Goal: Task Accomplishment & Management: Manage account settings

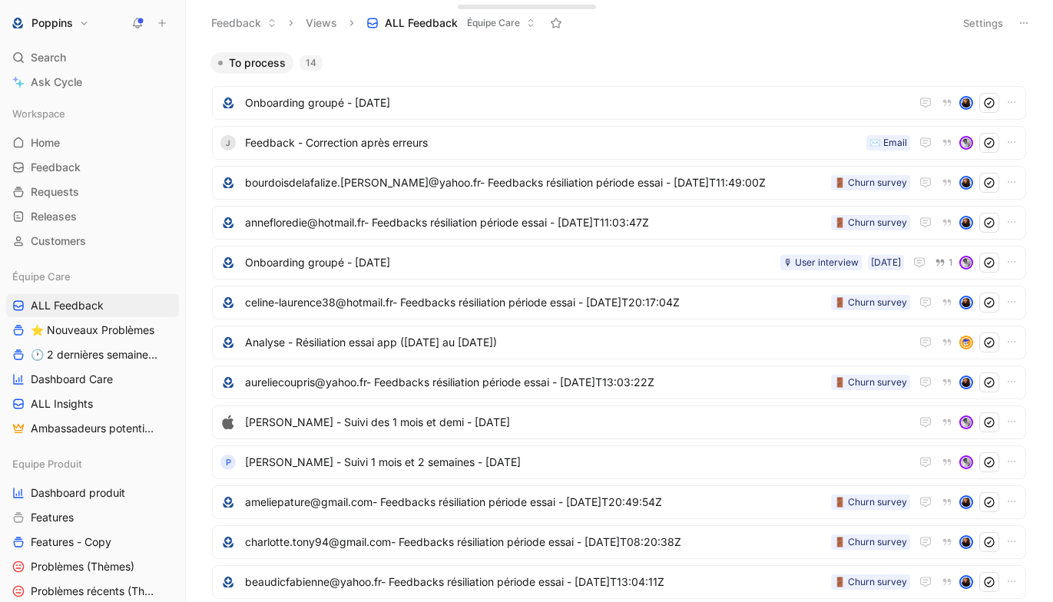
scroll to position [18, 0]
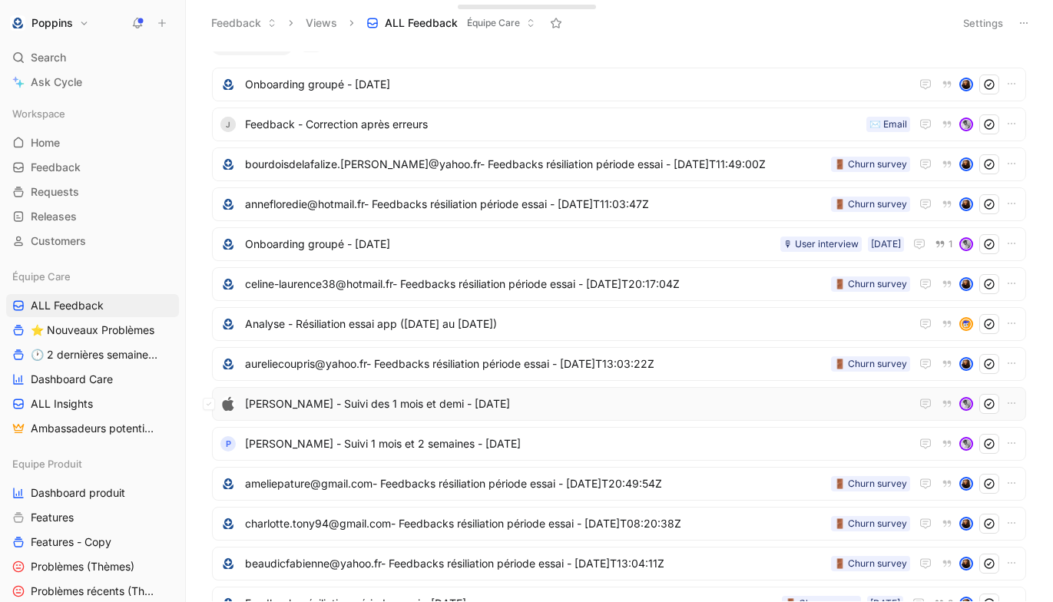
click at [379, 403] on span "[PERSON_NAME] - Suivi des 1 mois et demi - [DATE]" at bounding box center [577, 404] width 665 height 18
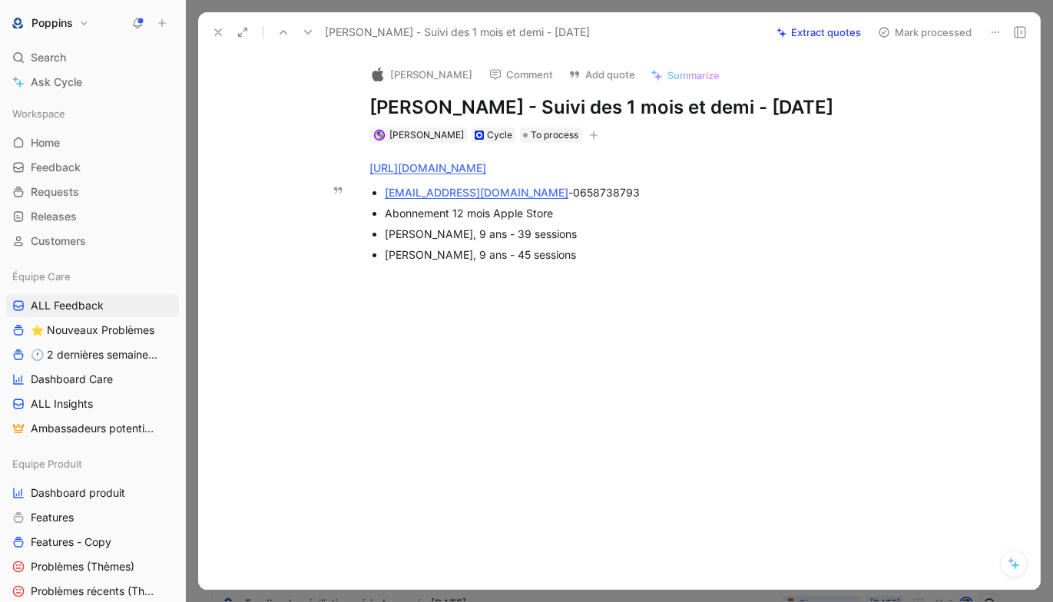
click at [573, 190] on span "0658738793" at bounding box center [606, 192] width 67 height 13
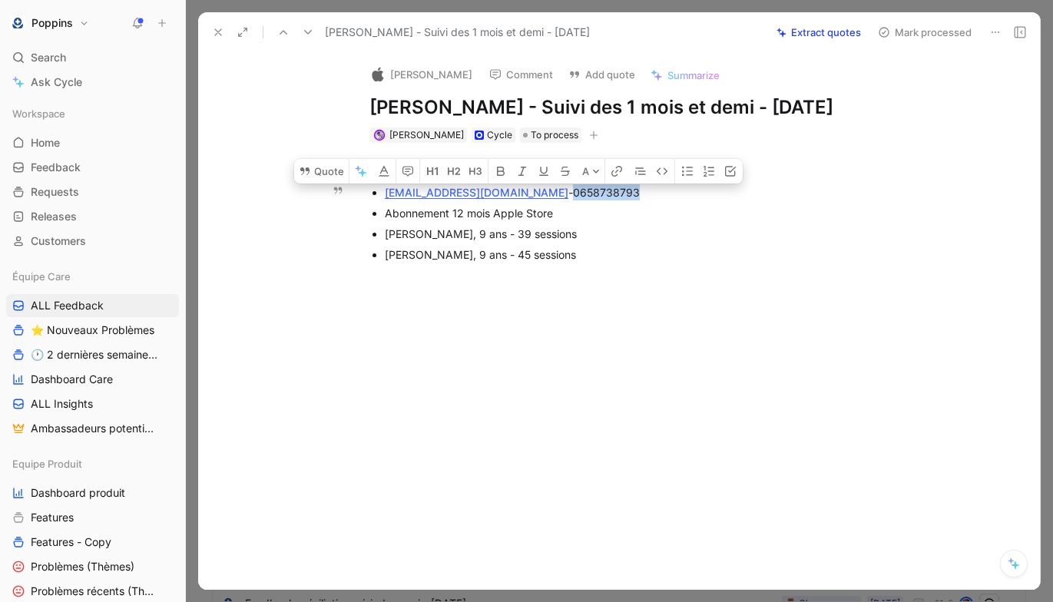
copy span "0658738793"
click at [603, 257] on div "[PERSON_NAME], 9 ans - 45 sessions" at bounding box center [643, 255] width 516 height 16
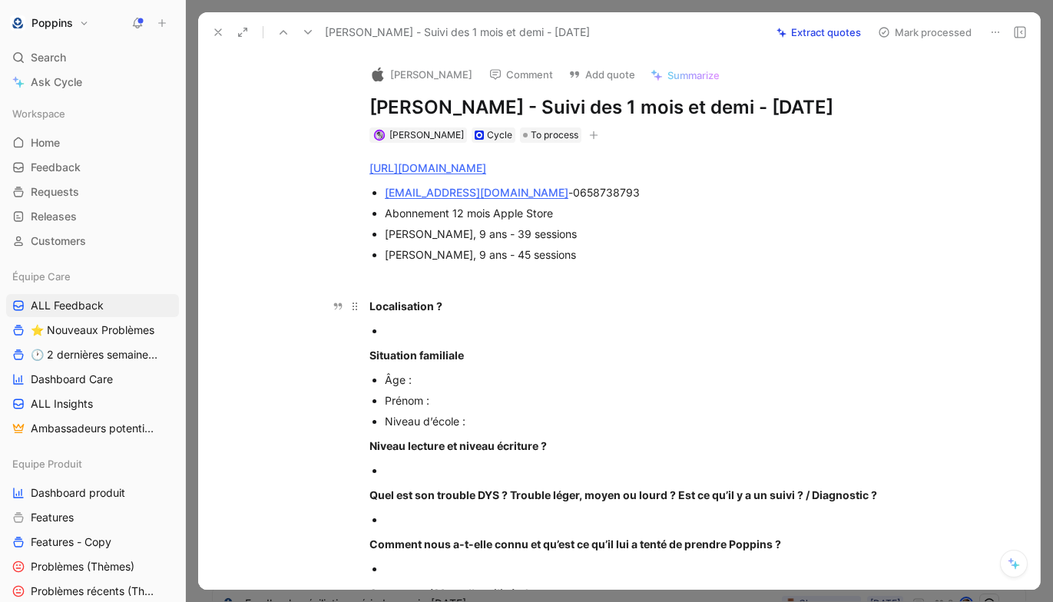
click at [439, 320] on p at bounding box center [643, 330] width 516 height 21
click at [452, 378] on div "Âge :" at bounding box center [643, 380] width 516 height 16
click at [397, 253] on span "[PERSON_NAME], 9 ans - 45 sessions" at bounding box center [480, 254] width 191 height 13
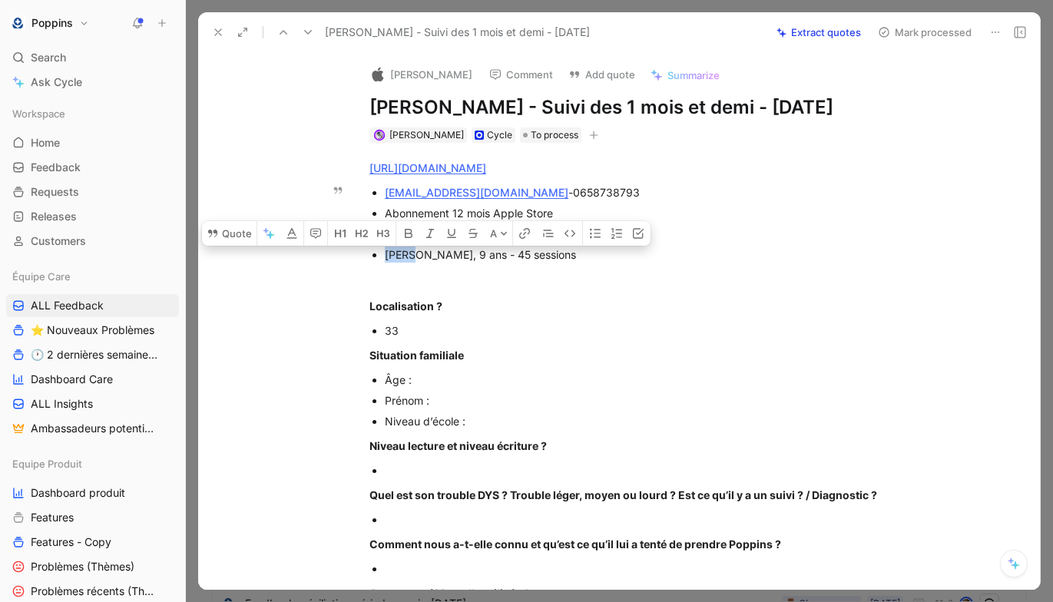
copy span "[PERSON_NAME]"
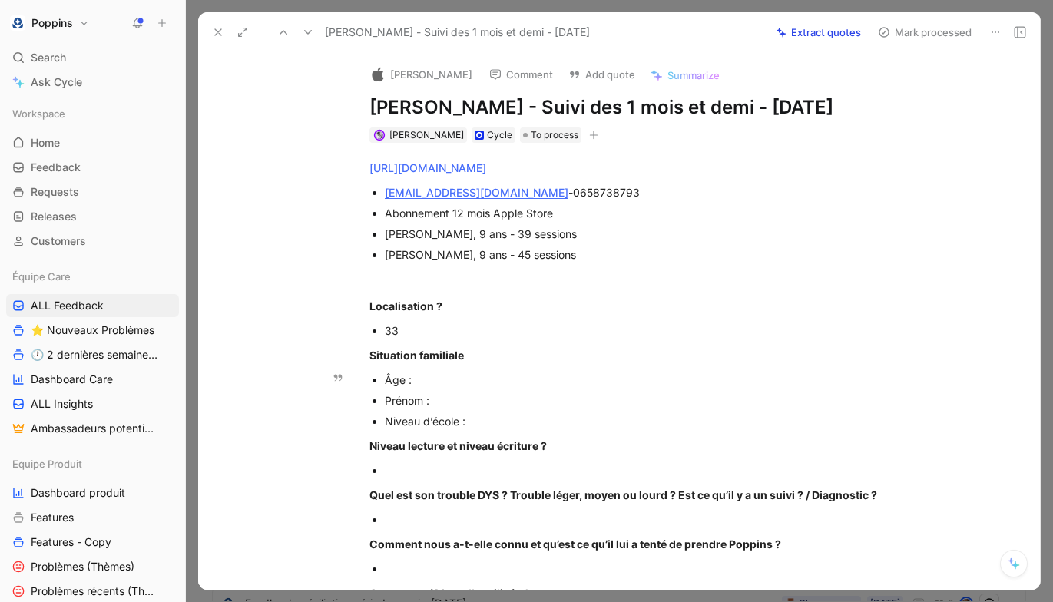
click at [436, 376] on div "Âge :" at bounding box center [643, 380] width 516 height 16
click at [458, 401] on div "Prénom :" at bounding box center [643, 401] width 516 height 16
click at [505, 417] on div "Niveau d’école :" at bounding box center [643, 421] width 516 height 16
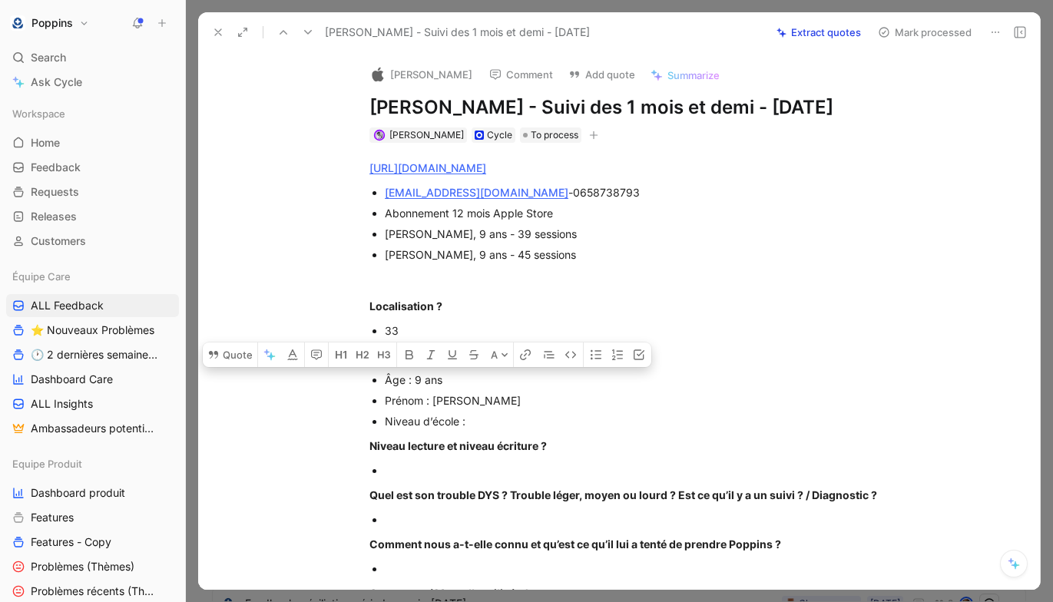
drag, startPoint x: 481, startPoint y: 416, endPoint x: 331, endPoint y: 385, distance: 153.1
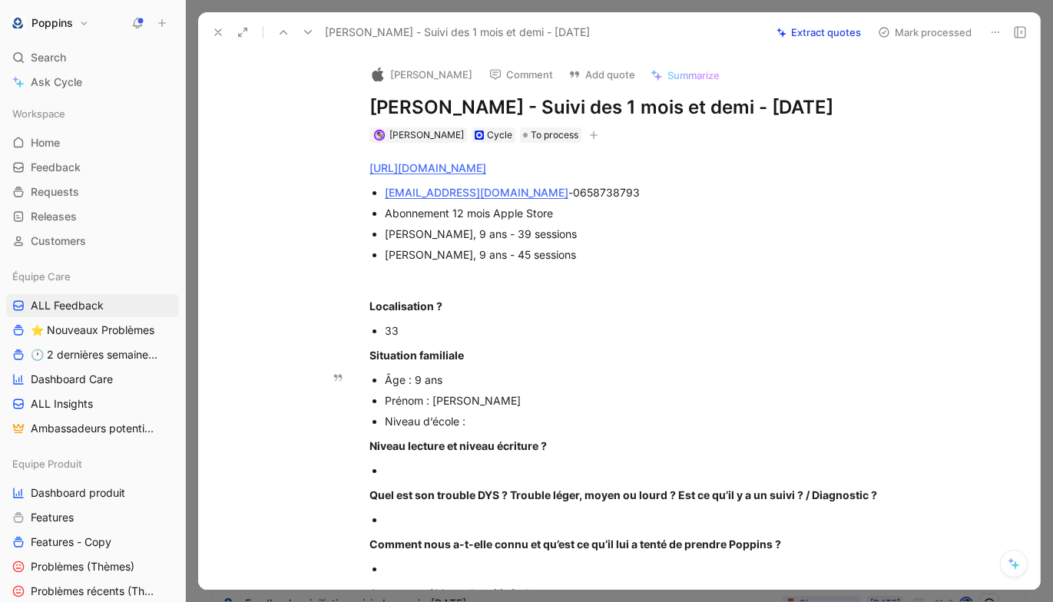
click at [477, 393] on div "Prénom : [PERSON_NAME]" at bounding box center [643, 401] width 516 height 16
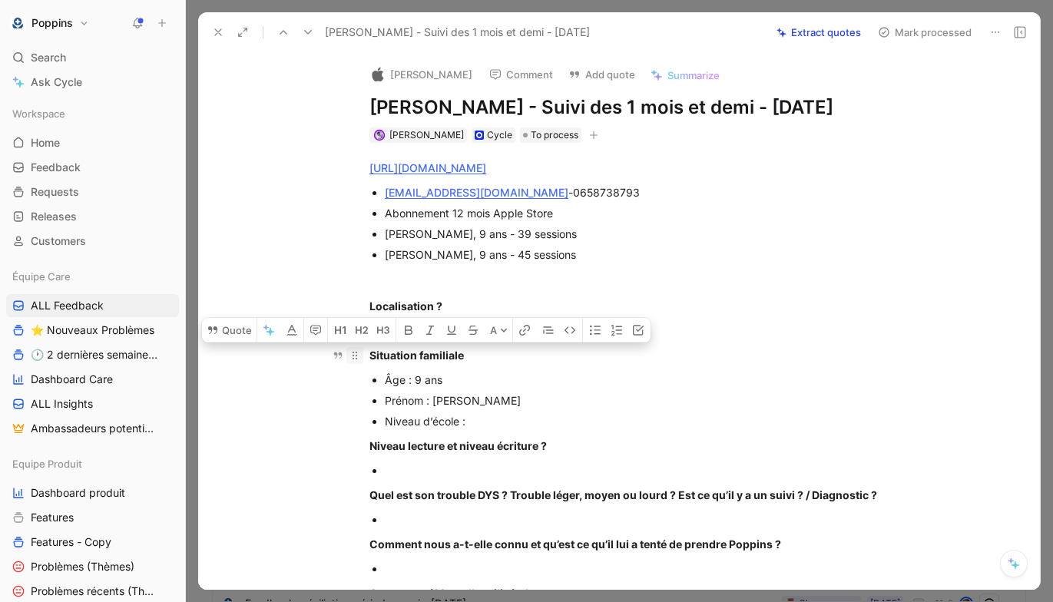
drag, startPoint x: 475, startPoint y: 420, endPoint x: 360, endPoint y: 355, distance: 131.8
click at [443, 403] on div "Prénom : [PERSON_NAME]" at bounding box center [643, 401] width 516 height 16
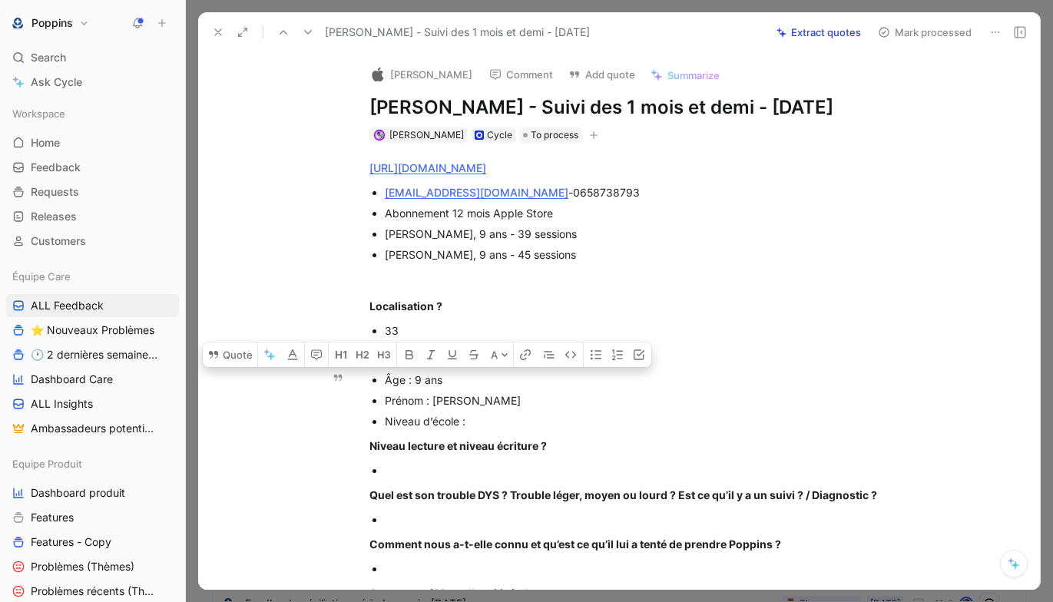
drag, startPoint x: 489, startPoint y: 424, endPoint x: 368, endPoint y: 385, distance: 126.8
click at [368, 385] on ul "Âge : 9 ans Prénom : [PERSON_NAME] d’école :" at bounding box center [635, 400] width 590 height 62
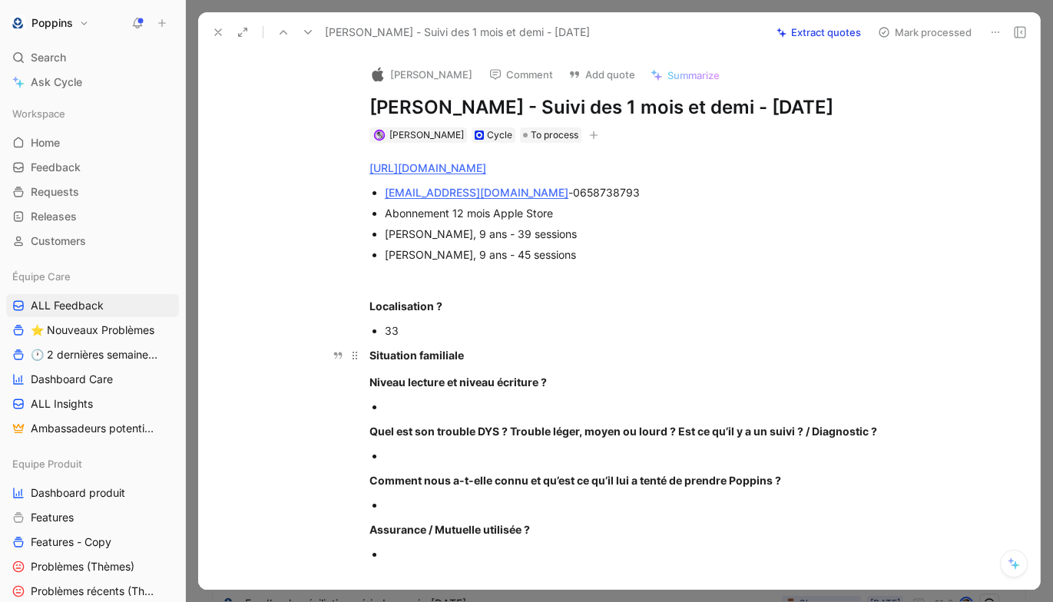
click at [385, 360] on strong "Situation familiale" at bounding box center [416, 355] width 94 height 13
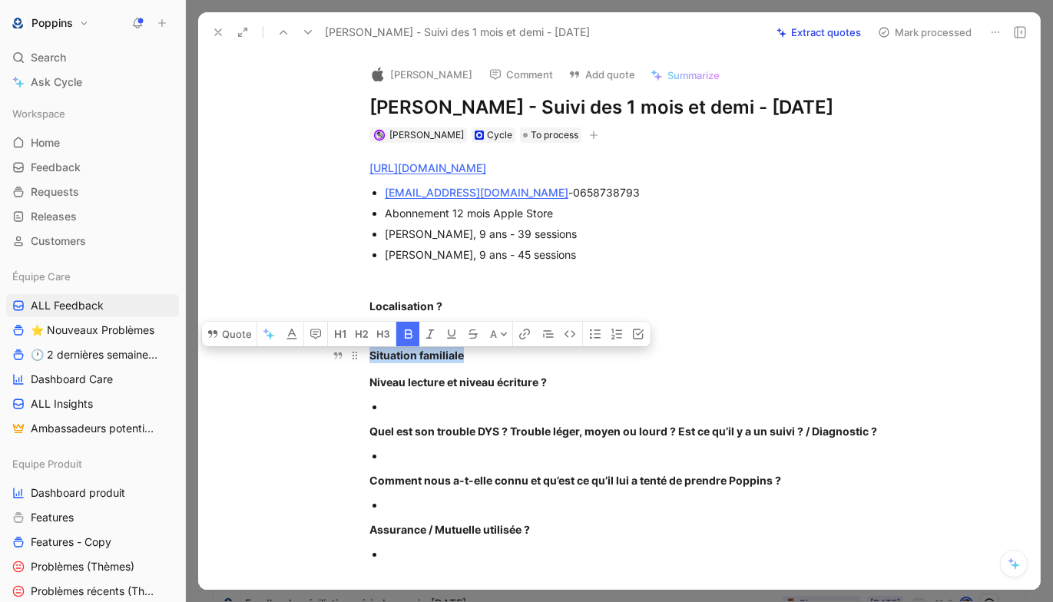
click at [385, 360] on strong "Situation familiale" at bounding box center [416, 355] width 94 height 13
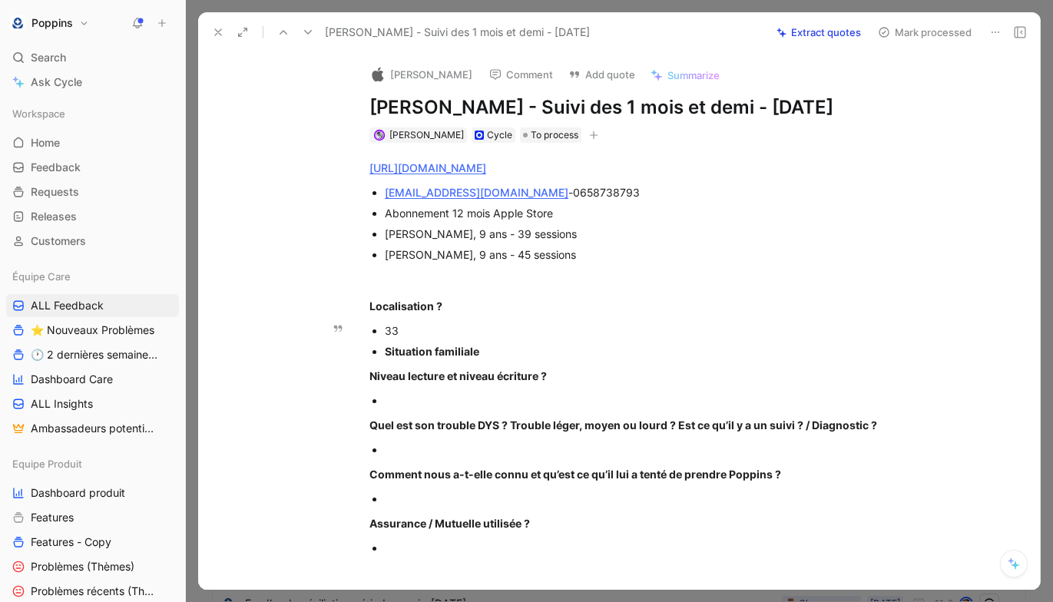
click at [416, 356] on strong "Situation familiale" at bounding box center [432, 351] width 94 height 13
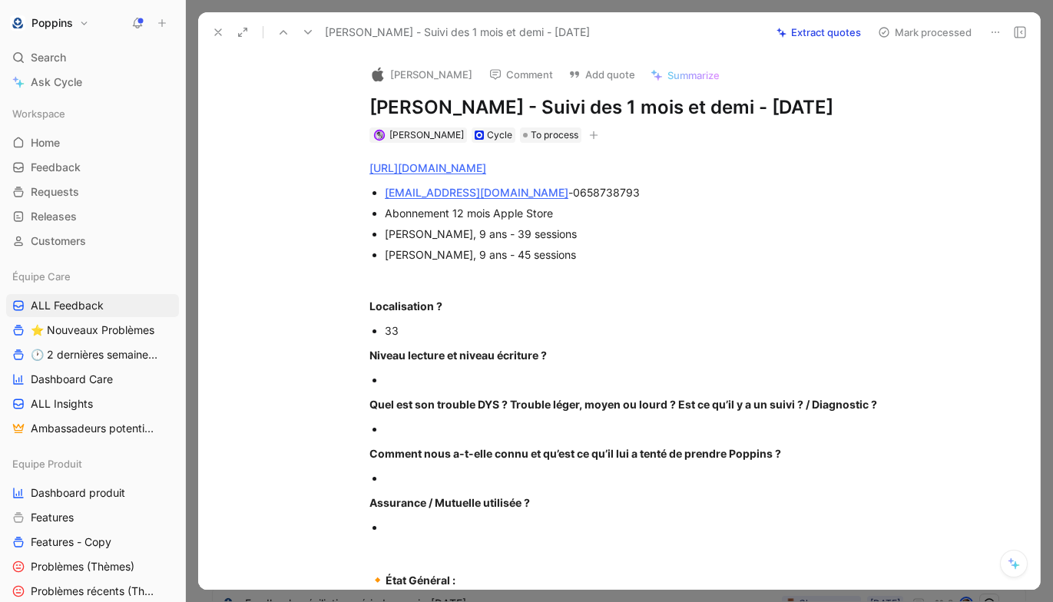
click at [428, 384] on div at bounding box center [643, 380] width 516 height 16
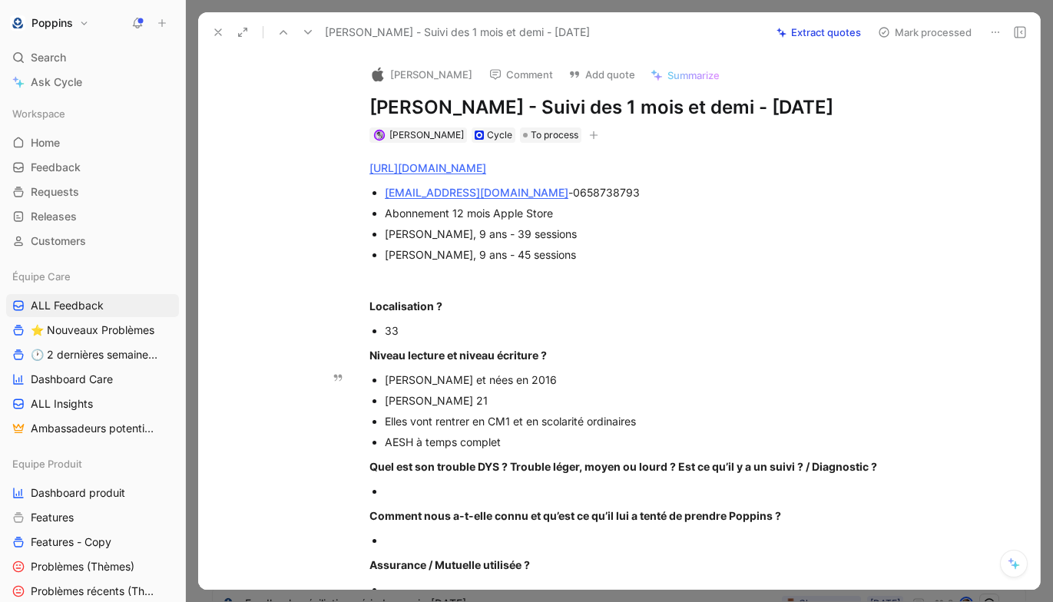
click at [398, 401] on div "[PERSON_NAME] 21" at bounding box center [643, 401] width 516 height 16
copy div "[PERSON_NAME]"
click at [409, 477] on p "Quel est son trouble DYS ? Trouble léger, moyen ou lourd ? Est ce qu’il y a un …" at bounding box center [635, 466] width 590 height 25
click at [406, 488] on div at bounding box center [643, 491] width 516 height 16
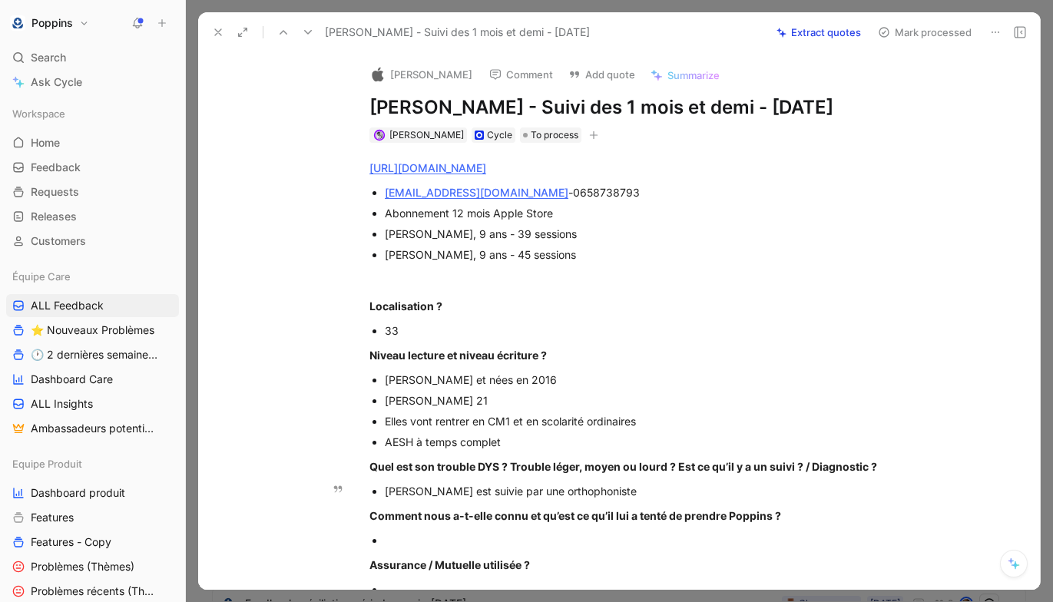
click at [485, 492] on div "[PERSON_NAME] est suivie par une orthophoniste" at bounding box center [643, 491] width 516 height 16
click at [493, 492] on div "[PERSON_NAME] est suivie par une orthophoniste" at bounding box center [643, 491] width 516 height 16
click at [615, 492] on div "[PERSON_NAME] est suivie par deux orthophoniste" at bounding box center [643, 491] width 516 height 16
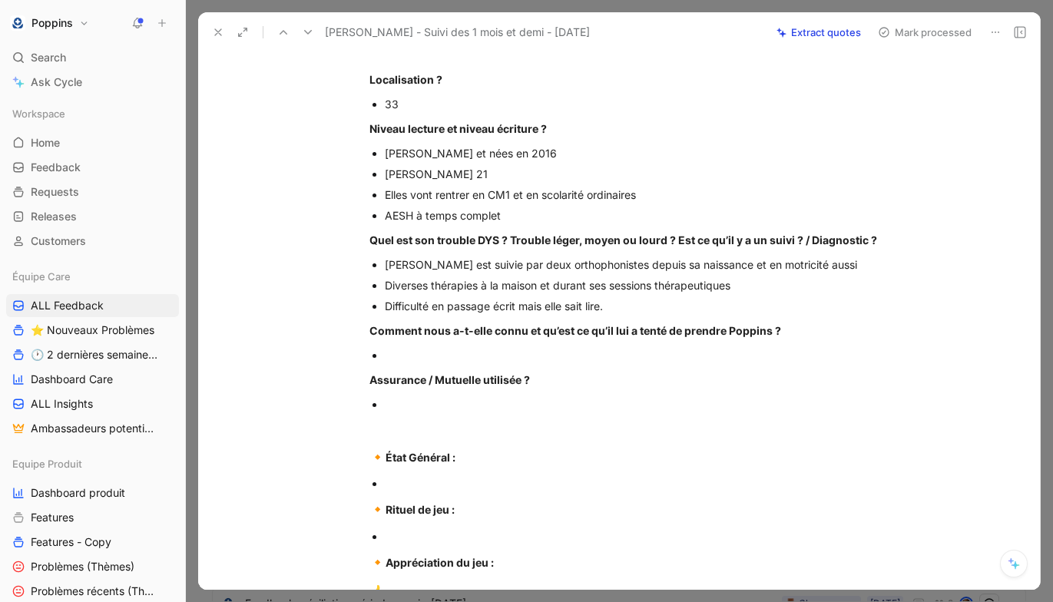
scroll to position [126, 0]
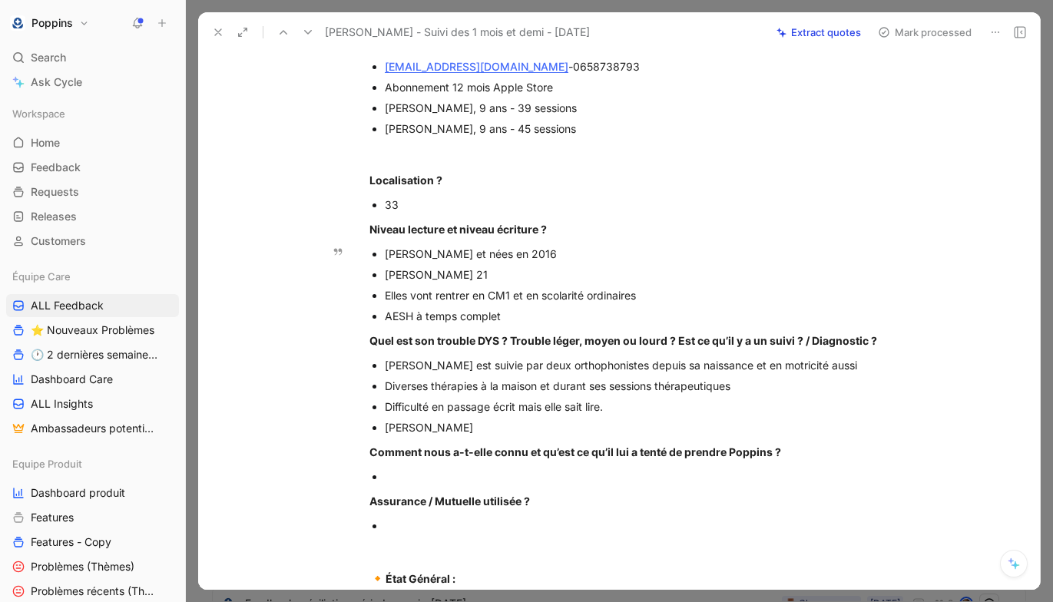
click at [603, 317] on div "AESH à temps complet" at bounding box center [643, 316] width 516 height 16
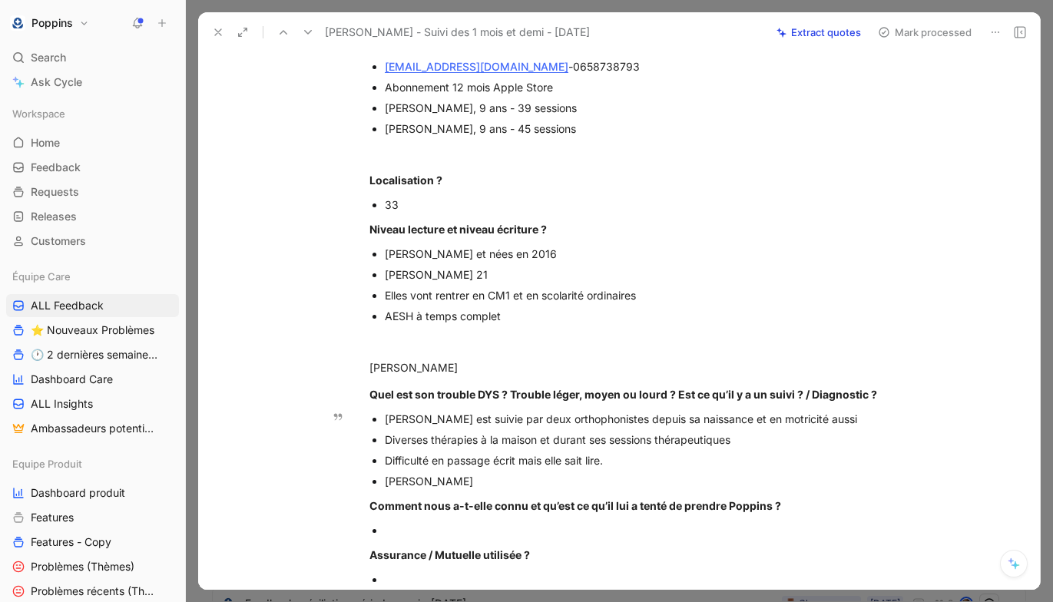
click at [451, 485] on div "[PERSON_NAME]" at bounding box center [643, 481] width 516 height 16
click at [411, 384] on p "Quel est son trouble DYS ? Trouble léger, moyen ou lourd ? Est ce qu’il y a un …" at bounding box center [635, 394] width 590 height 25
click at [407, 369] on div "[PERSON_NAME]" at bounding box center [635, 367] width 532 height 16
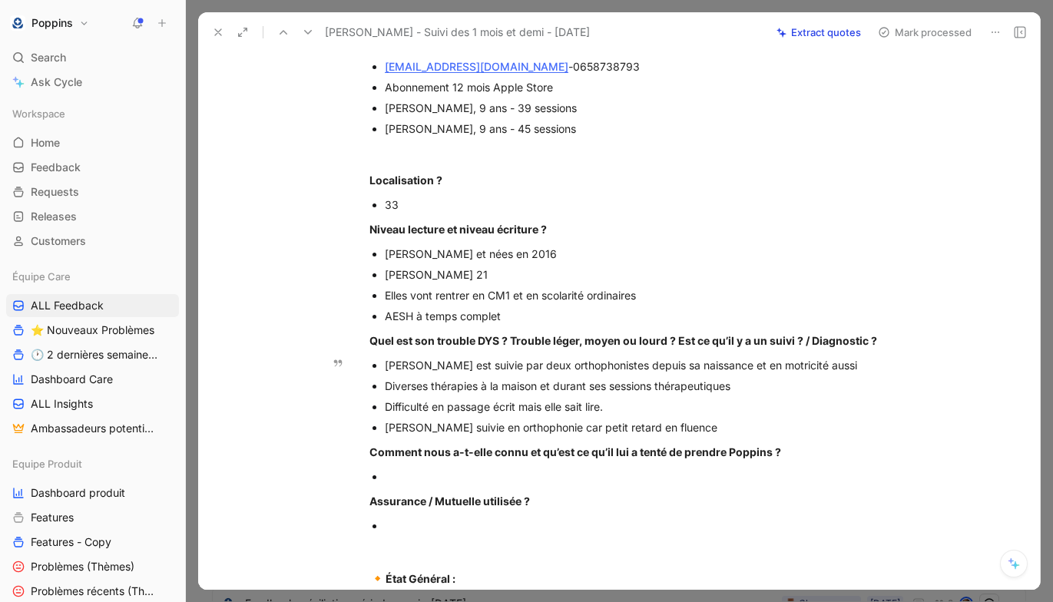
click at [704, 432] on div "[PERSON_NAME] suivie en orthophonie car petit retard en fluence" at bounding box center [643, 427] width 516 height 16
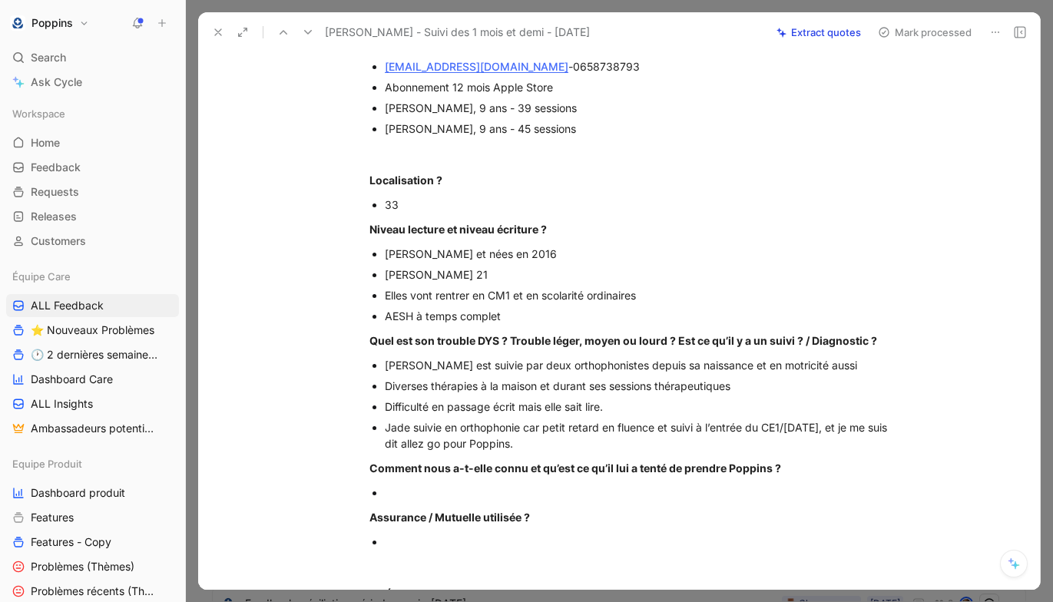
click at [470, 488] on div at bounding box center [643, 493] width 516 height 16
click at [518, 452] on p "Jade suivie en orthophonie car petit retard en fluence et suivi à l’entrée du C…" at bounding box center [643, 435] width 516 height 37
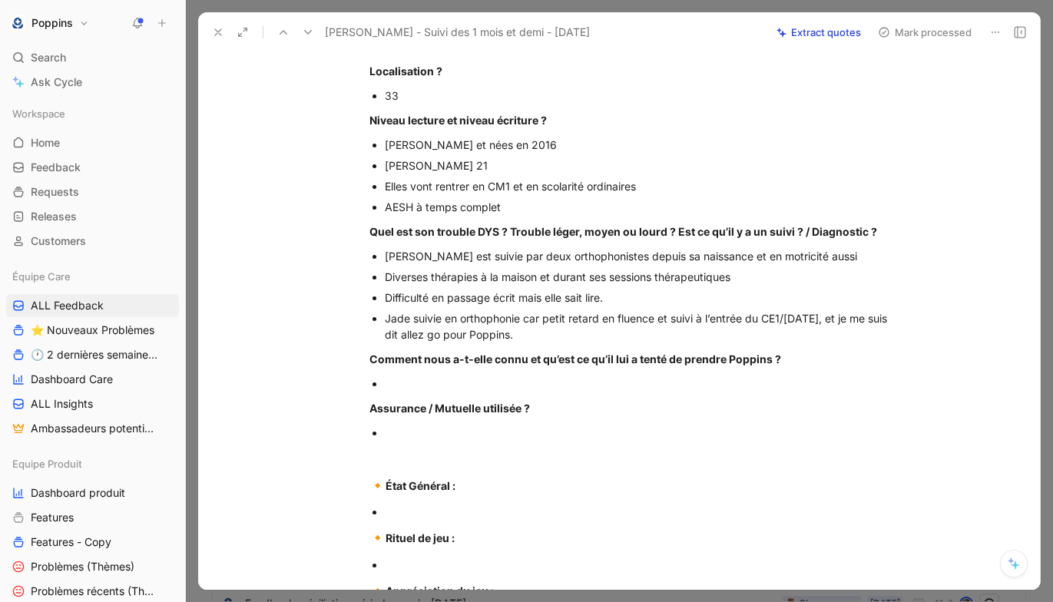
scroll to position [253, 0]
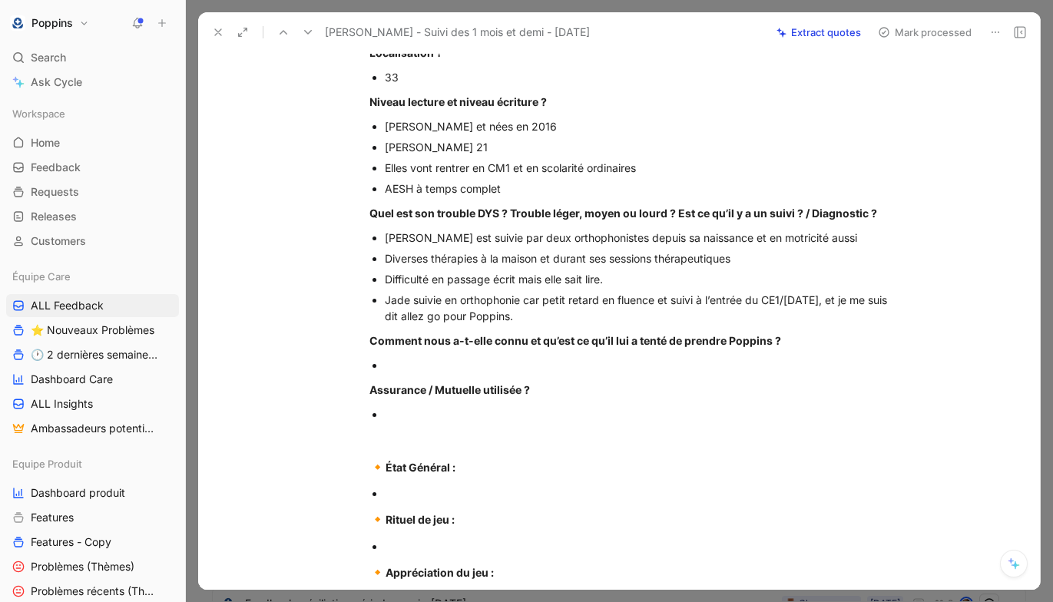
click at [437, 483] on p at bounding box center [643, 493] width 516 height 21
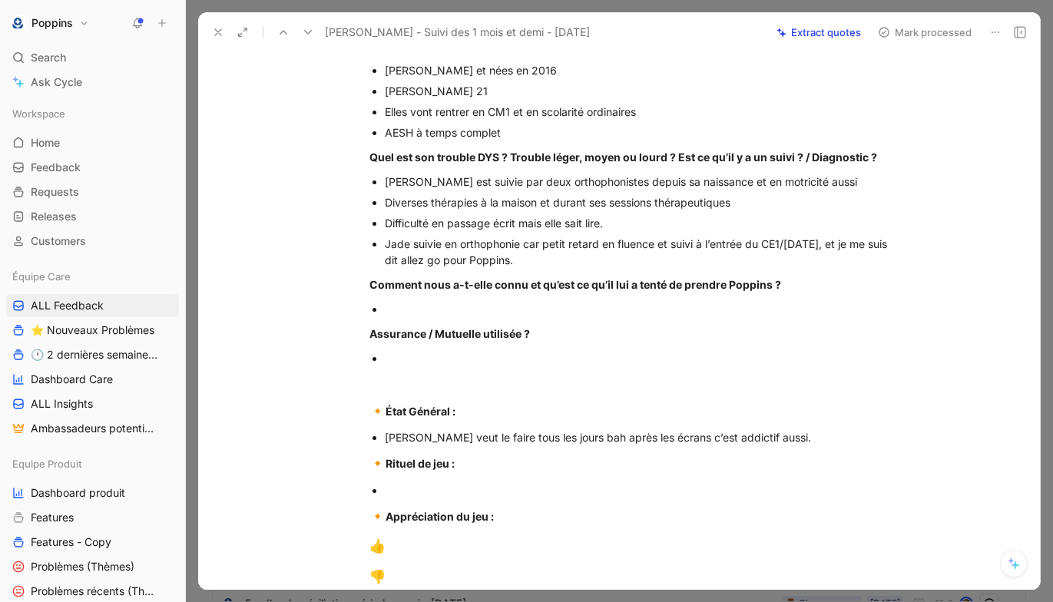
click at [591, 310] on div at bounding box center [643, 309] width 516 height 16
click at [763, 447] on p "[PERSON_NAME] veut le faire tous les jours bah après les écrans c’est addictif …" at bounding box center [643, 437] width 516 height 21
click at [610, 261] on div "Jade suivie en orthophonie car petit retard en fluence et suivi à l’entrée du C…" at bounding box center [643, 252] width 516 height 32
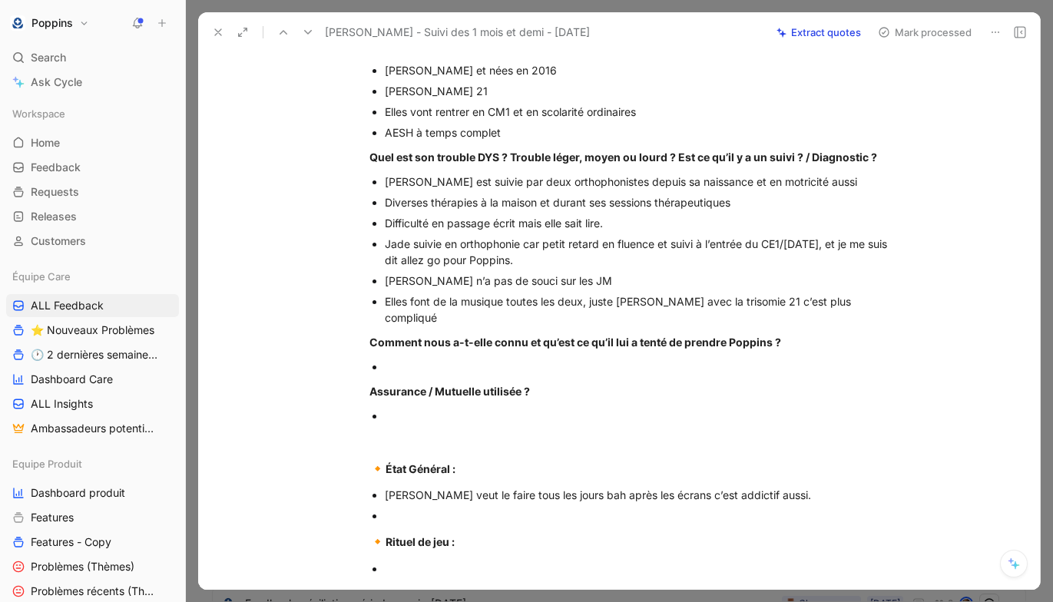
click at [472, 359] on div at bounding box center [643, 367] width 516 height 16
click at [479, 408] on div at bounding box center [643, 416] width 516 height 16
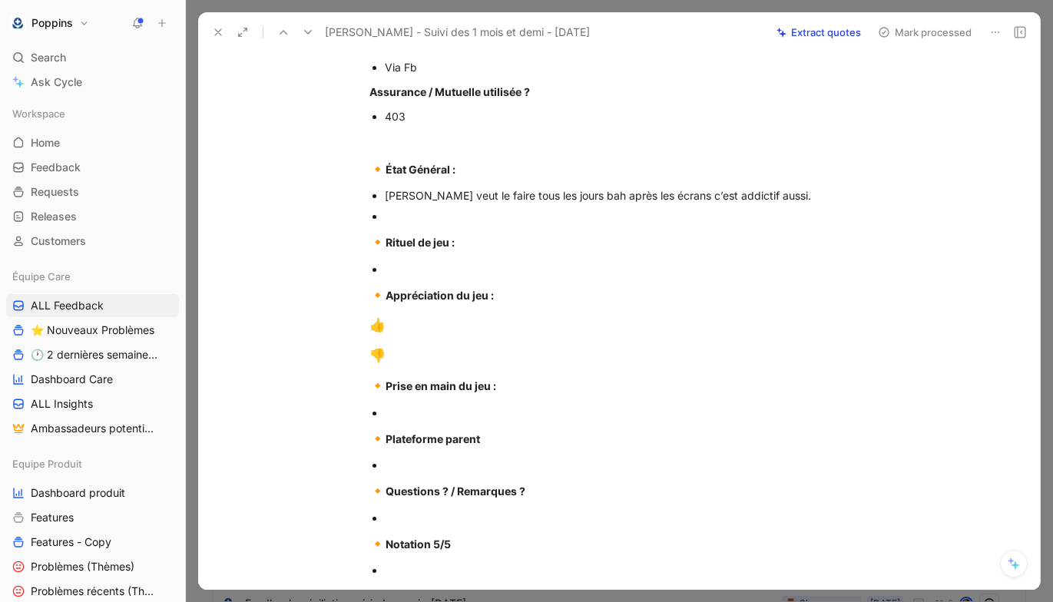
scroll to position [611, 0]
click at [458, 207] on div at bounding box center [643, 215] width 516 height 16
click at [761, 207] on div at bounding box center [643, 215] width 516 height 16
click at [763, 186] on div "[PERSON_NAME] veut le faire tous les jours bah après les écrans c’est addictif …" at bounding box center [643, 194] width 516 height 16
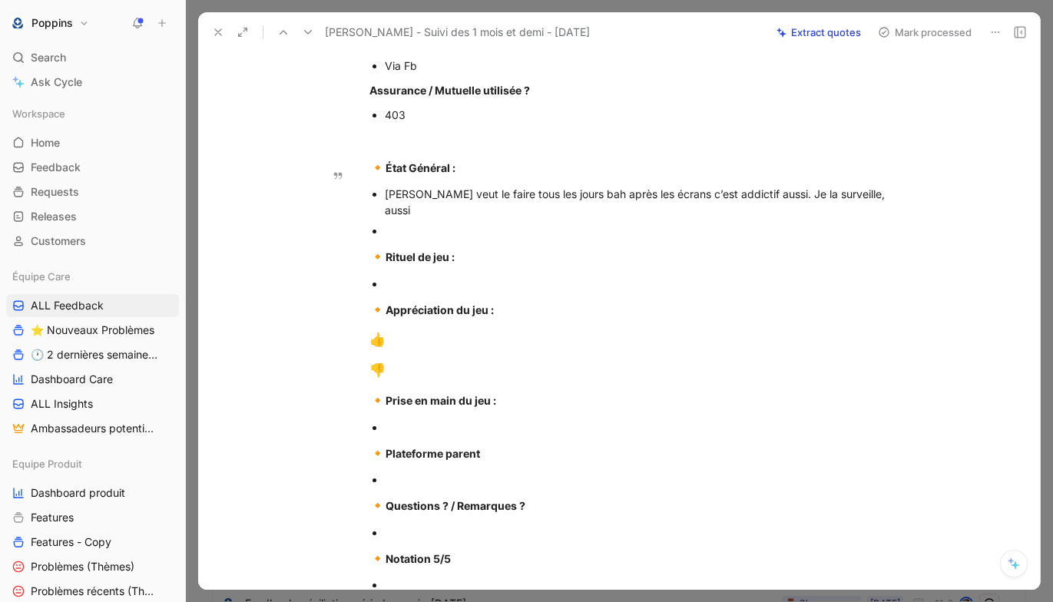
click at [540, 223] on div at bounding box center [643, 231] width 516 height 16
click at [893, 187] on p "[PERSON_NAME] veut le faire tous les jours bah après les écrans c’est addictif …" at bounding box center [643, 202] width 516 height 37
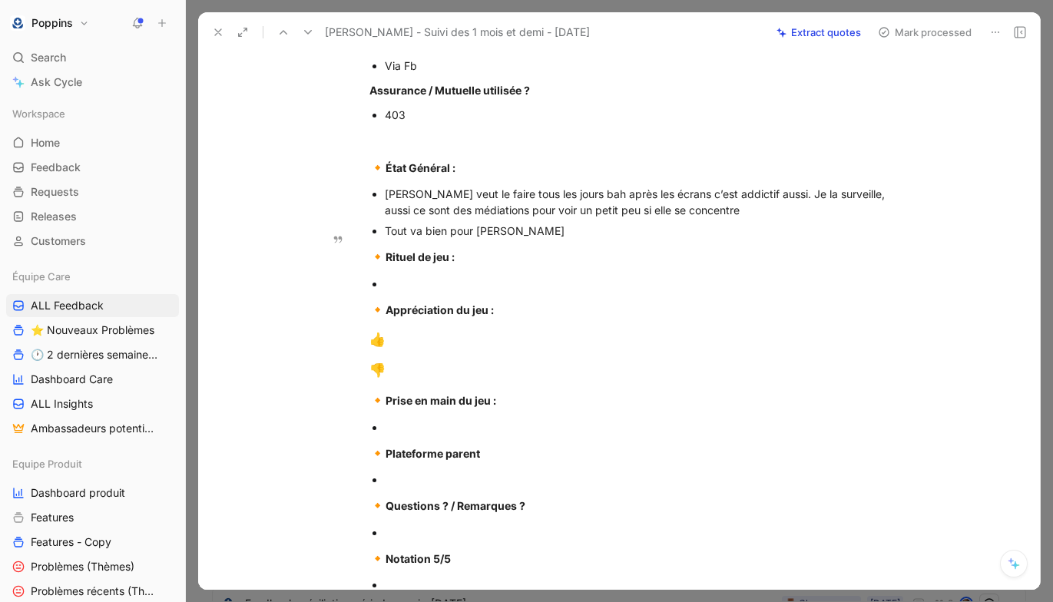
click at [616, 273] on p at bounding box center [643, 283] width 516 height 21
click at [483, 361] on div "👎" at bounding box center [635, 371] width 532 height 20
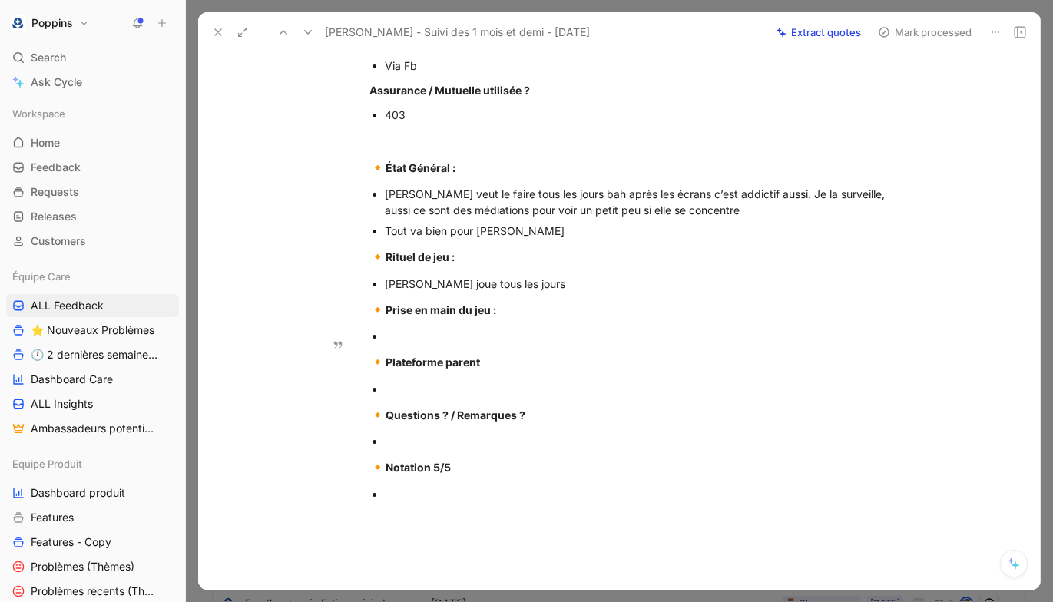
click at [426, 328] on div at bounding box center [643, 336] width 516 height 16
click at [393, 381] on div at bounding box center [643, 389] width 516 height 16
click at [419, 433] on div at bounding box center [643, 441] width 516 height 16
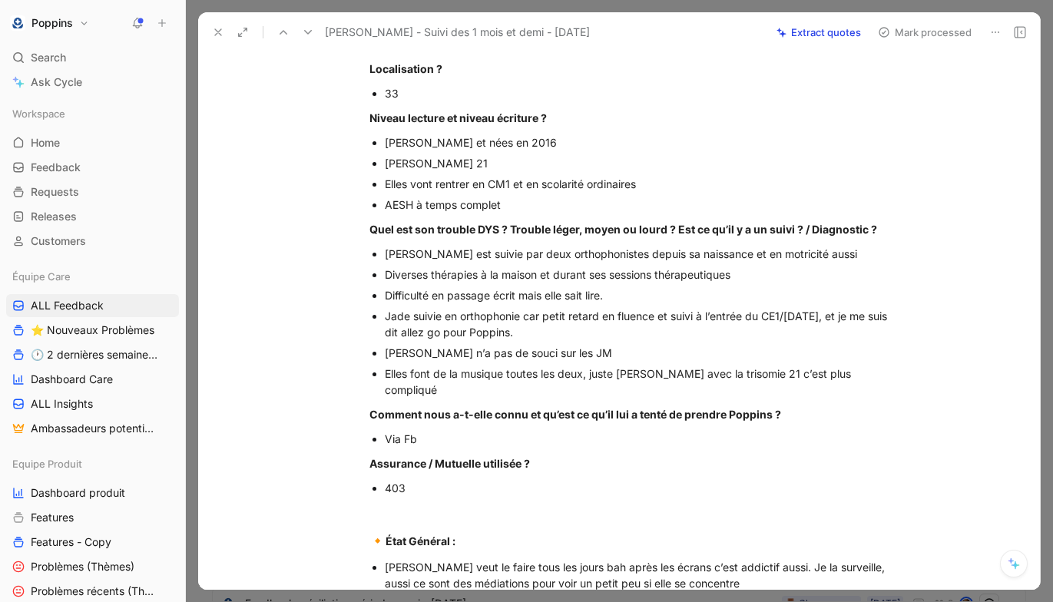
scroll to position [0, 0]
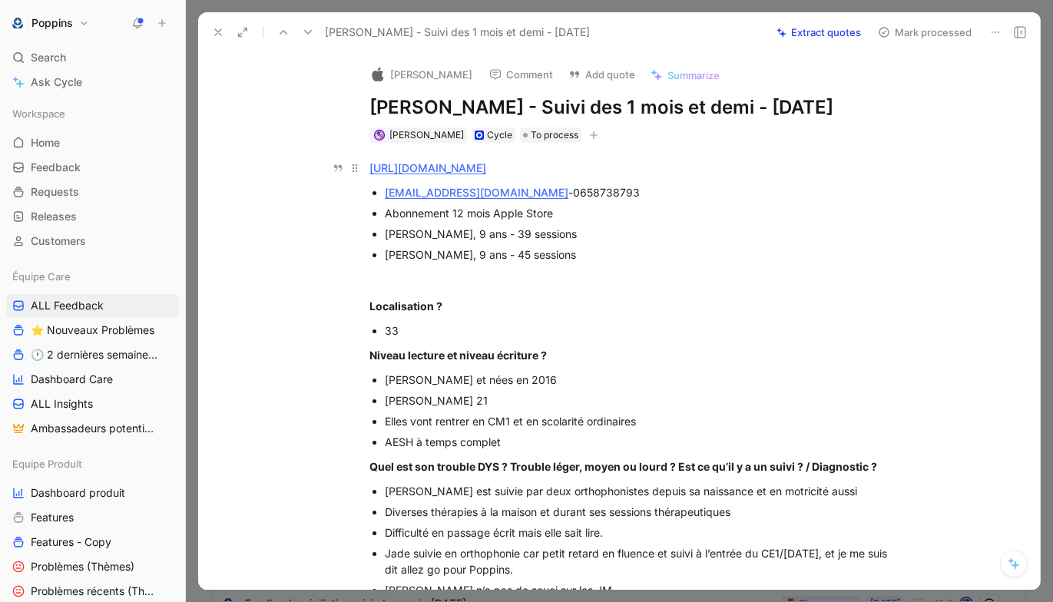
click at [486, 167] on link "[URL][DOMAIN_NAME]" at bounding box center [427, 167] width 117 height 13
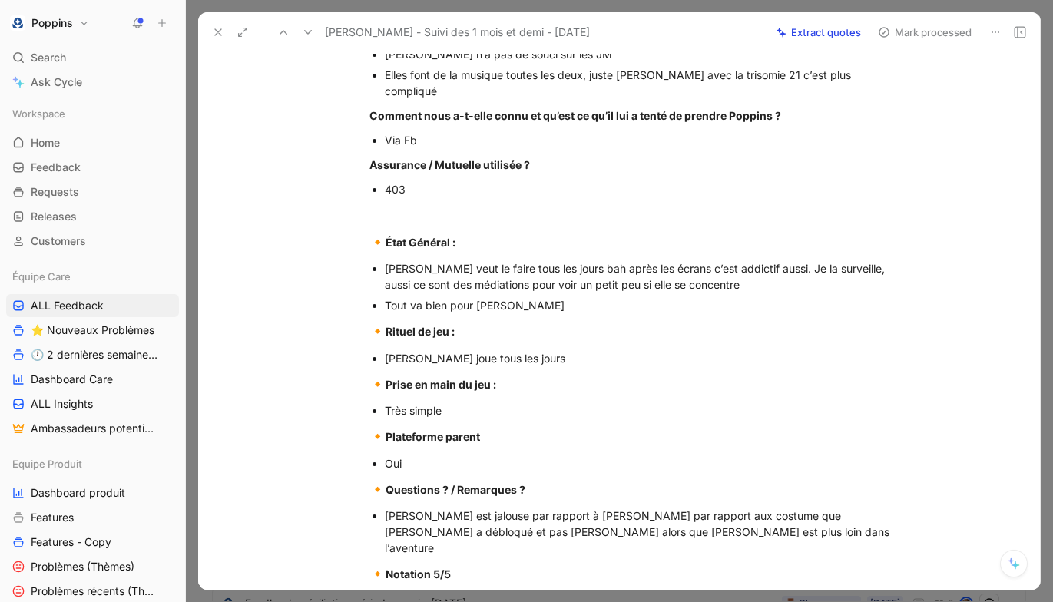
scroll to position [570, 0]
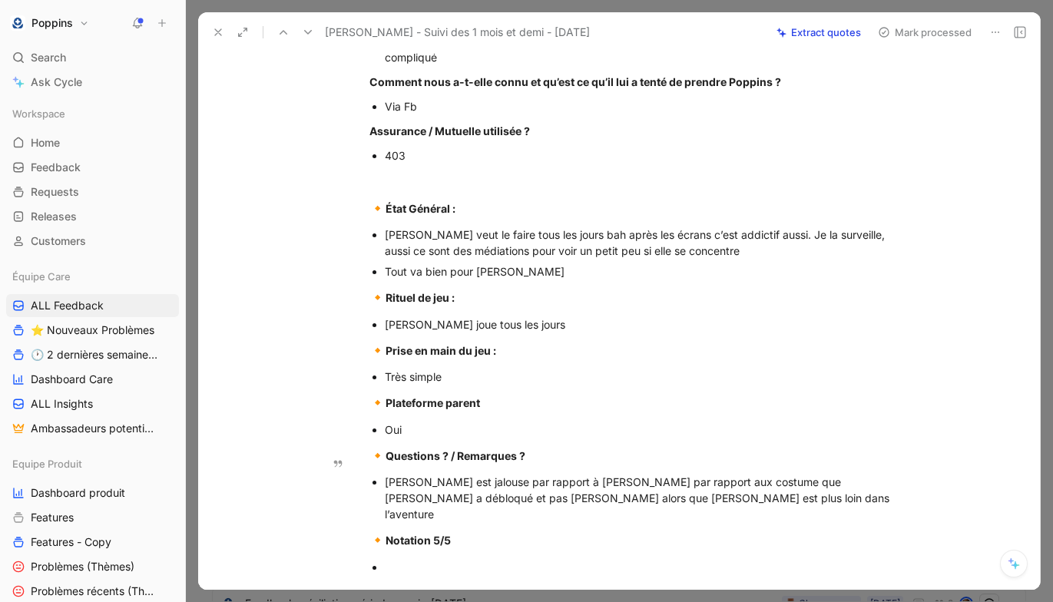
click at [605, 474] on div "[PERSON_NAME] est jalouse par rapport à [PERSON_NAME] par rapport aux costume q…" at bounding box center [643, 498] width 516 height 48
click at [592, 486] on div "[PERSON_NAME] est jalouse par rapport à [PERSON_NAME] par rapport aux costume q…" at bounding box center [643, 498] width 516 height 48
click at [572, 474] on div "[PERSON_NAME] est jalouse par rapport à [PERSON_NAME] par rapport aux costume q…" at bounding box center [643, 498] width 516 height 48
drag, startPoint x: 628, startPoint y: 463, endPoint x: 571, endPoint y: 464, distance: 56.1
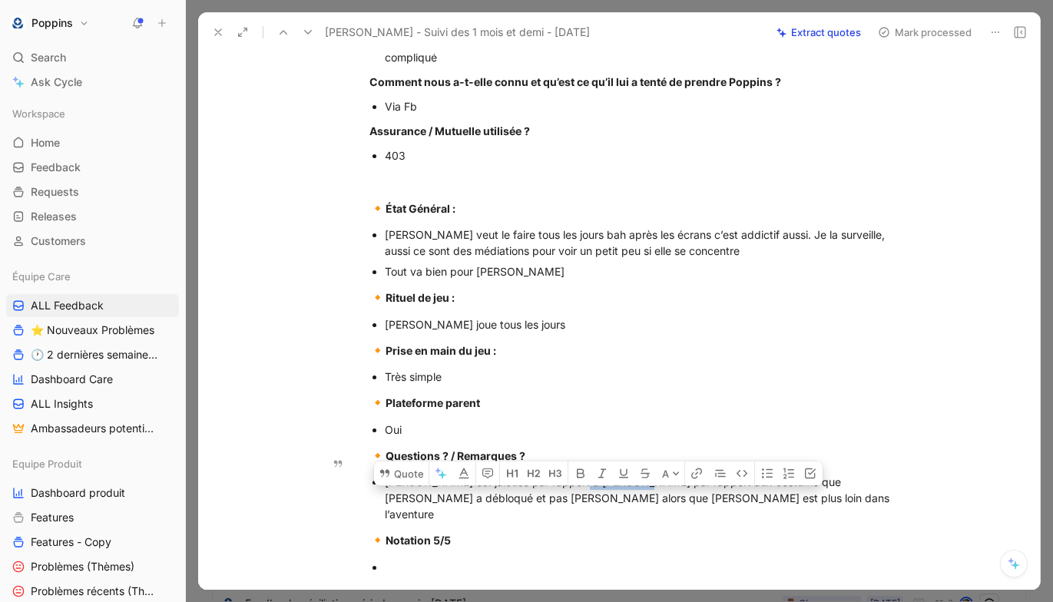
click at [571, 474] on div "[PERSON_NAME] est jalouse par rapport à [PERSON_NAME] par rapport aux costume q…" at bounding box center [643, 498] width 516 height 48
click at [687, 474] on div "[PERSON_NAME] est jalouse par rapport à [PERSON_NAME] concernant les costume qu…" at bounding box center [643, 498] width 516 height 48
click at [875, 474] on div "[PERSON_NAME] est jalouse par rapport à [PERSON_NAME] concernant les costumes, …" at bounding box center [643, 498] width 516 height 48
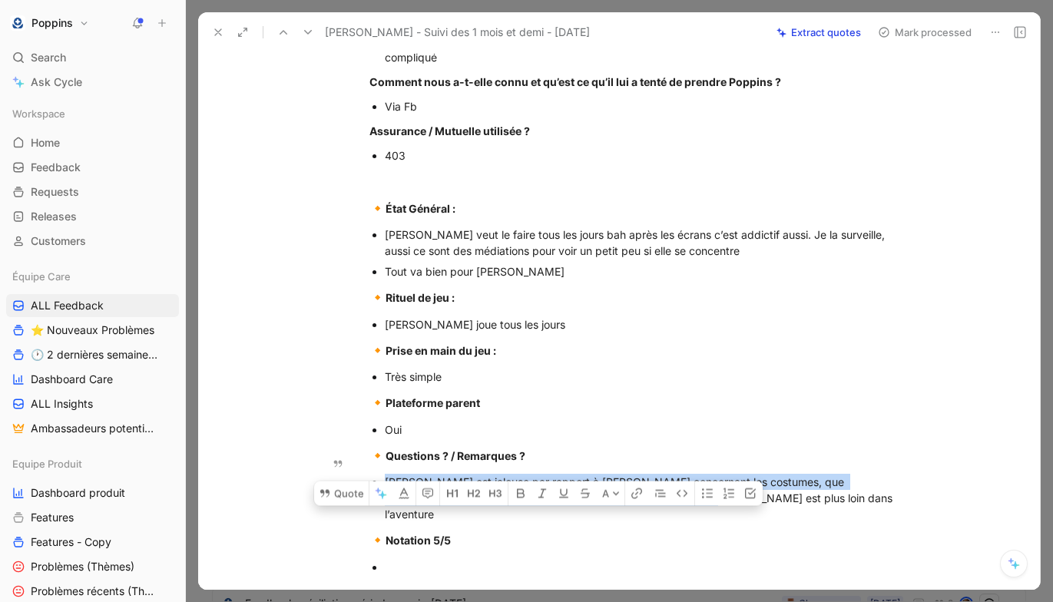
drag, startPoint x: 620, startPoint y: 485, endPoint x: 353, endPoint y: 470, distance: 266.9
click at [353, 472] on ul "[PERSON_NAME] est jalouse par rapport à [PERSON_NAME] concernant les costumes, …" at bounding box center [635, 498] width 590 height 53
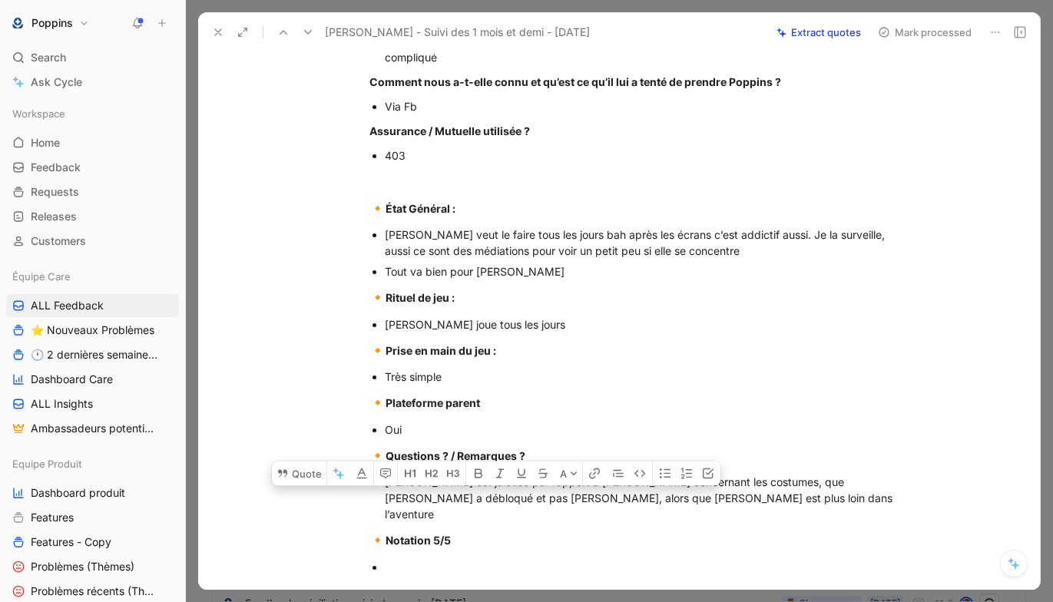
click at [387, 559] on div at bounding box center [643, 567] width 516 height 16
click at [606, 475] on div "[PERSON_NAME] est jalouse par rapport à [PERSON_NAME] concernant les costumes, …" at bounding box center [643, 498] width 516 height 48
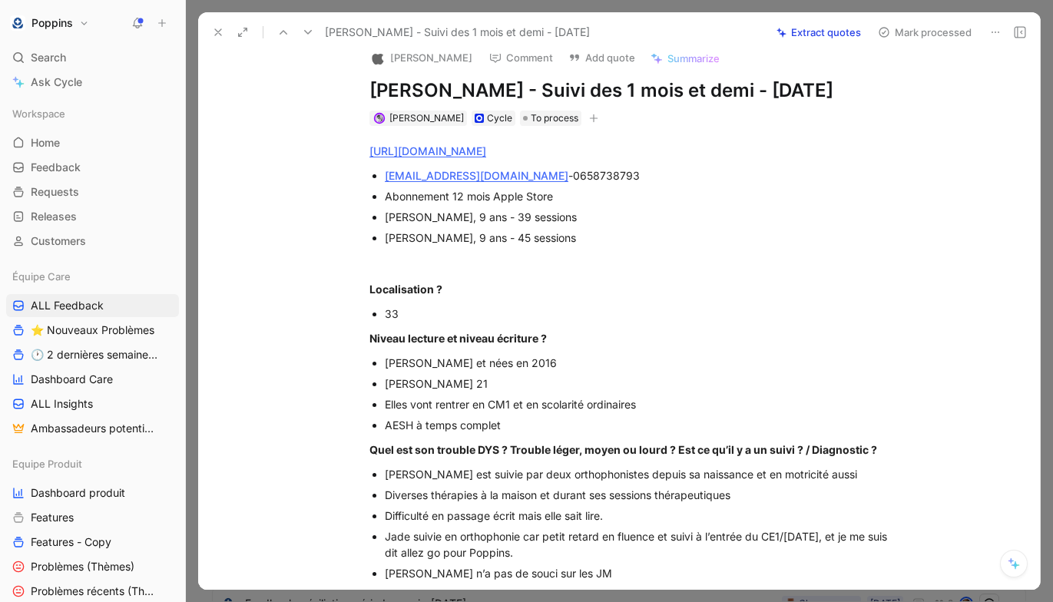
scroll to position [0, 0]
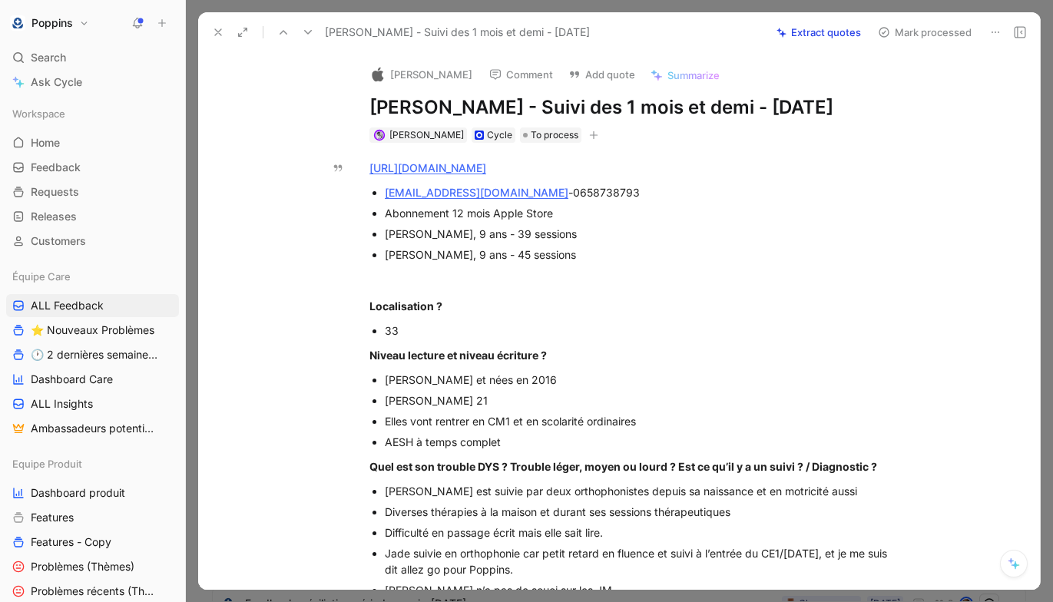
click at [589, 131] on icon "button" at bounding box center [593, 135] width 9 height 9
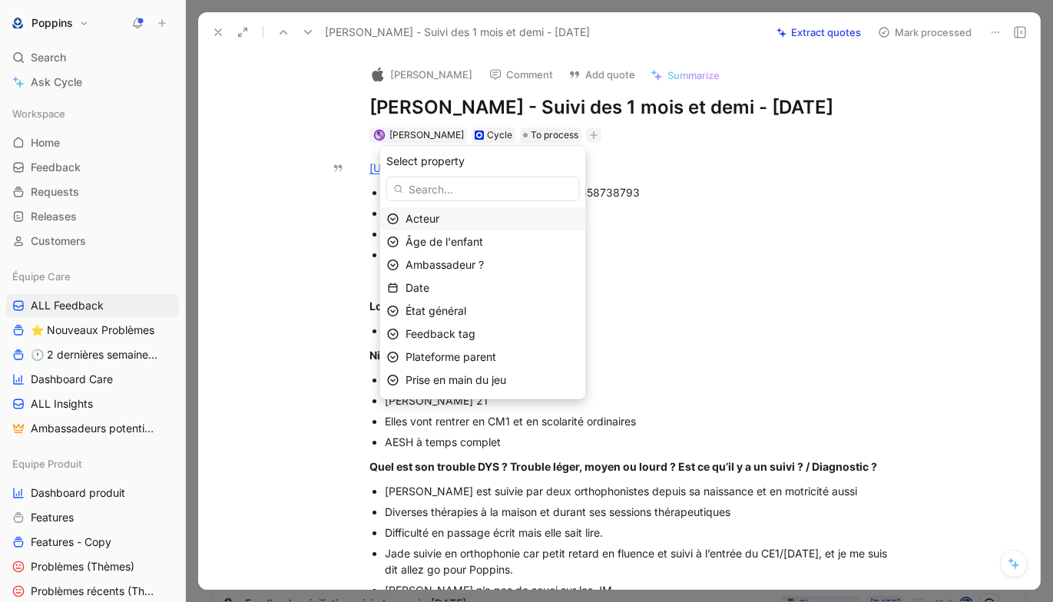
click at [505, 222] on div "Acteur" at bounding box center [493, 219] width 174 height 18
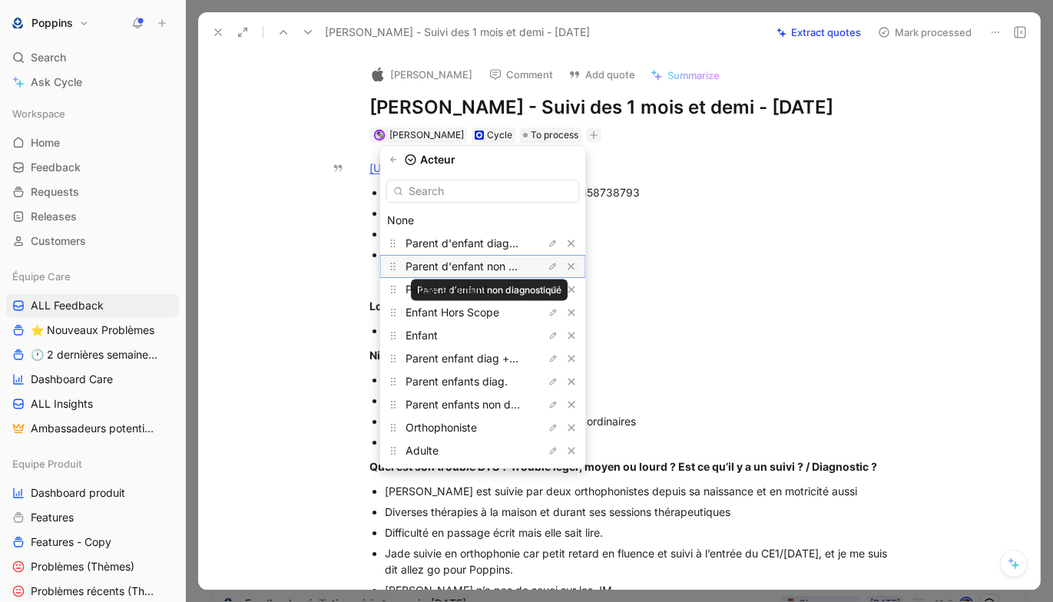
click at [508, 270] on span "Parent d'enfant non diagnostiqué" at bounding box center [490, 266] width 168 height 13
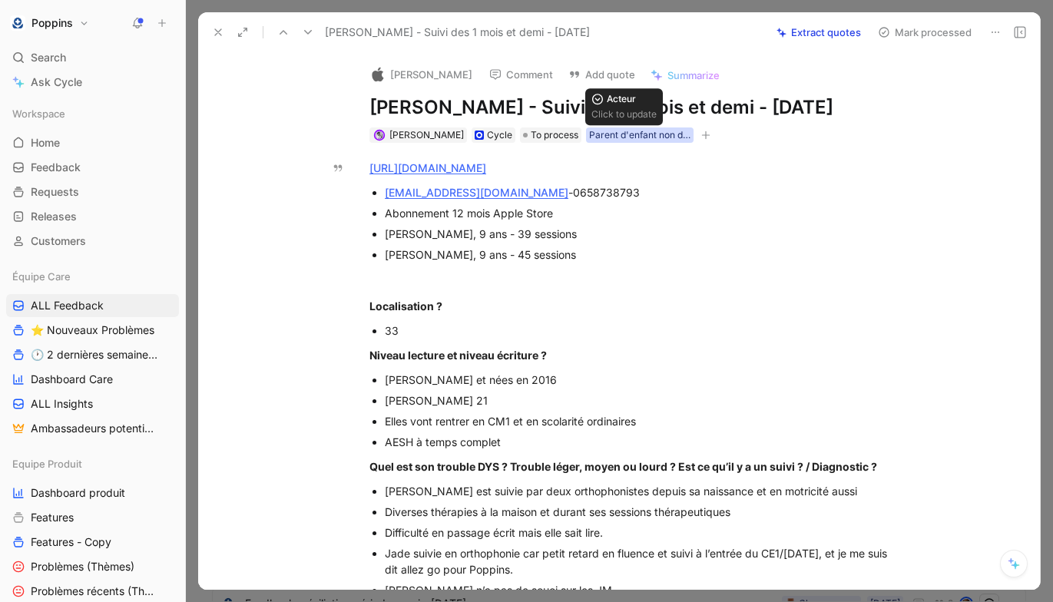
click at [629, 141] on div "Parent d'enfant non diagnostiqué" at bounding box center [639, 135] width 101 height 15
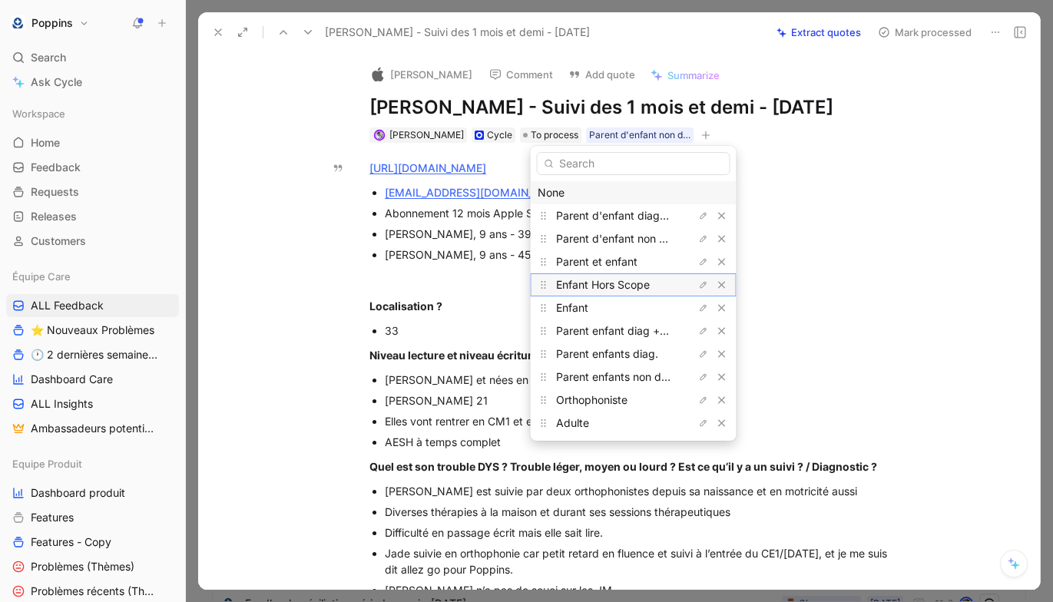
click at [608, 282] on span "Enfant Hors Scope" at bounding box center [603, 284] width 94 height 13
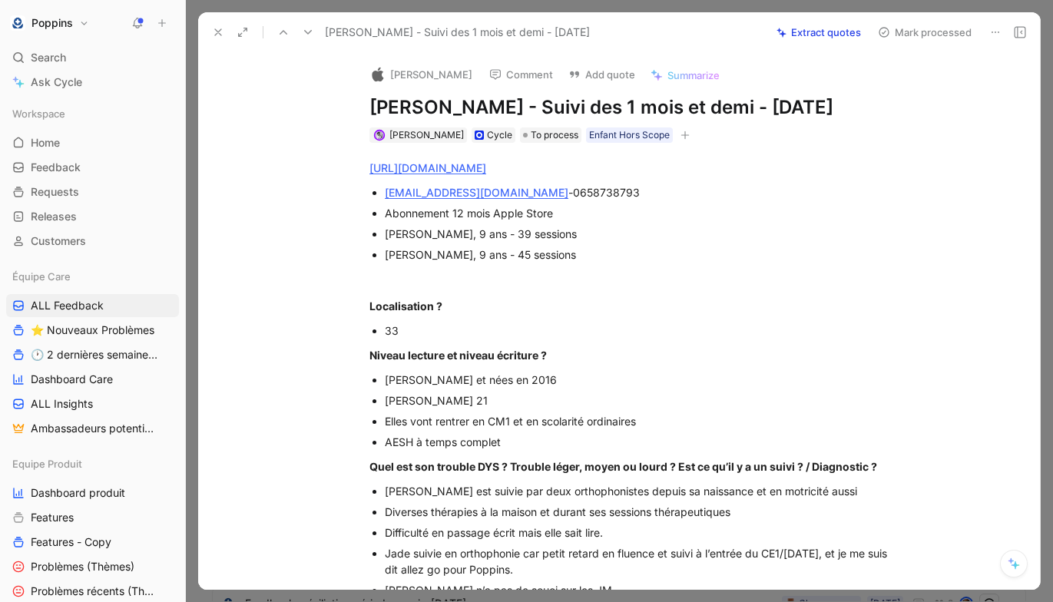
click at [678, 134] on div "[PERSON_NAME] Cycle To process Enfant Hors Scope" at bounding box center [635, 135] width 535 height 18
click at [681, 133] on icon "button" at bounding box center [685, 135] width 9 height 9
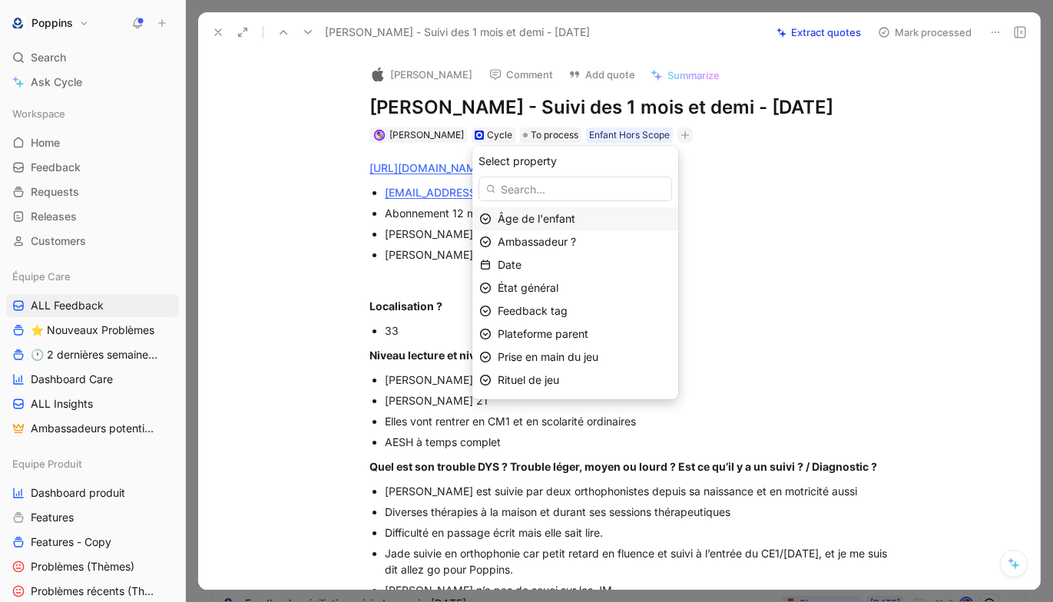
click at [592, 212] on div "Âge de l'enfant" at bounding box center [585, 219] width 174 height 18
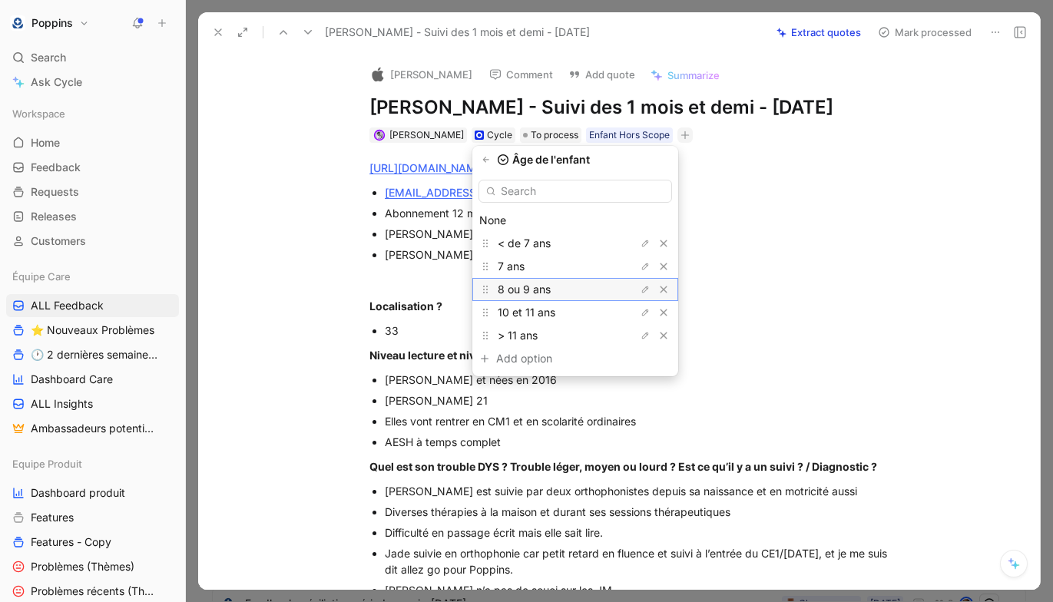
click at [564, 295] on div "8 ou 9 ans" at bounding box center [555, 289] width 115 height 18
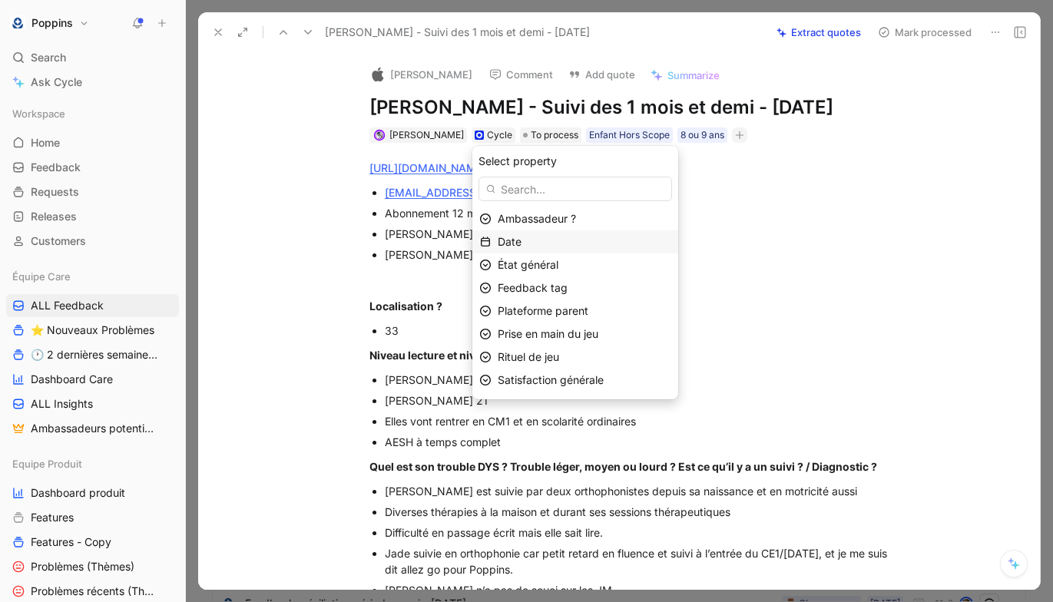
click at [562, 246] on div "Date" at bounding box center [585, 242] width 174 height 18
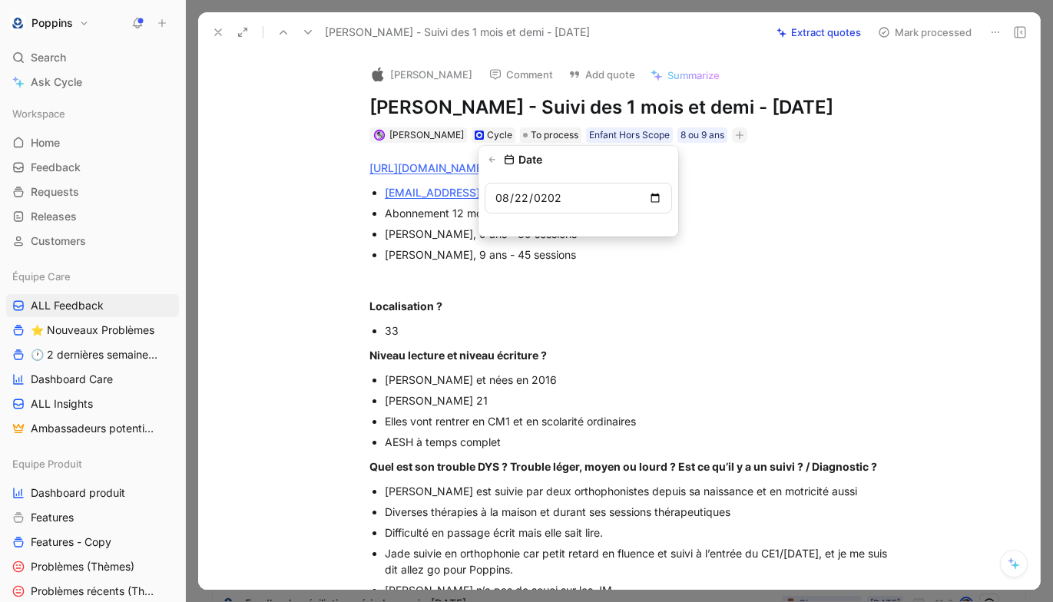
type input "[DATE]"
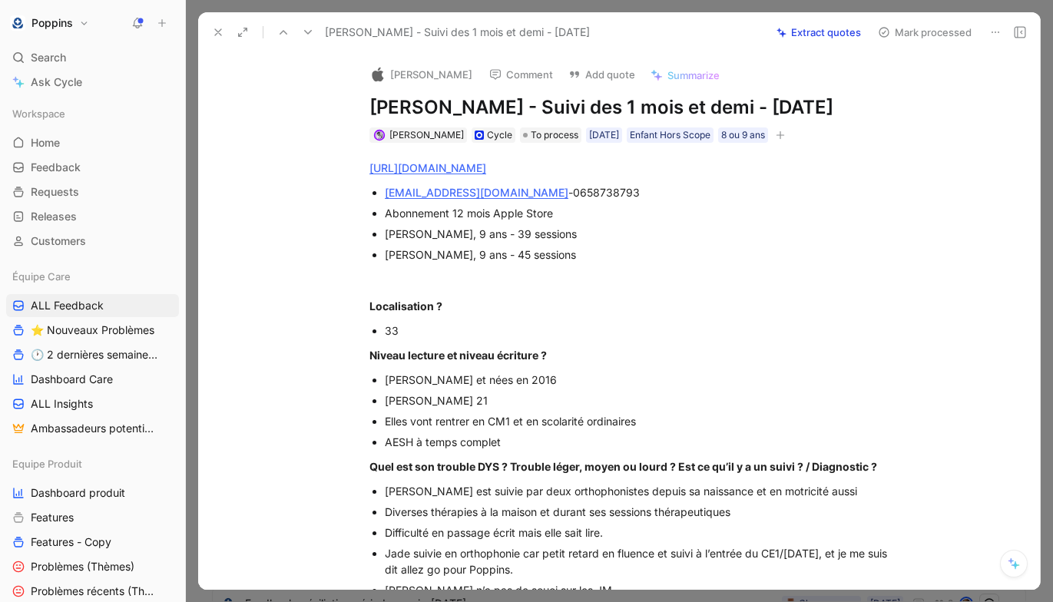
scroll to position [41, 0]
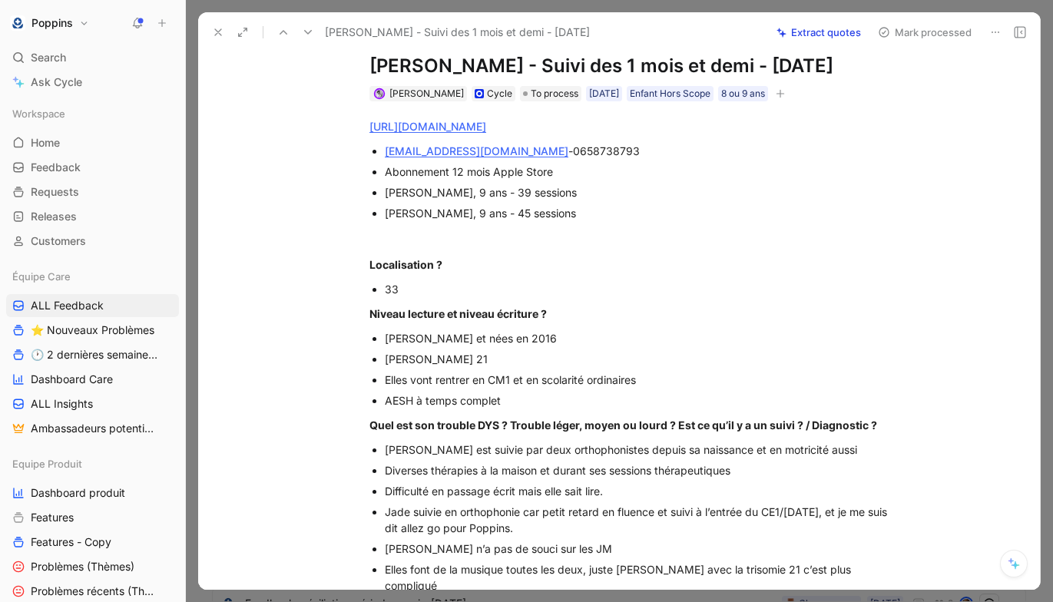
click at [783, 96] on button "button" at bounding box center [780, 93] width 15 height 15
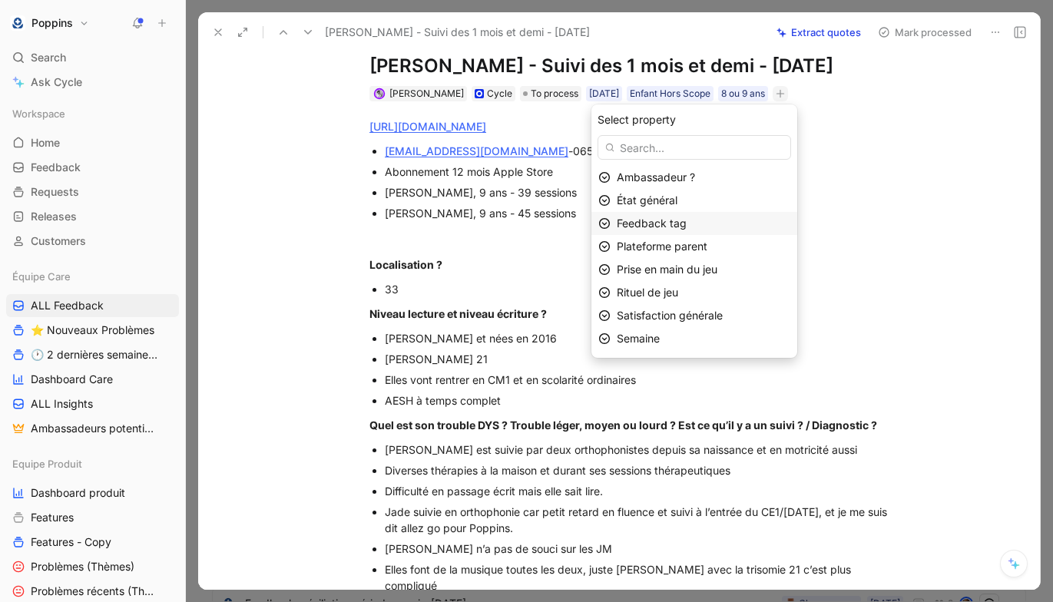
click at [707, 217] on div "Feedback tag" at bounding box center [704, 223] width 174 height 18
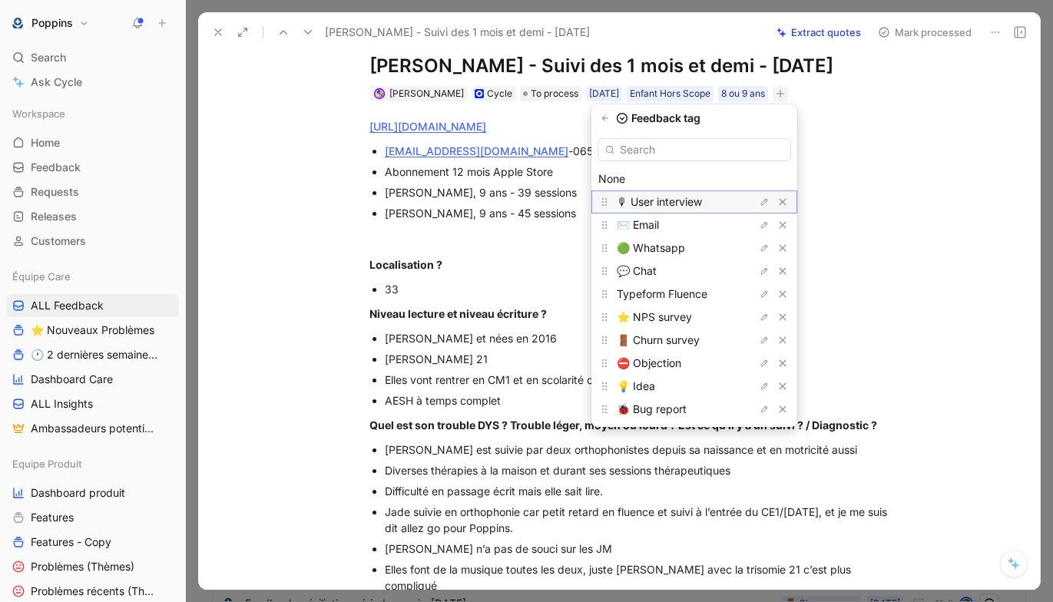
click at [689, 203] on span "🎙 User interview" at bounding box center [659, 201] width 85 height 13
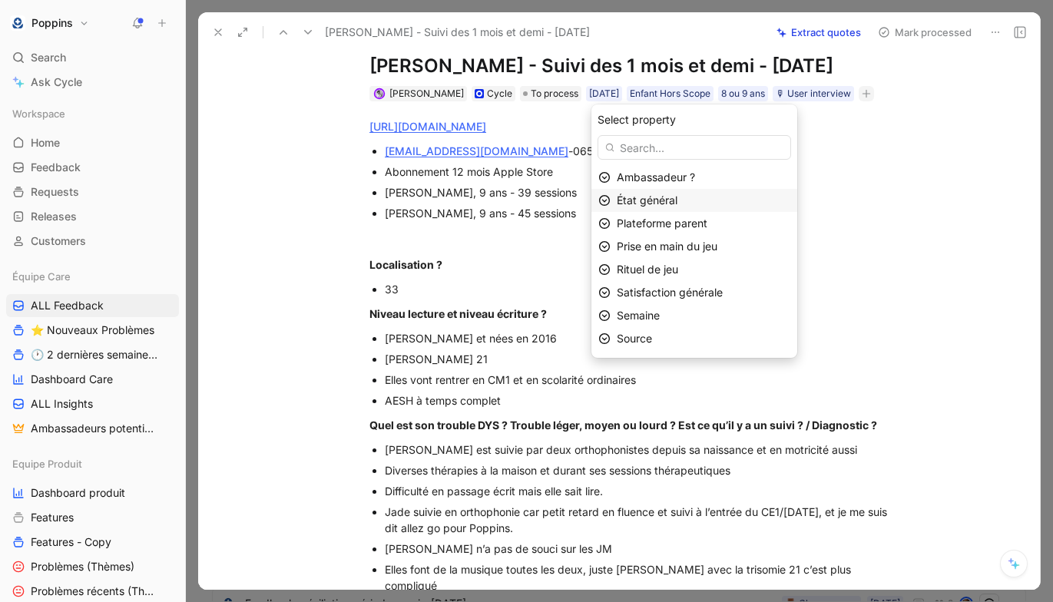
click at [694, 194] on div "État général" at bounding box center [704, 200] width 174 height 18
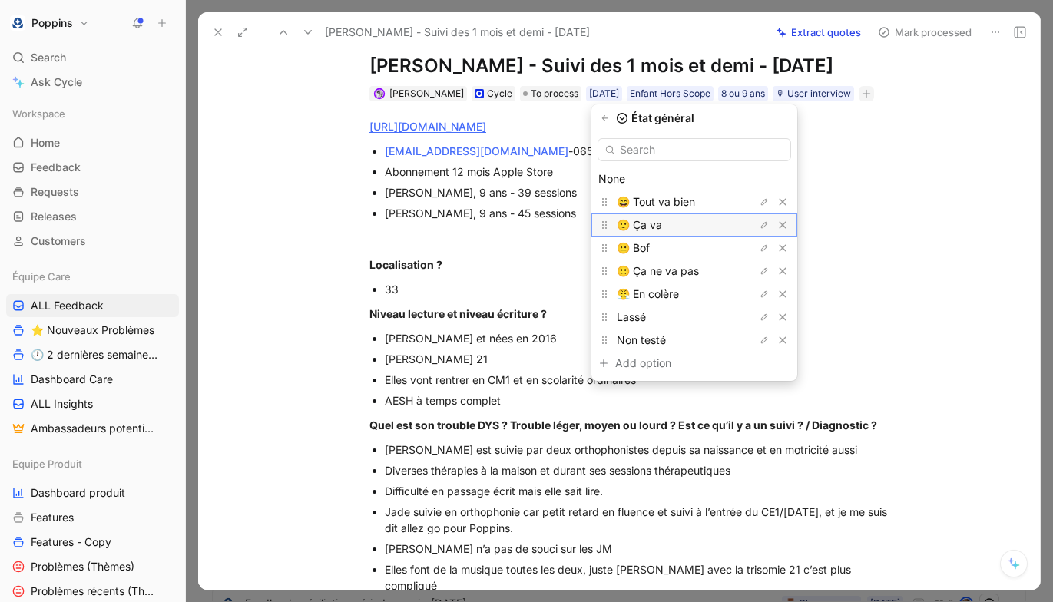
click at [685, 224] on div "🙂 Ça va" at bounding box center [674, 225] width 115 height 18
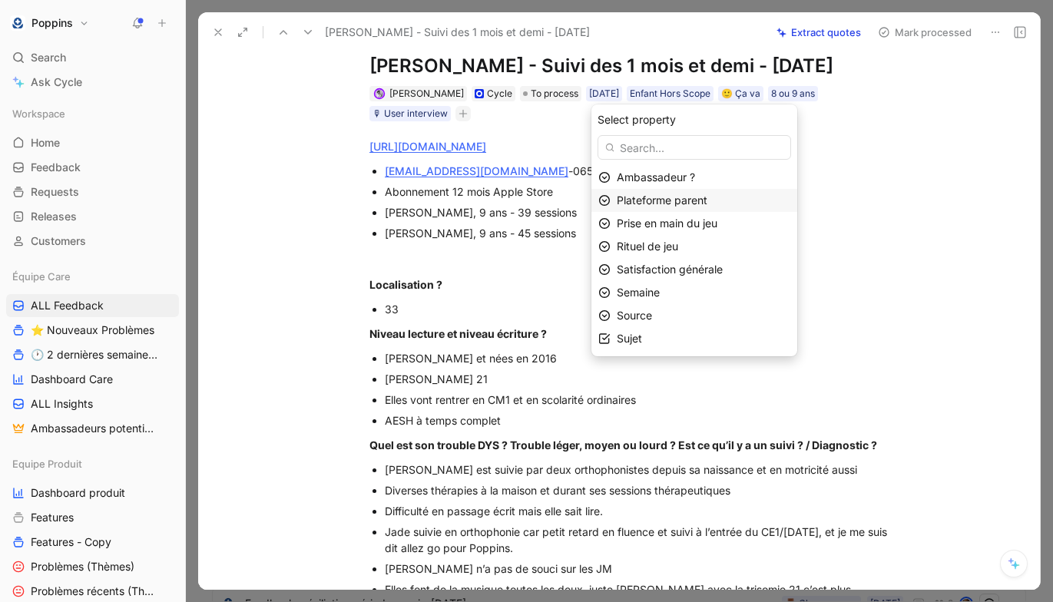
click at [690, 206] on span "Plateforme parent" at bounding box center [662, 200] width 91 height 13
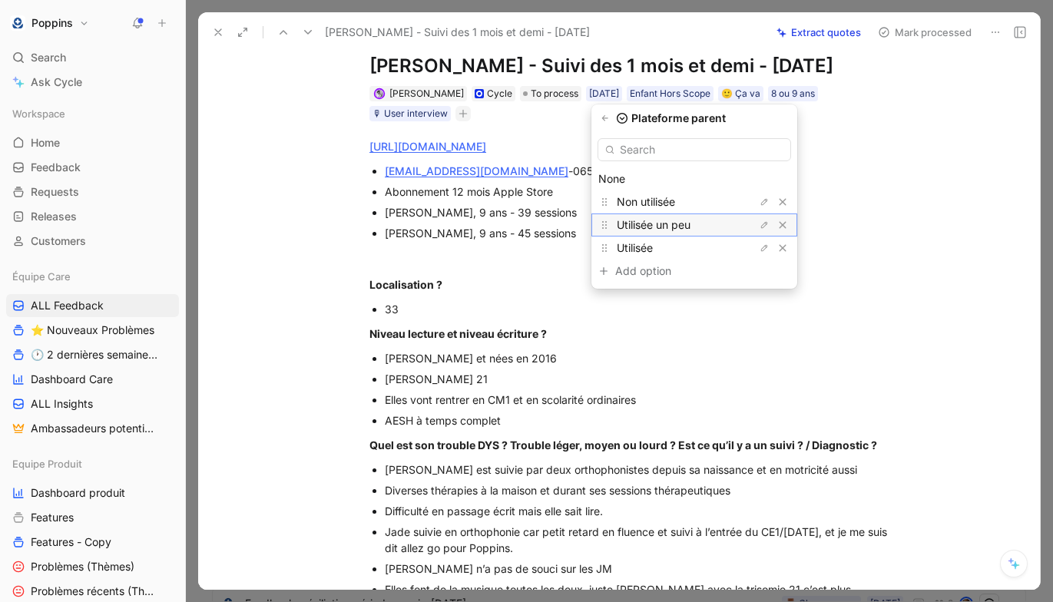
click at [682, 233] on div "Utilisée un peu" at bounding box center [674, 225] width 115 height 18
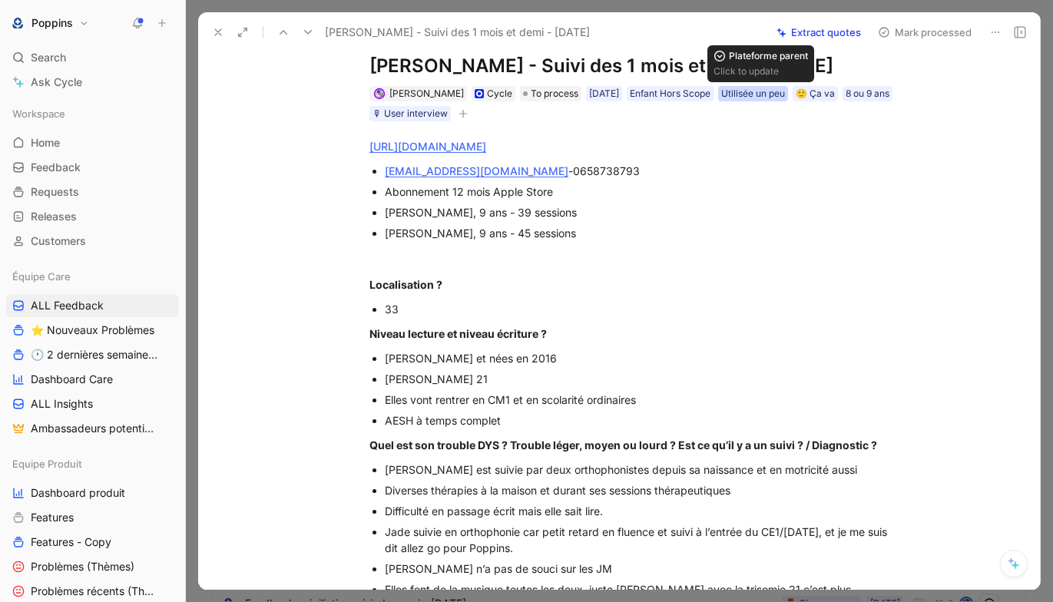
click at [759, 97] on div "Utilisée un peu" at bounding box center [753, 93] width 64 height 15
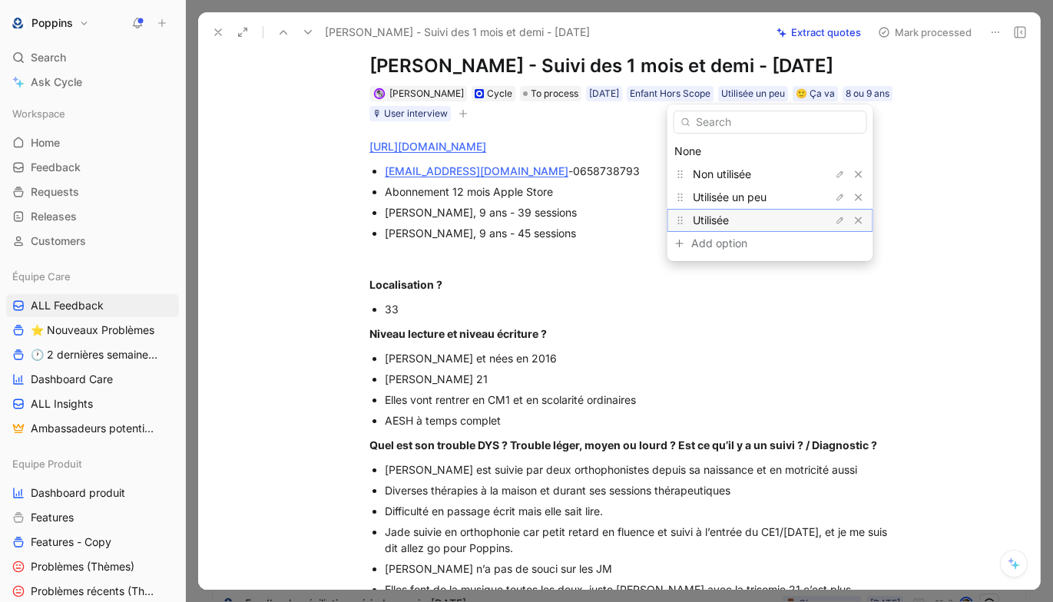
click at [732, 214] on div "Utilisée" at bounding box center [750, 220] width 115 height 18
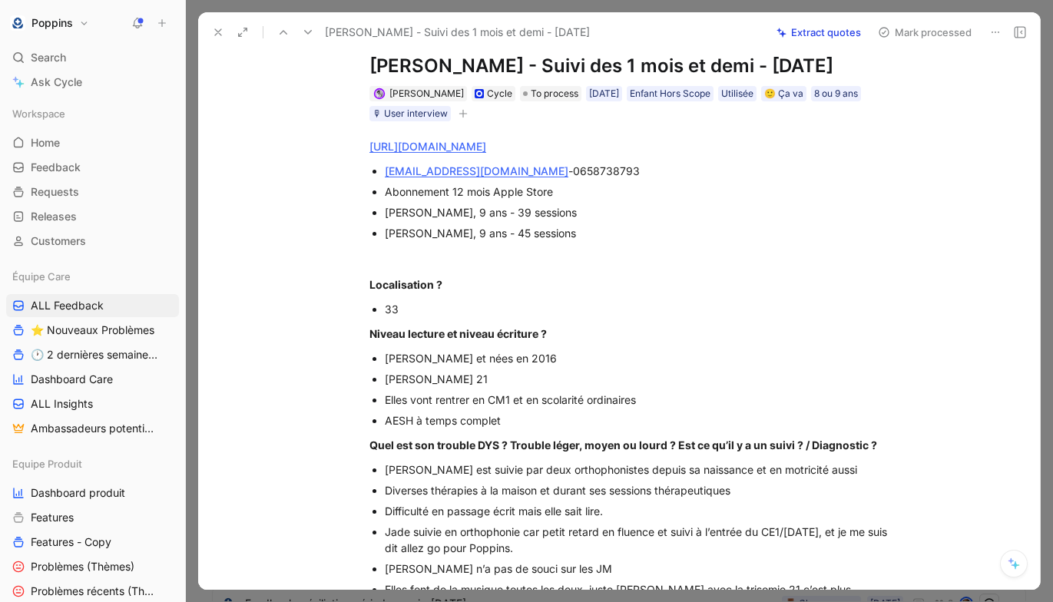
click at [472, 115] on div "[PERSON_NAME] Cycle To process [DATE] Enfant Hors Scope Utilisée 🙂 Ça va 8 ou 9…" at bounding box center [635, 103] width 535 height 38
click at [466, 114] on icon "button" at bounding box center [463, 113] width 9 height 9
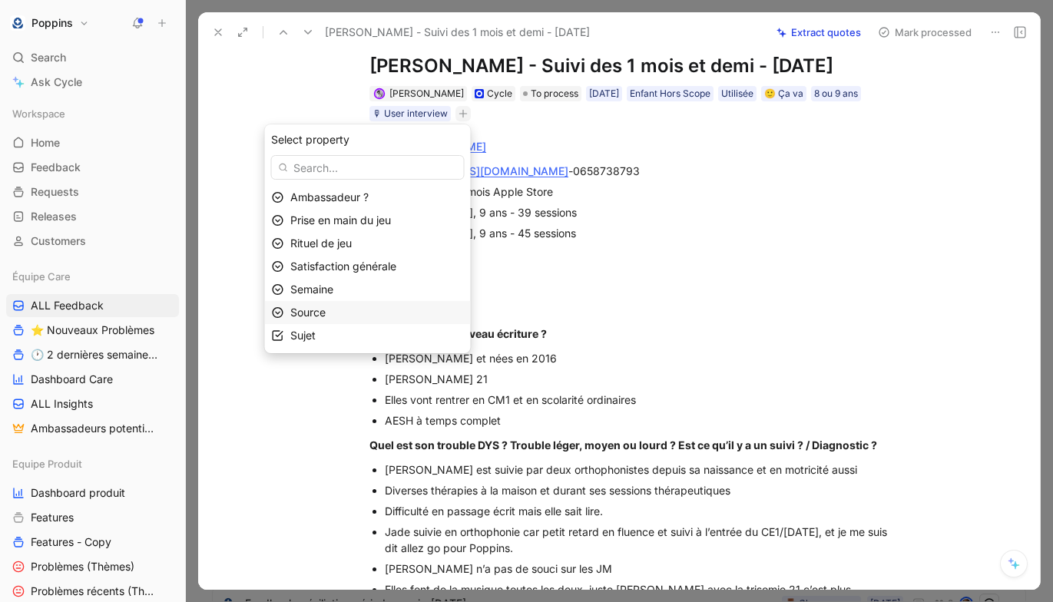
click at [399, 310] on div "Source" at bounding box center [377, 312] width 174 height 18
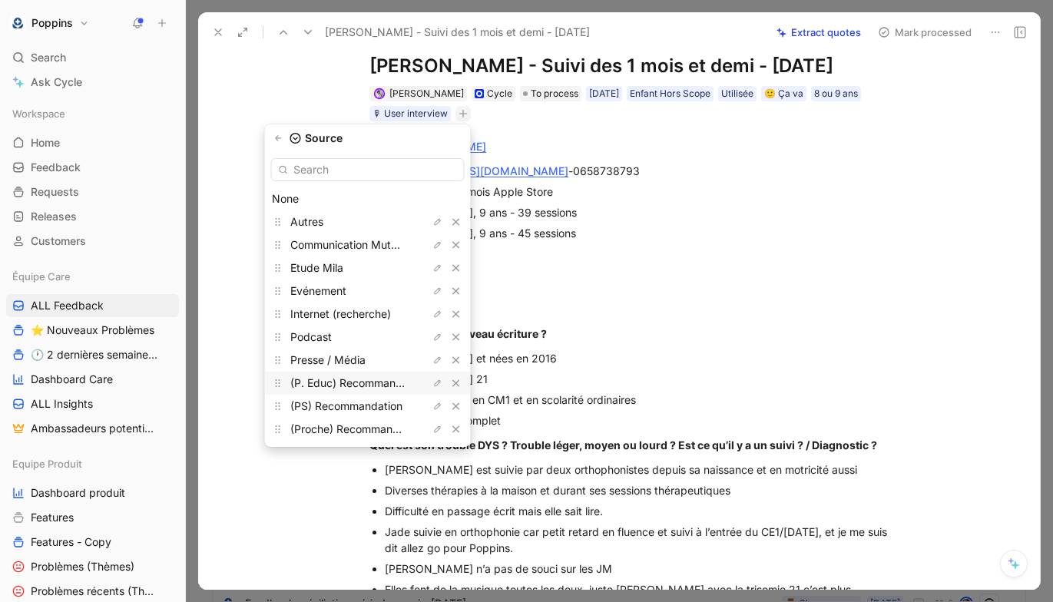
scroll to position [46, 0]
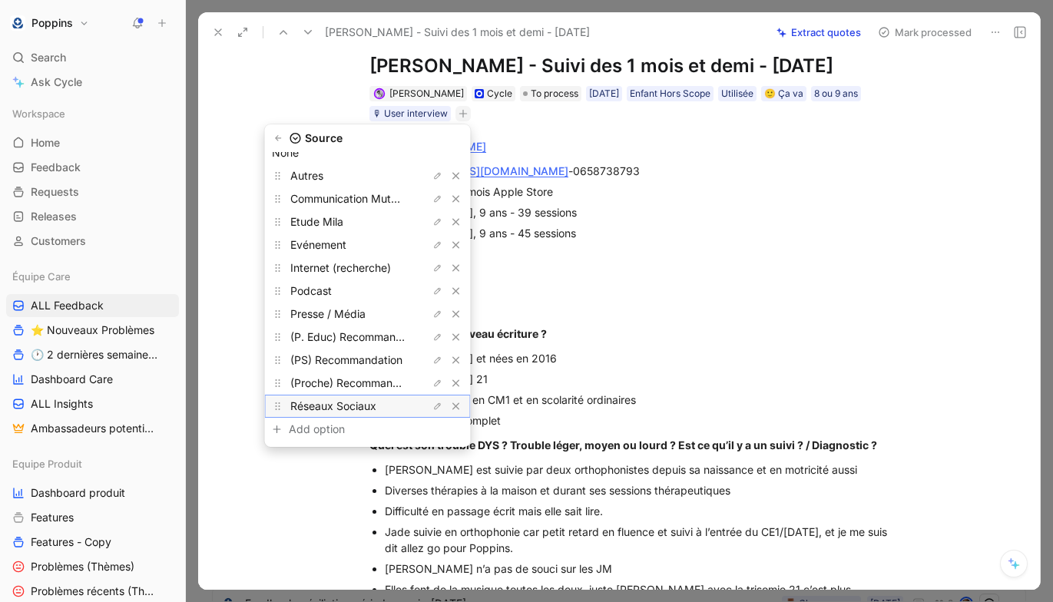
click at [369, 400] on span "Réseaux Sociaux" at bounding box center [333, 405] width 86 height 13
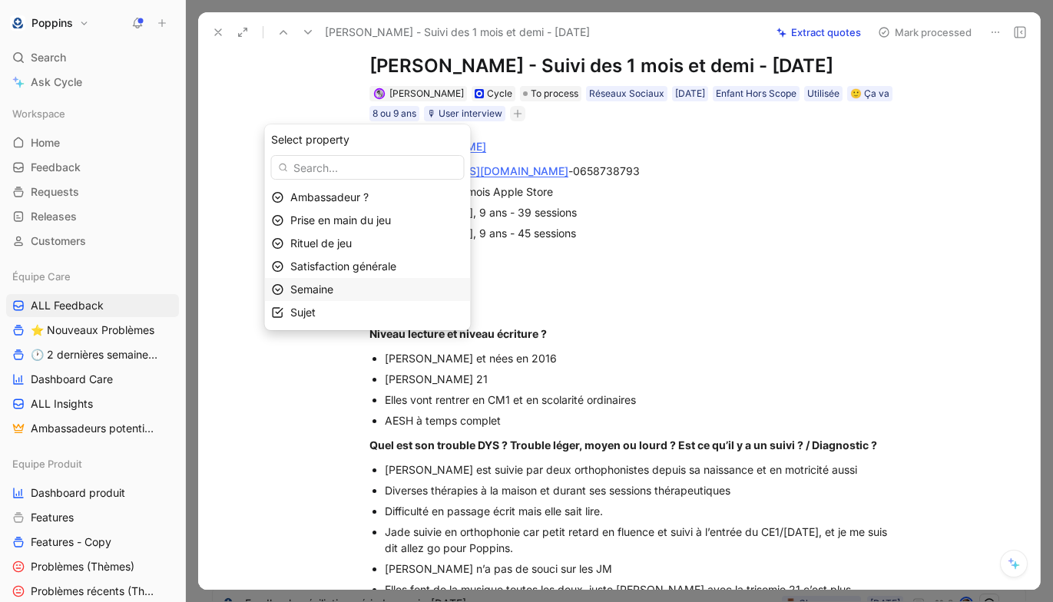
click at [359, 293] on div "Semaine" at bounding box center [377, 289] width 174 height 18
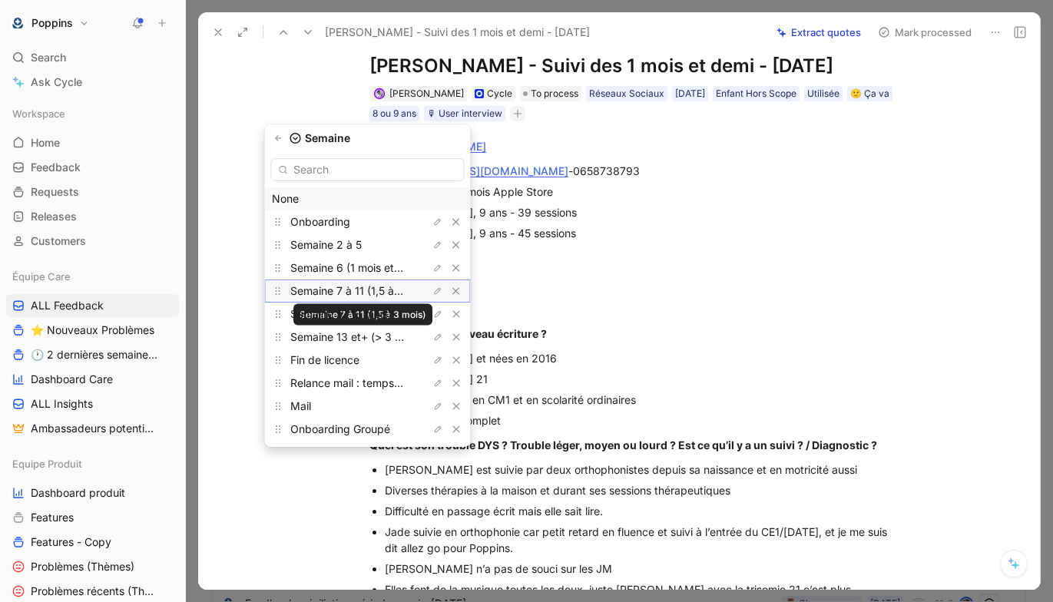
click at [390, 293] on span "Semaine 7 à 11 (1,5 à 3 mois)" at bounding box center [362, 290] width 144 height 13
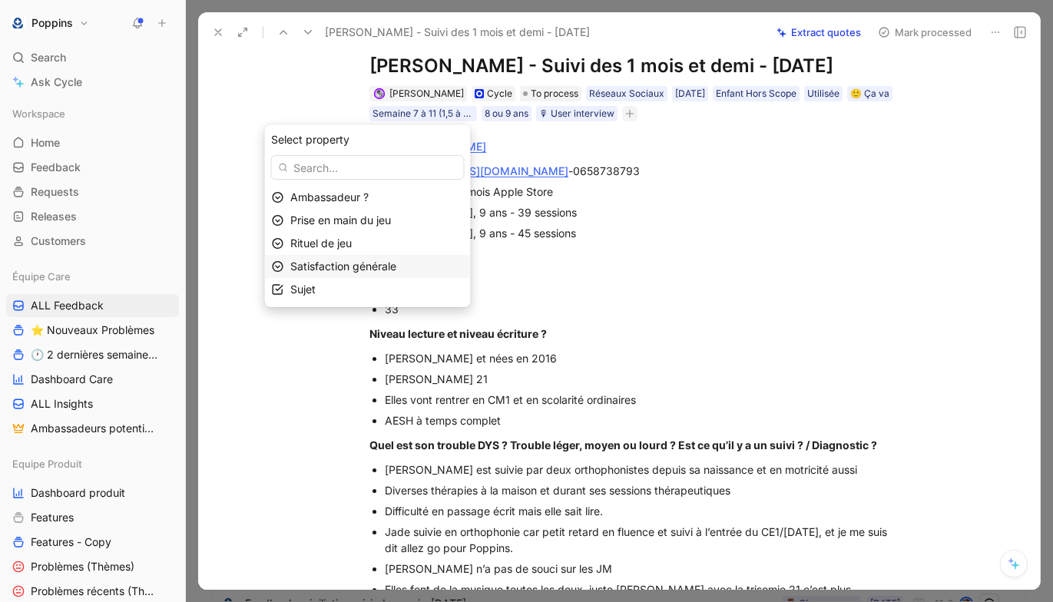
click at [366, 270] on span "Satisfaction générale" at bounding box center [343, 266] width 106 height 13
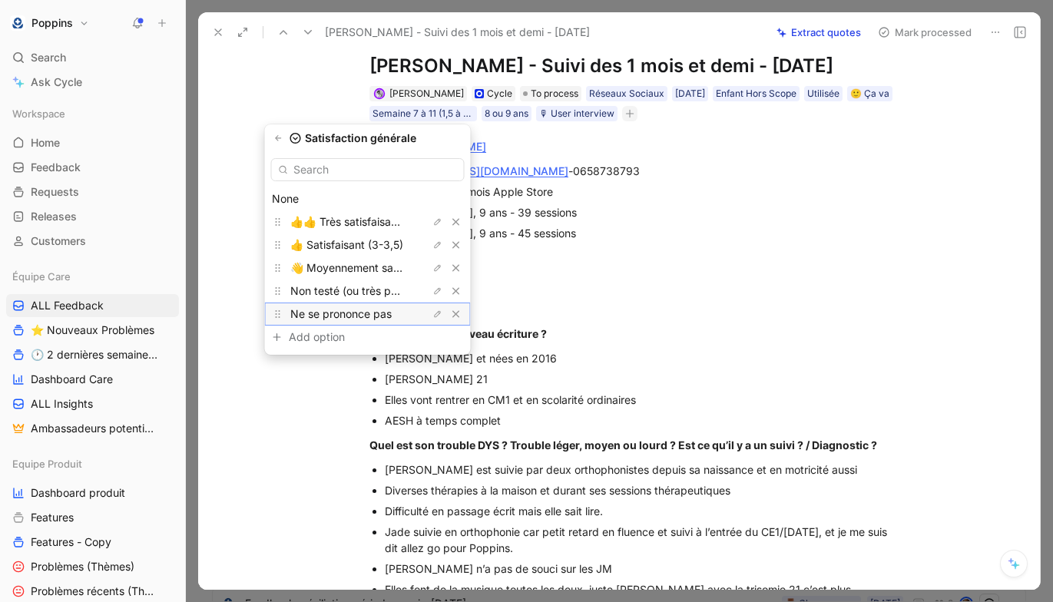
click at [359, 322] on div "Ne se prononce pas" at bounding box center [347, 314] width 115 height 18
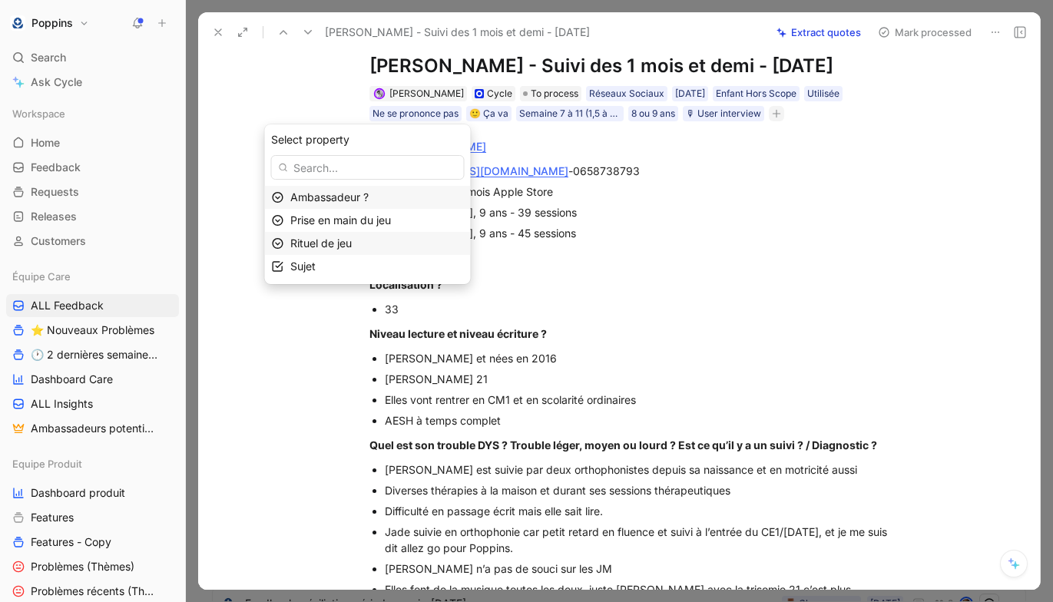
click at [343, 243] on span "Rituel de jeu" at bounding box center [320, 243] width 61 height 13
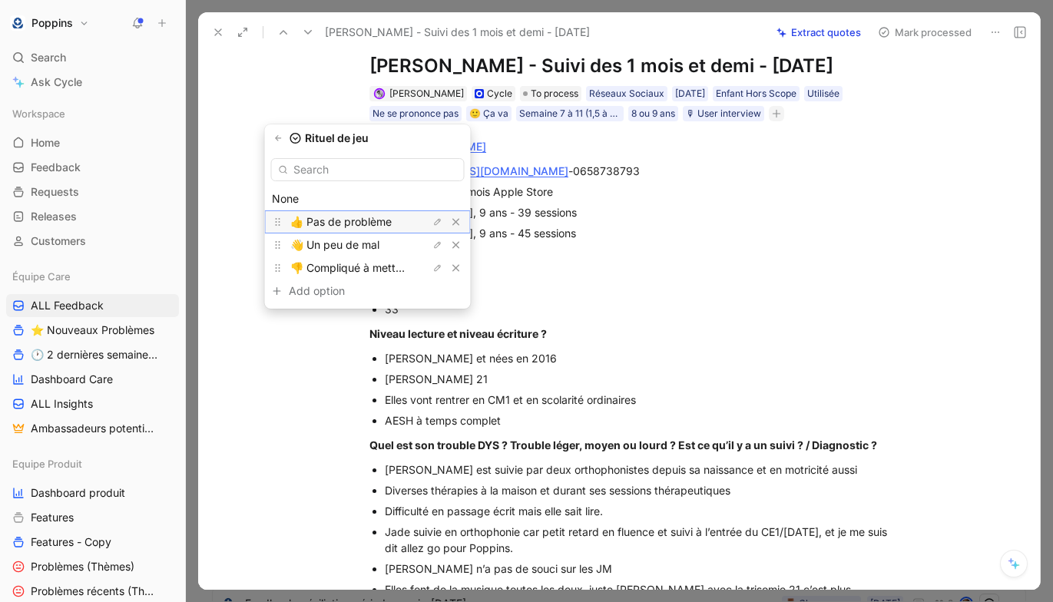
click at [349, 221] on span "👍 Pas de problème" at bounding box center [340, 221] width 101 height 13
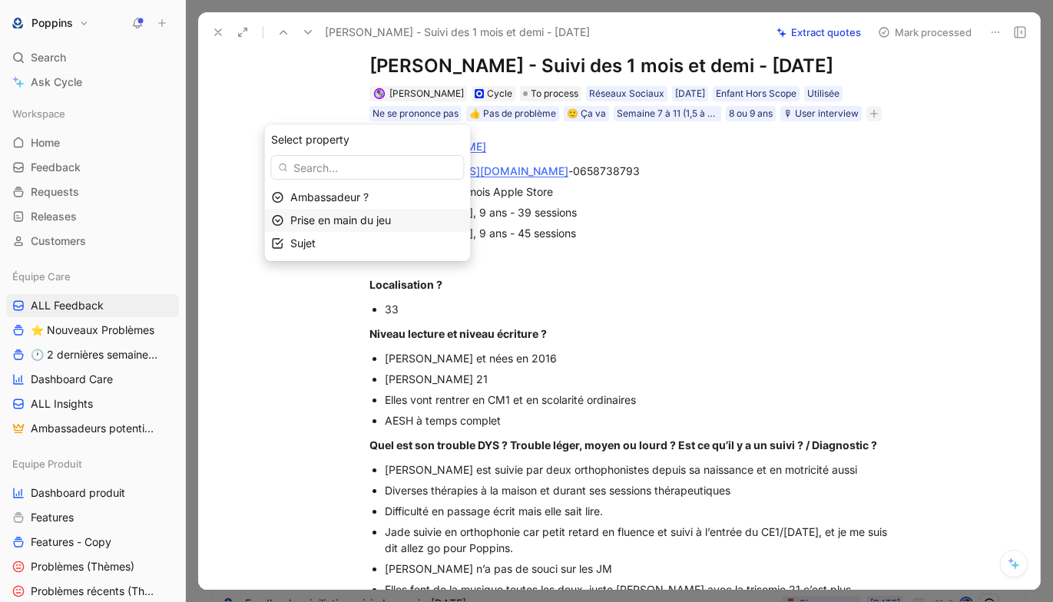
click at [350, 214] on span "Prise en main du jeu" at bounding box center [340, 220] width 101 height 13
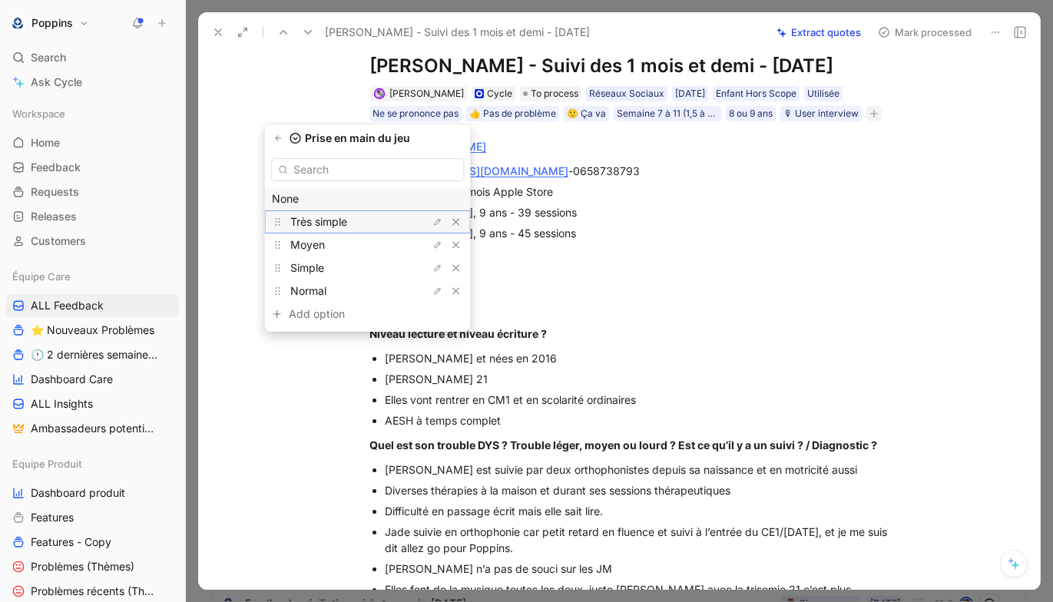
click at [356, 224] on div "Très simple" at bounding box center [347, 222] width 115 height 18
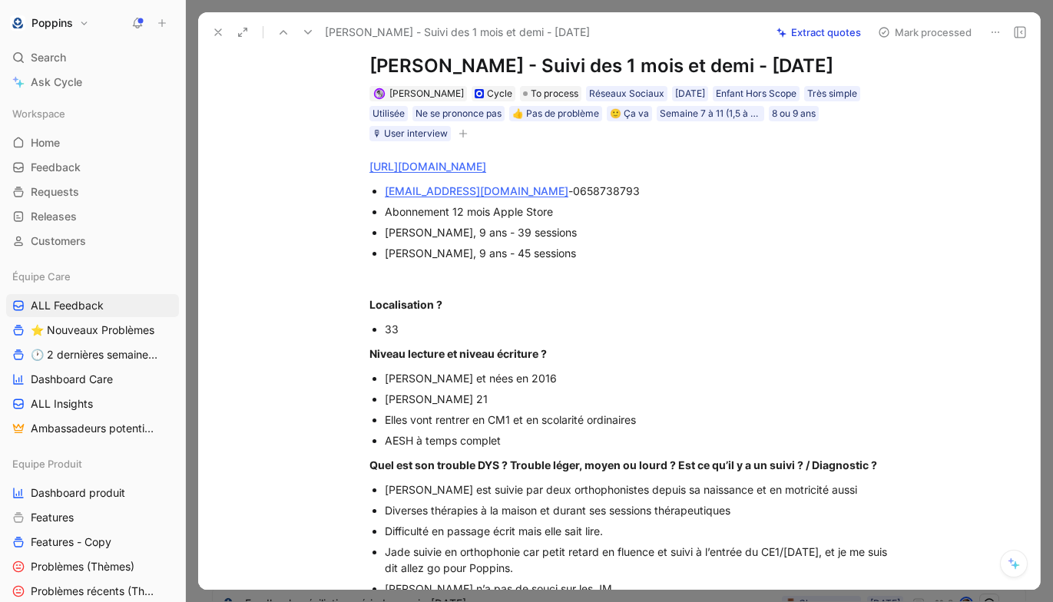
scroll to position [785, 0]
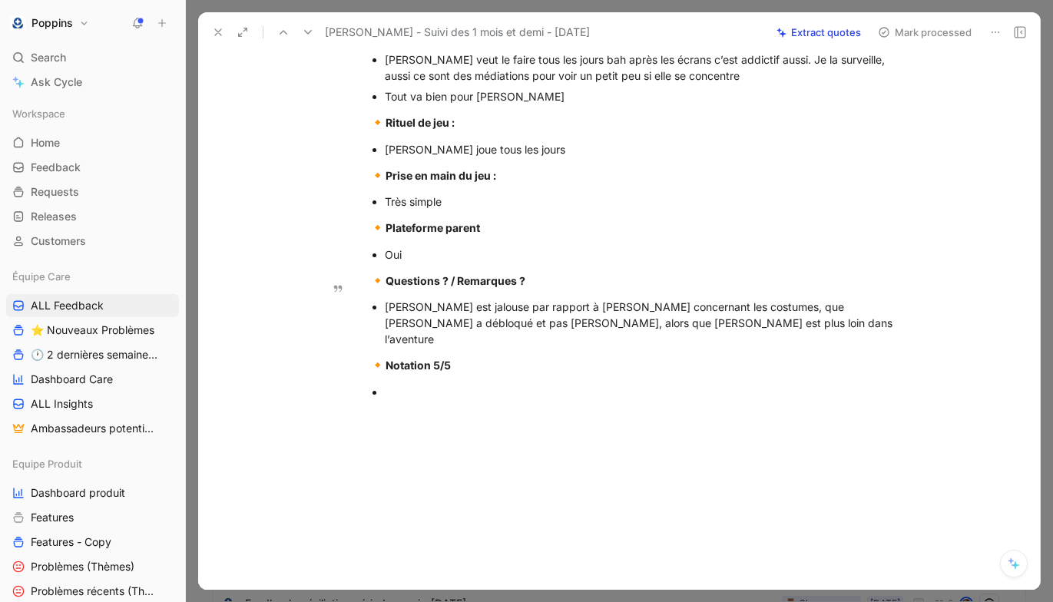
click at [618, 310] on div "[PERSON_NAME] est jalouse par rapport à [PERSON_NAME] concernant les costumes, …" at bounding box center [643, 323] width 516 height 48
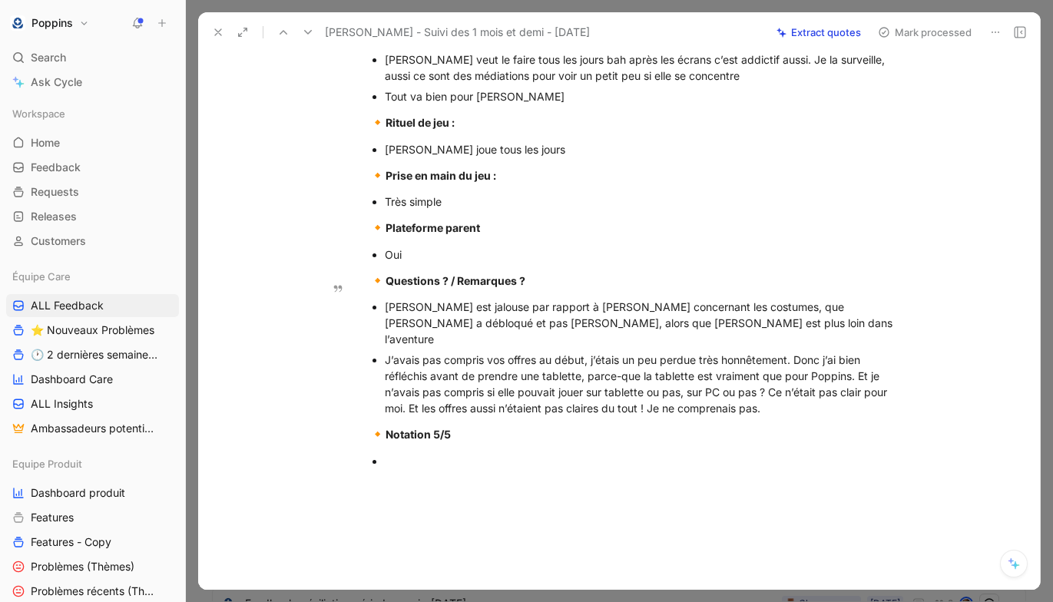
click at [383, 328] on ul "[PERSON_NAME] est jalouse par rapport à [PERSON_NAME] concernant les costumes, …" at bounding box center [635, 357] width 590 height 122
click at [412, 453] on div at bounding box center [643, 461] width 516 height 16
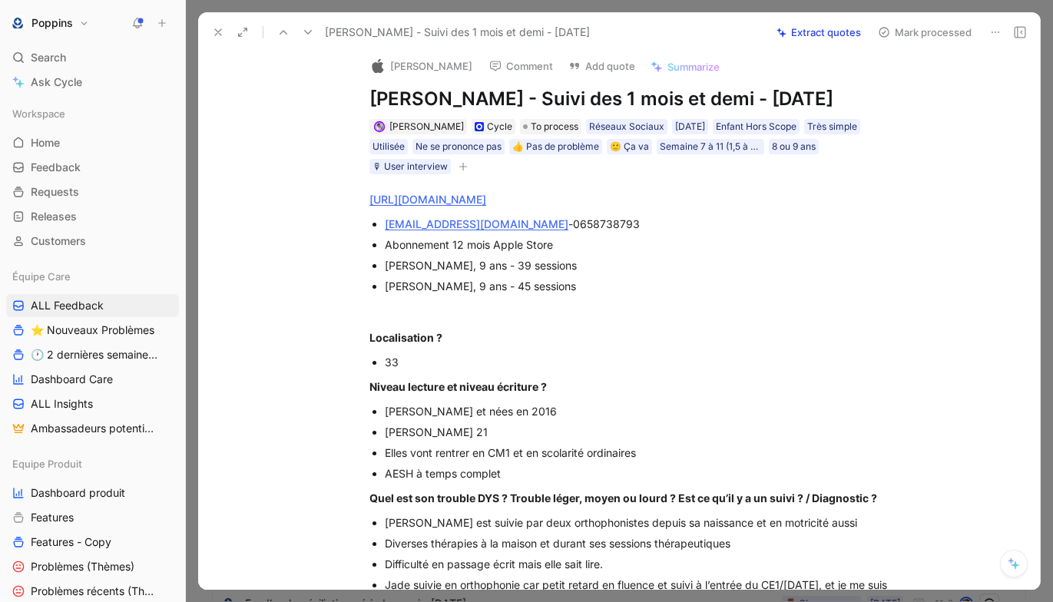
scroll to position [0, 0]
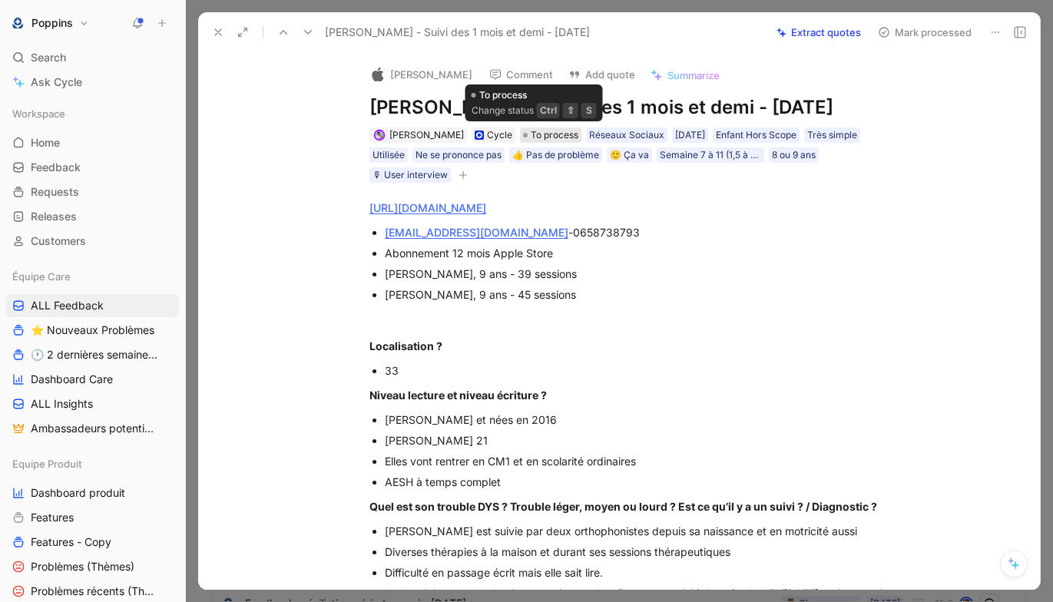
click at [551, 134] on span "To process" at bounding box center [555, 135] width 48 height 15
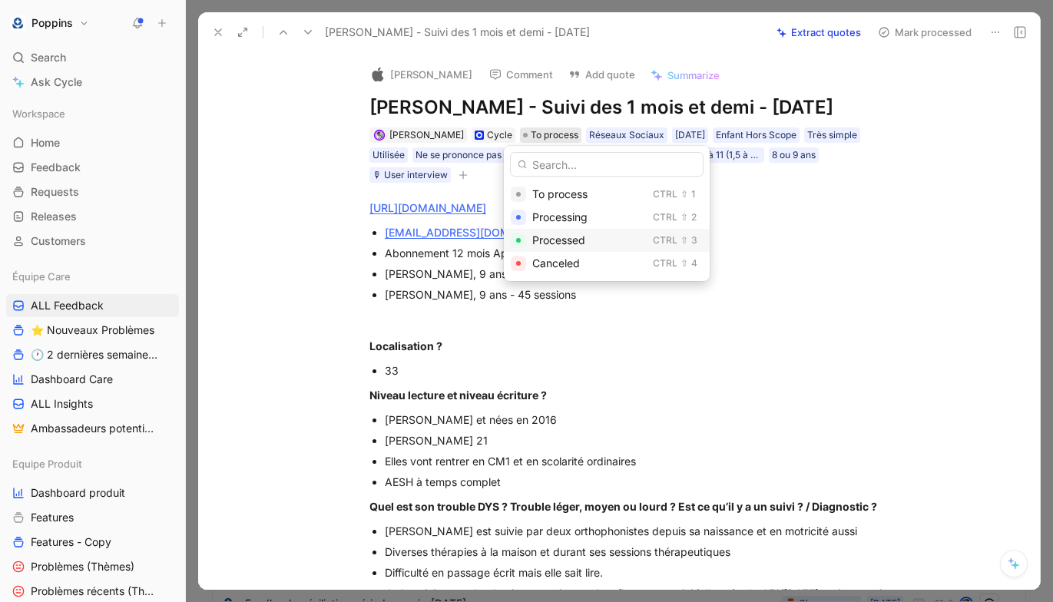
click at [609, 247] on div "Processed Ctrl ⇧ 3" at bounding box center [607, 240] width 206 height 23
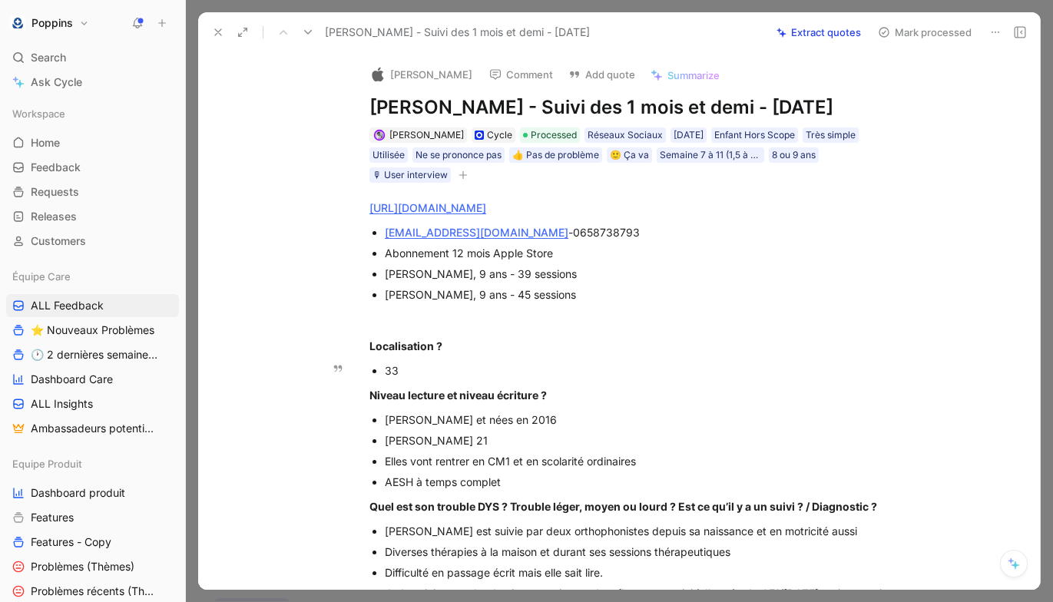
click at [648, 373] on div "33" at bounding box center [643, 371] width 516 height 16
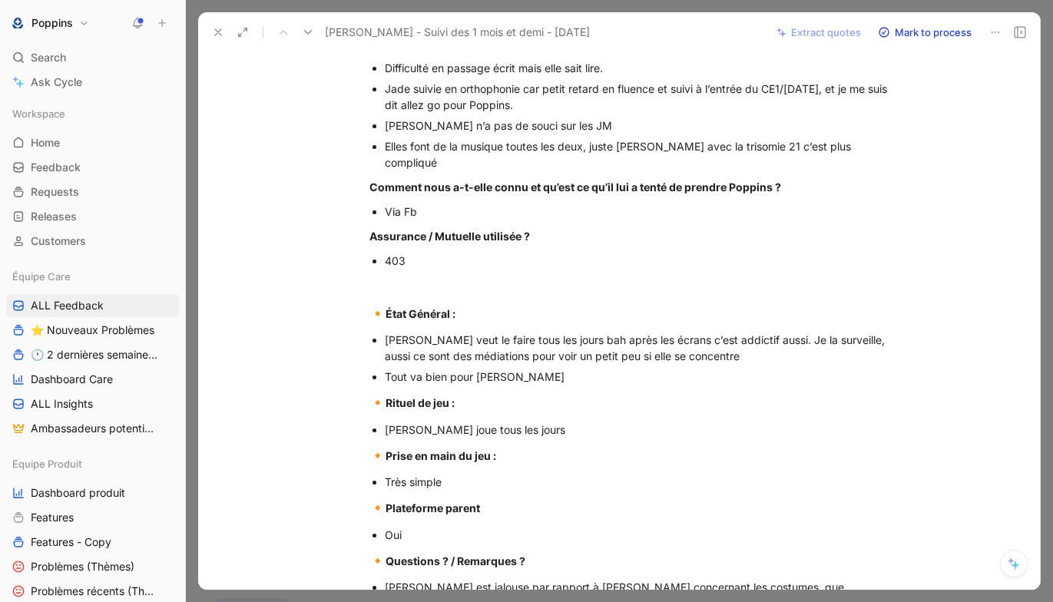
scroll to position [801, 0]
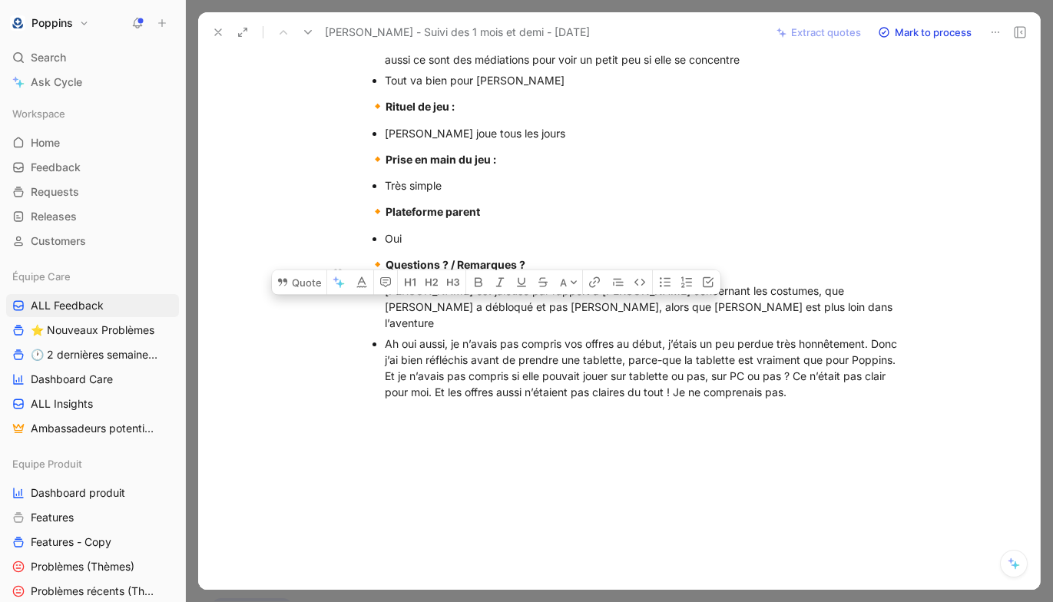
drag, startPoint x: 386, startPoint y: 273, endPoint x: 628, endPoint y: 283, distance: 242.9
click at [628, 283] on div "[PERSON_NAME] est jalouse par rapport à [PERSON_NAME] concernant les costumes, …" at bounding box center [643, 307] width 516 height 48
click at [302, 270] on button "Quote" at bounding box center [299, 282] width 55 height 25
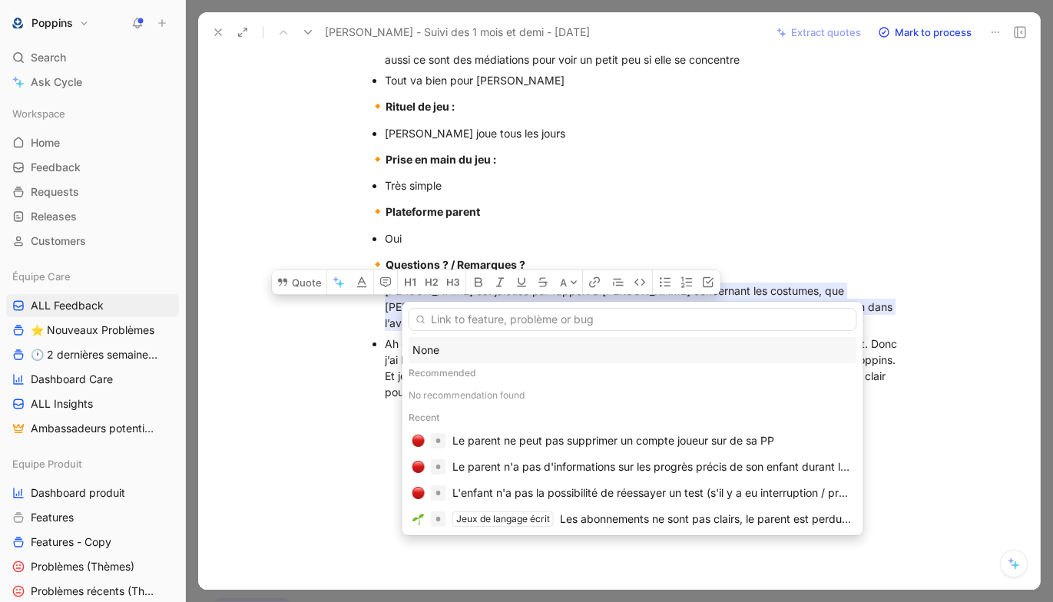
click at [535, 318] on input "text" at bounding box center [633, 319] width 449 height 23
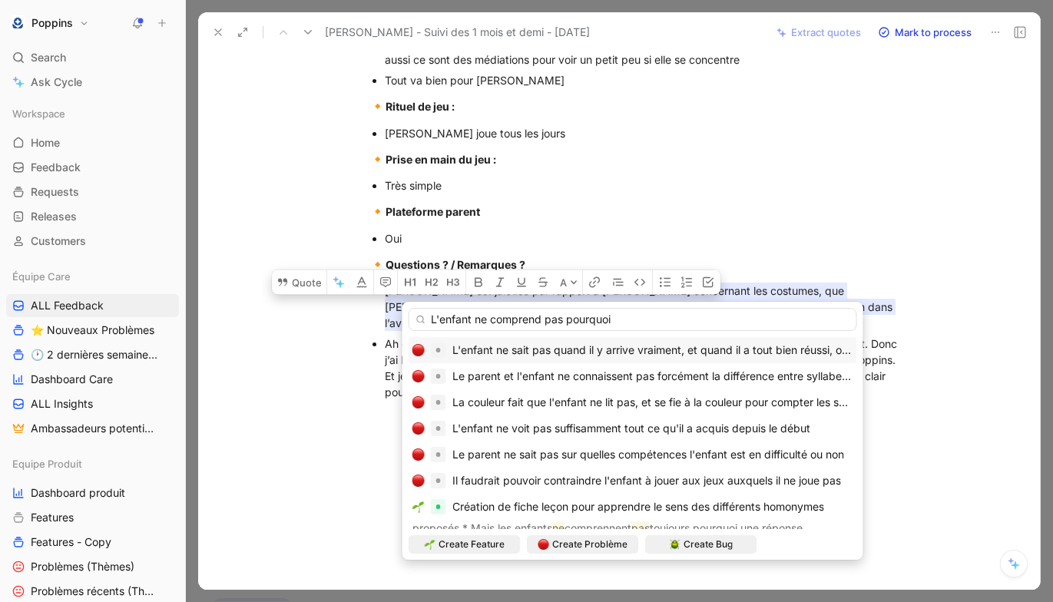
type input "L'enfant ne comprend pas pourquoi"
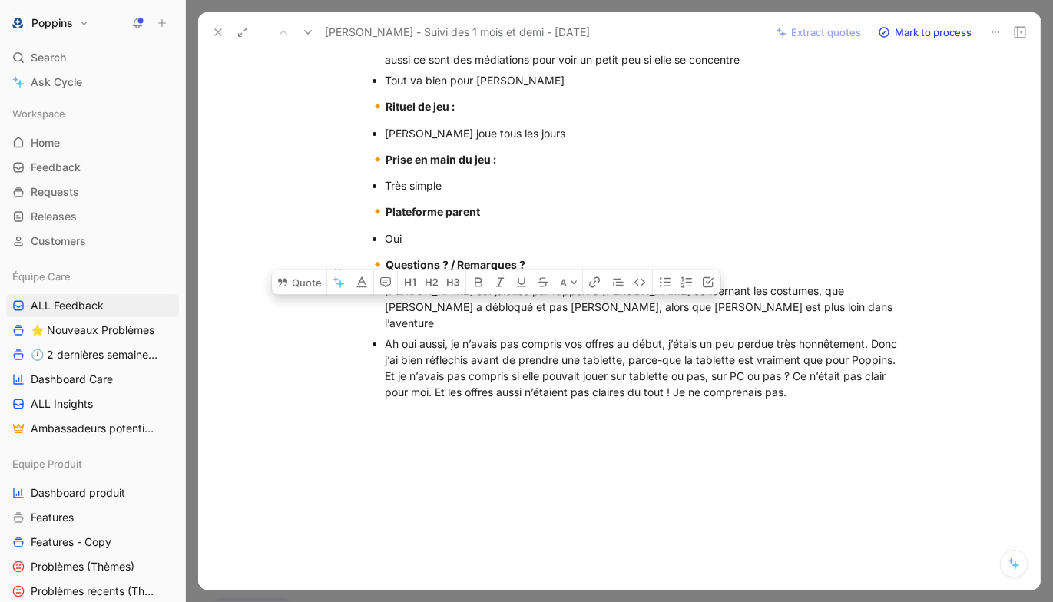
drag, startPoint x: 608, startPoint y: 290, endPoint x: 383, endPoint y: 274, distance: 226.4
click at [383, 280] on ul "[PERSON_NAME] est jalouse par rapport à [PERSON_NAME] concernant les costumes, …" at bounding box center [635, 341] width 590 height 122
copy div "[PERSON_NAME] est jalouse par rapport à [PERSON_NAME] concernant les costumes, …"
click at [303, 270] on button "Quote" at bounding box center [299, 282] width 55 height 25
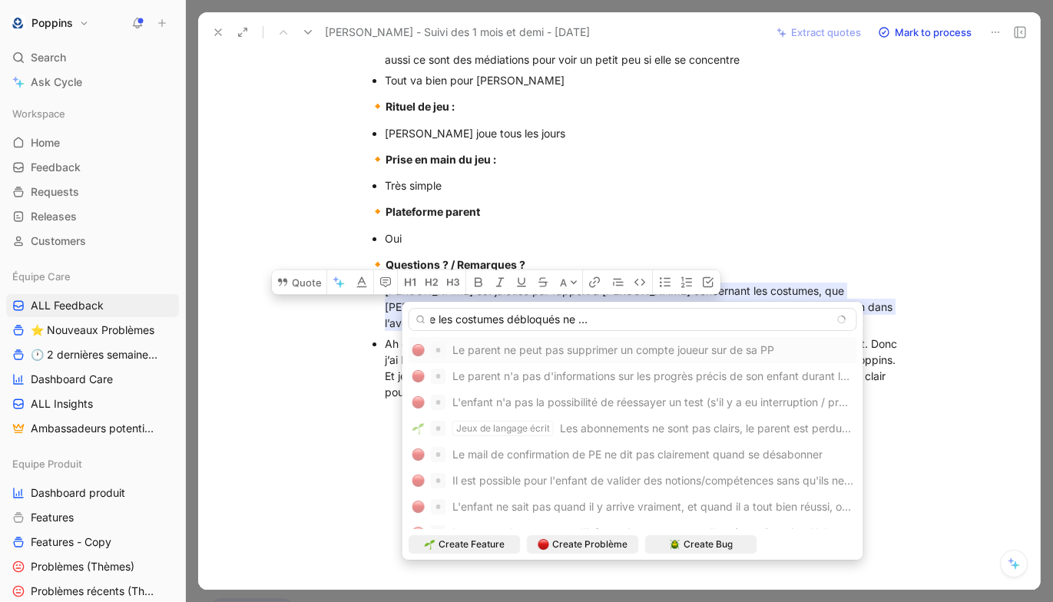
scroll to position [0, 257]
type input "Le jeu génère de la jalousie entre enfants lorsque les costumes débloqués ne co…"
click at [581, 542] on span "Create Problème" at bounding box center [589, 544] width 75 height 15
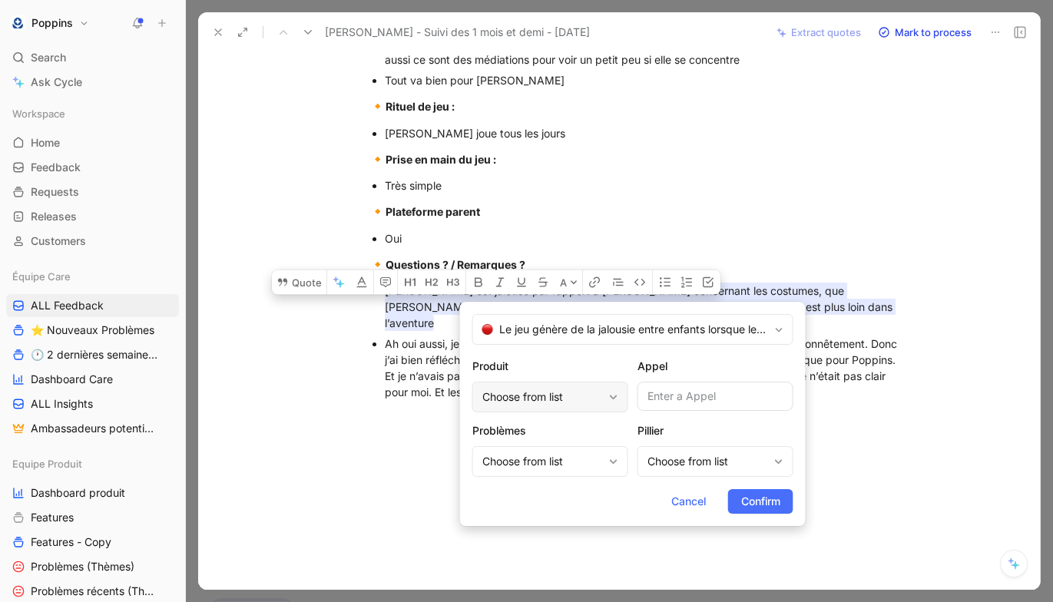
click at [561, 391] on div "Choose from list" at bounding box center [542, 397] width 121 height 18
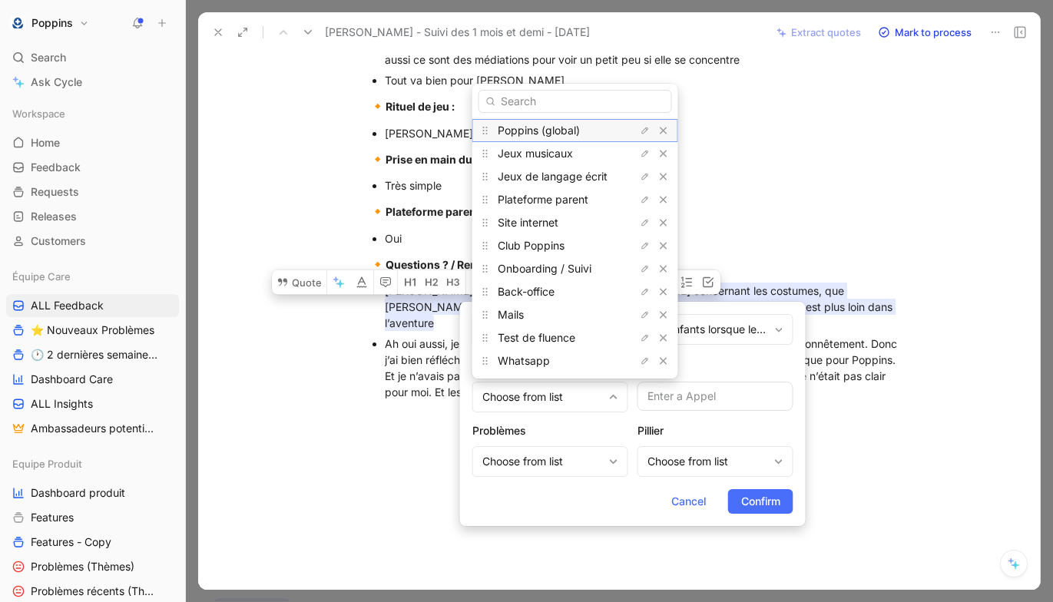
click at [560, 136] on span "Poppins (global)" at bounding box center [539, 130] width 82 height 13
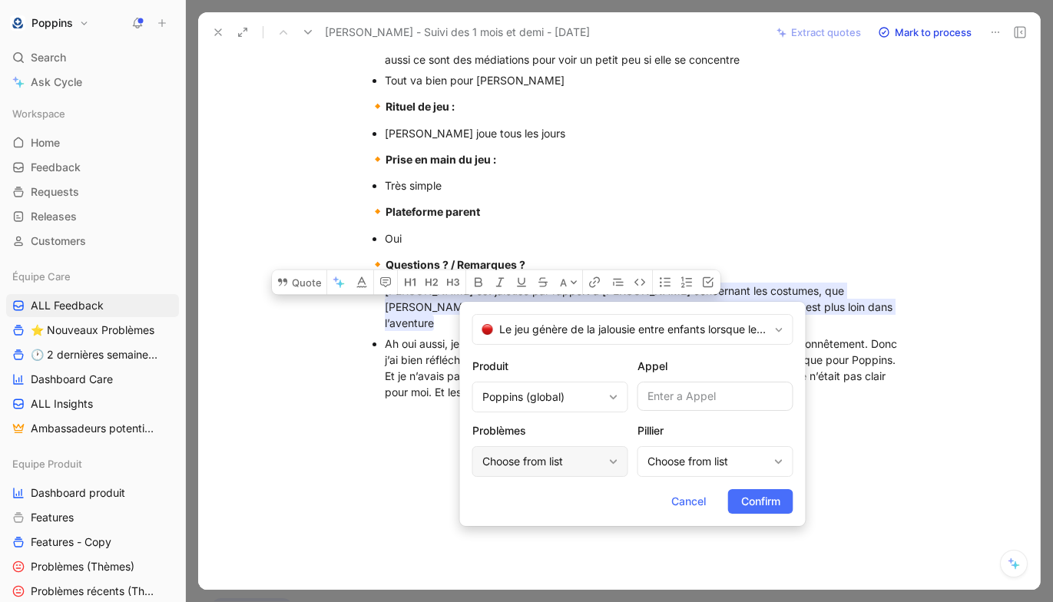
click at [578, 462] on div "Choose from list" at bounding box center [542, 461] width 121 height 18
click at [561, 522] on div "New" at bounding box center [555, 527] width 115 height 18
click at [664, 475] on div "Choose from list" at bounding box center [716, 461] width 156 height 31
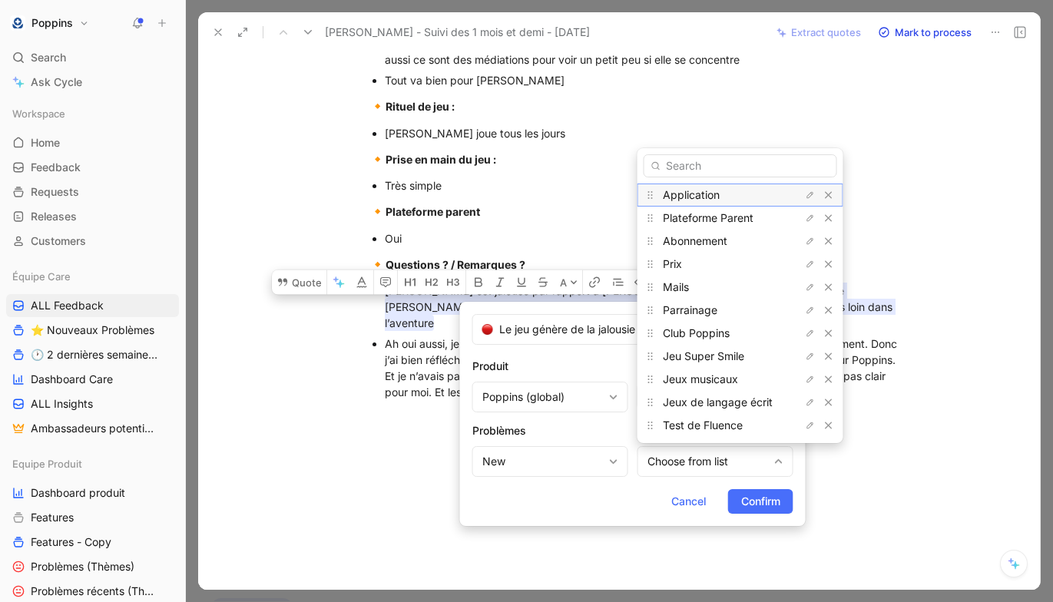
click at [701, 194] on span "Application" at bounding box center [691, 194] width 57 height 13
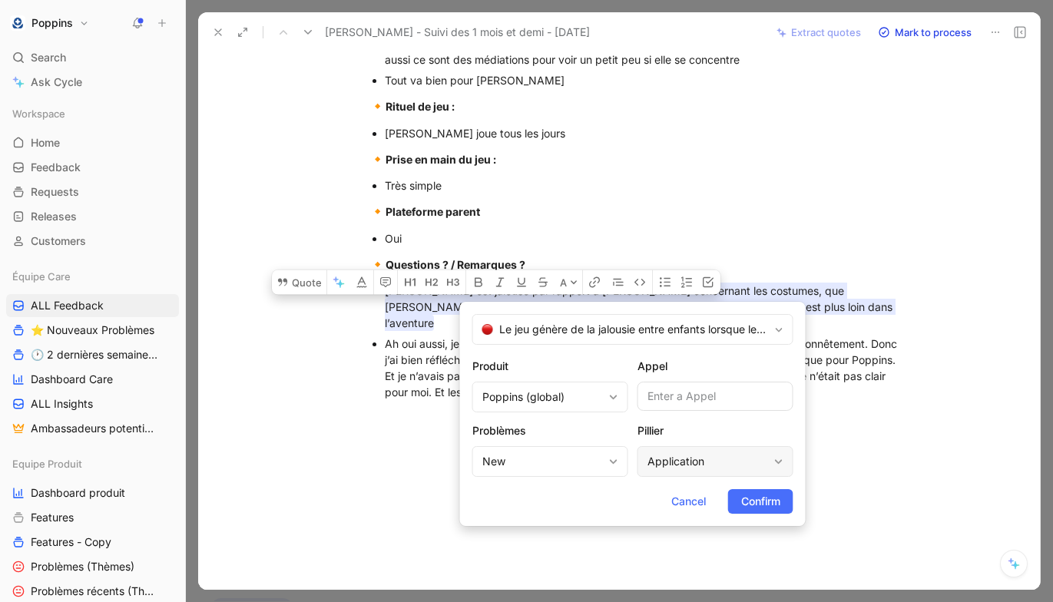
click at [720, 458] on div "Application" at bounding box center [708, 461] width 121 height 18
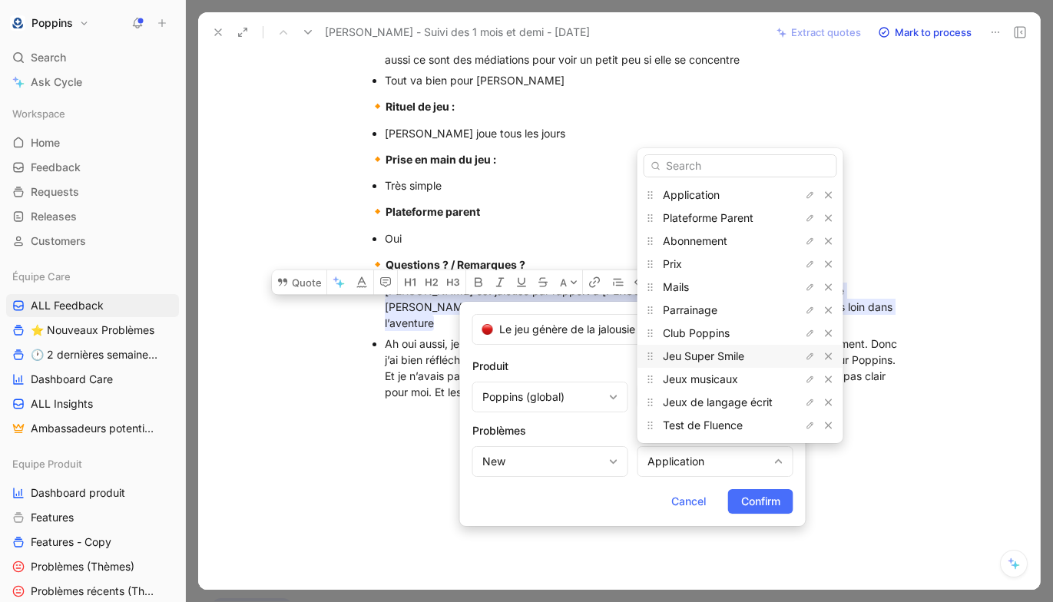
scroll to position [69, 0]
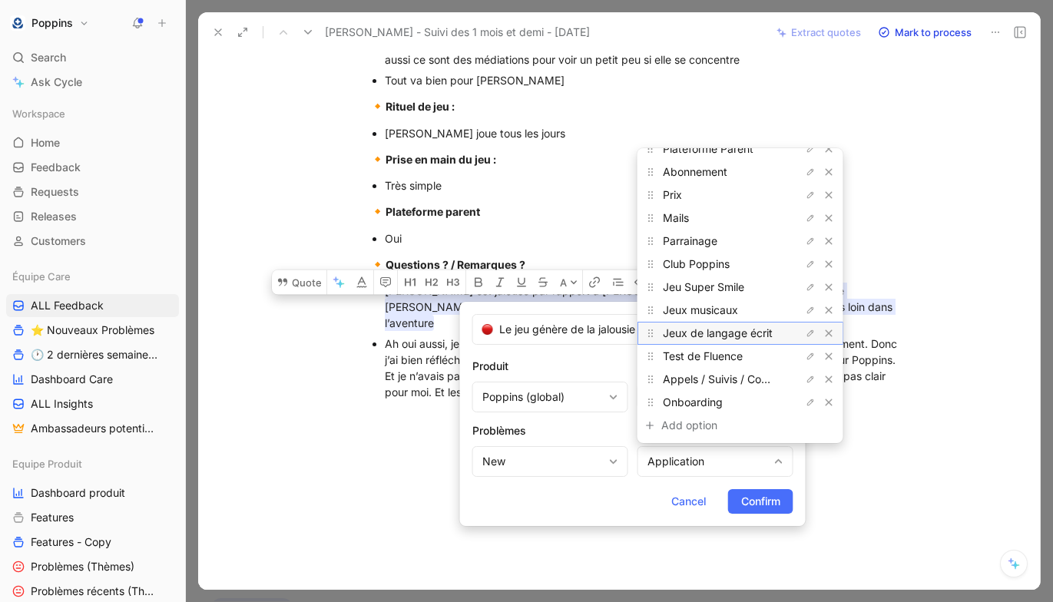
click at [719, 339] on span "Jeux de langage écrit" at bounding box center [718, 332] width 110 height 13
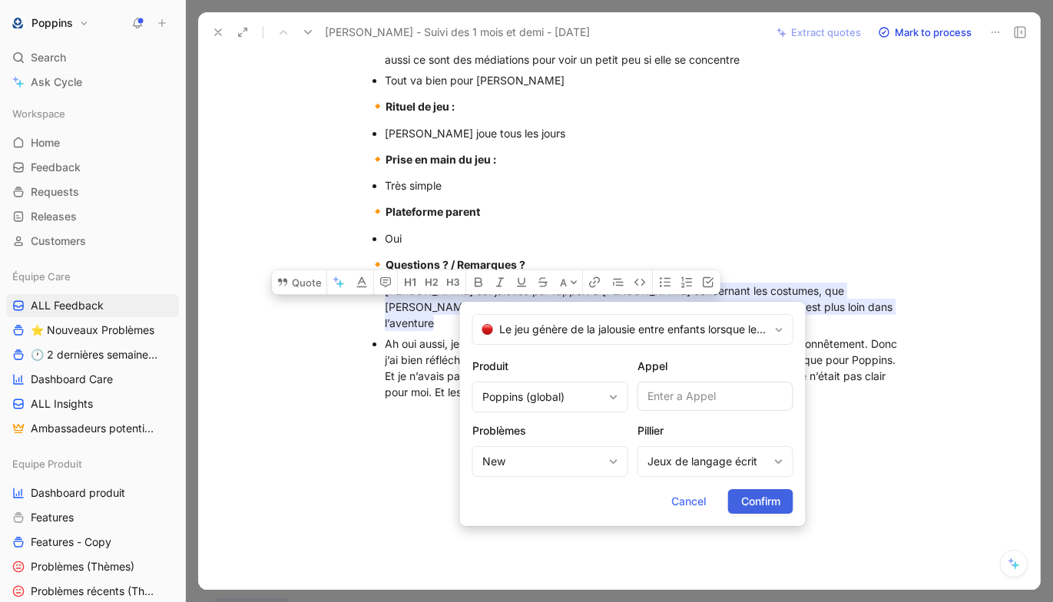
click at [749, 499] on span "Confirm" at bounding box center [760, 501] width 39 height 18
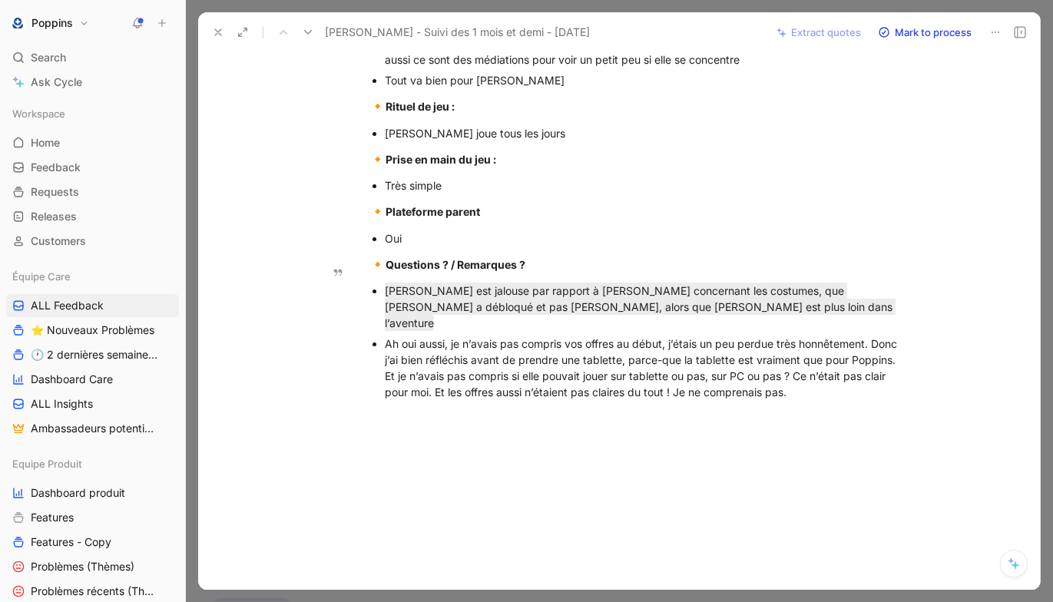
click at [485, 336] on div "Ah oui aussi, je n’avais pas compris vos offres au début, j’étais un peu perdue…" at bounding box center [643, 368] width 516 height 65
drag, startPoint x: 383, startPoint y: 309, endPoint x: 890, endPoint y: 317, distance: 507.0
click at [890, 317] on ul "[PERSON_NAME] est jalouse par rapport à [PERSON_NAME] concernant les costumes, …" at bounding box center [635, 341] width 590 height 122
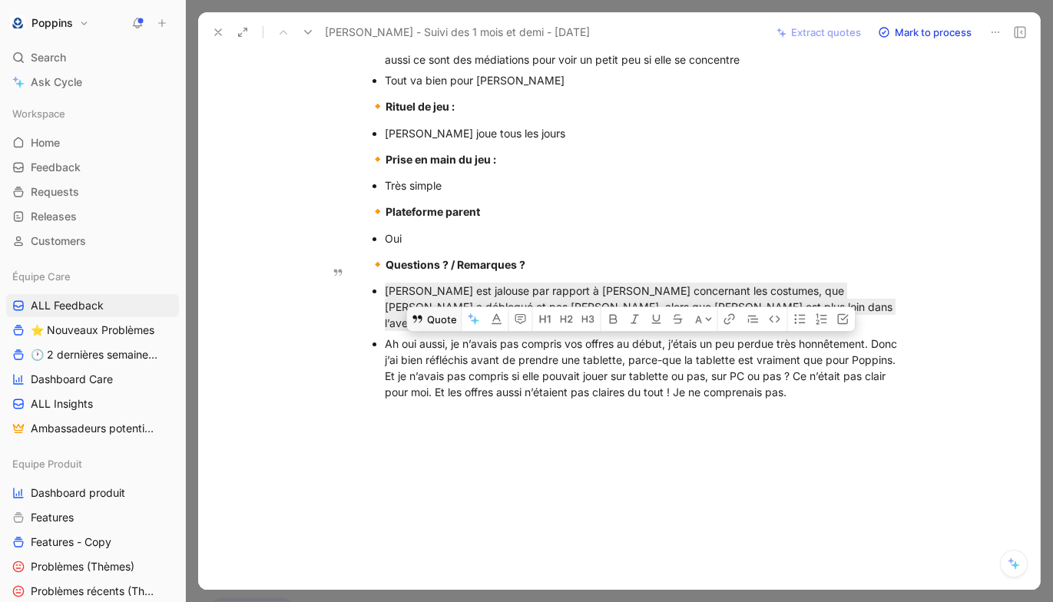
click at [444, 306] on button "Quote" at bounding box center [434, 318] width 55 height 25
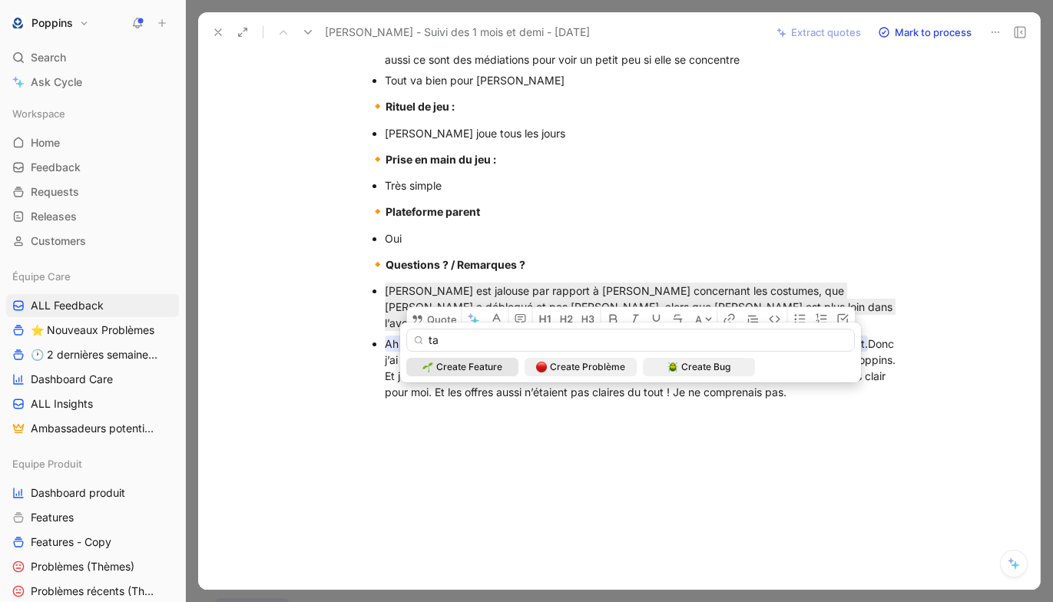
type input "t"
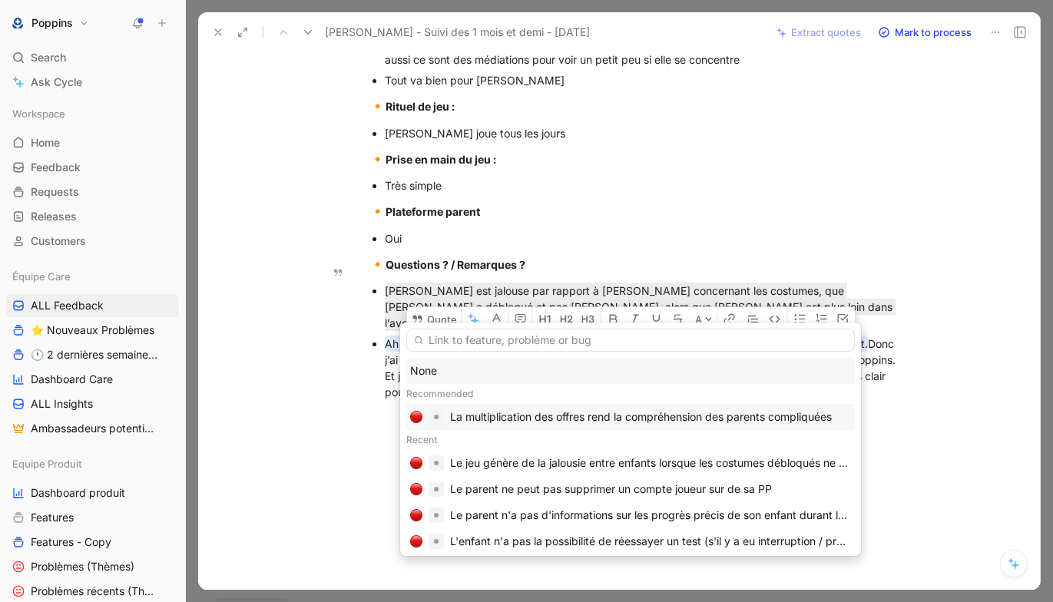
click at [555, 414] on div "La multiplication des offres rend la compréhension des parents compliquées" at bounding box center [641, 417] width 382 height 18
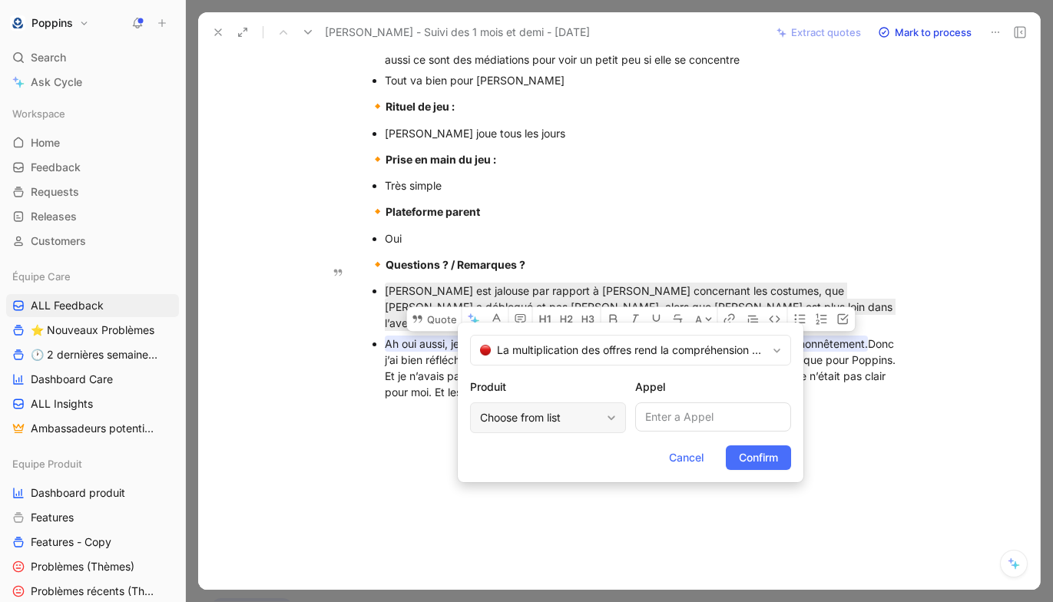
click at [587, 414] on div "Choose from list" at bounding box center [540, 418] width 121 height 18
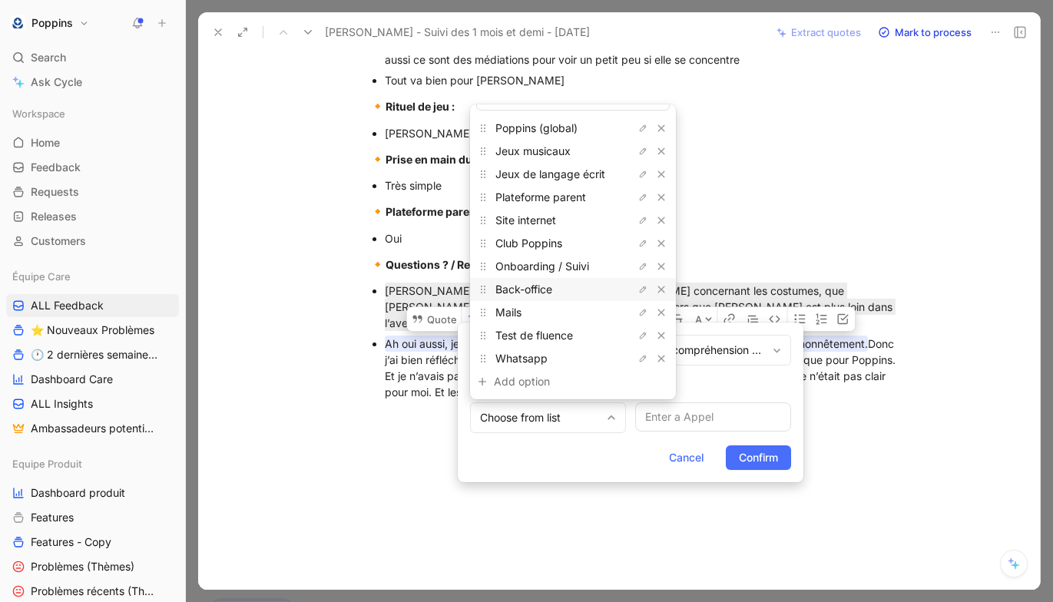
scroll to position [0, 0]
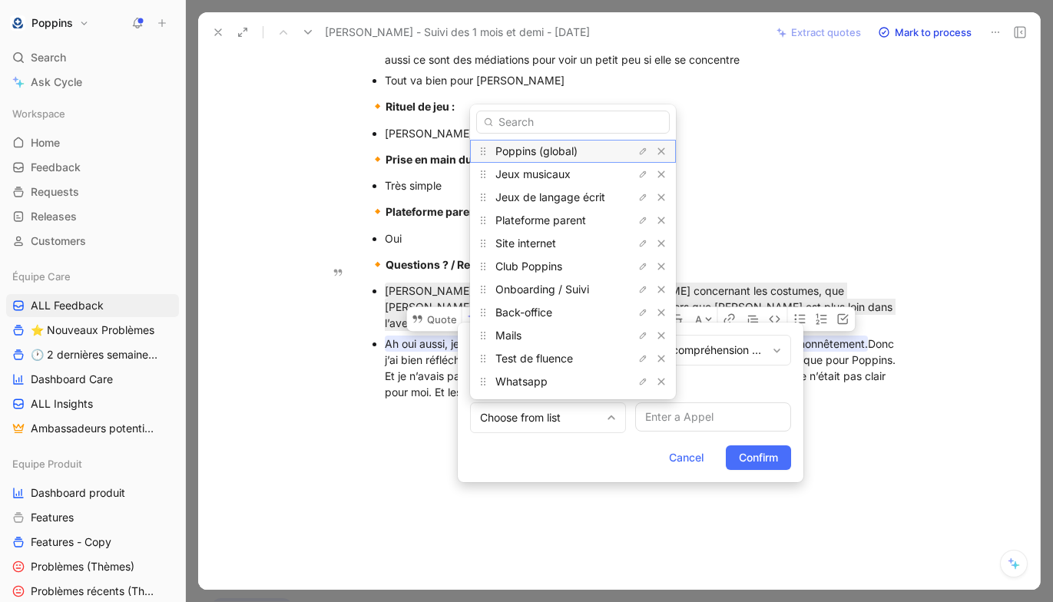
click at [555, 150] on span "Poppins (global)" at bounding box center [536, 150] width 82 height 13
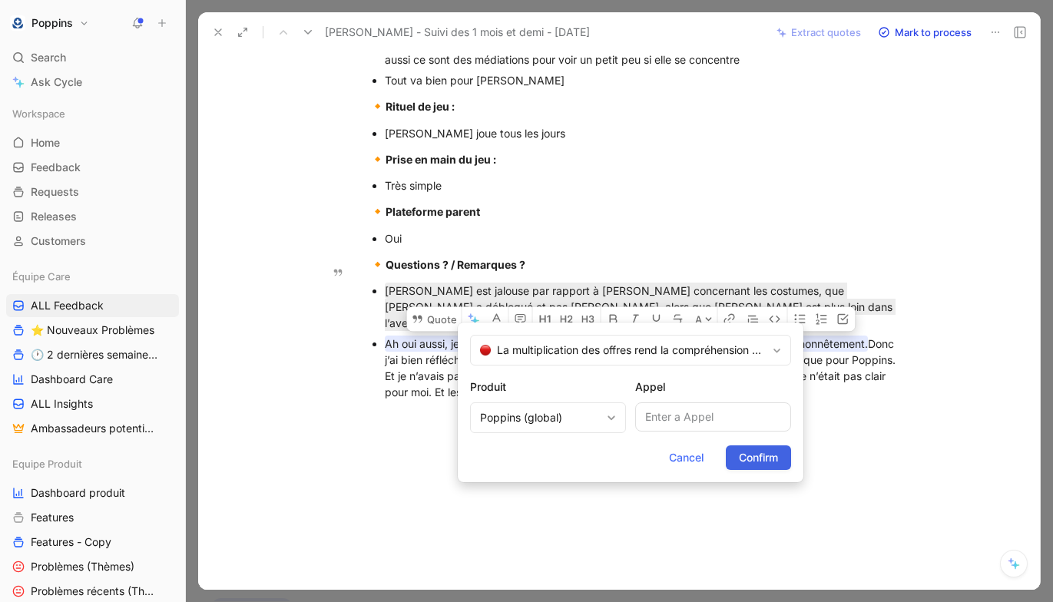
click at [737, 446] on button "Confirm" at bounding box center [758, 458] width 65 height 25
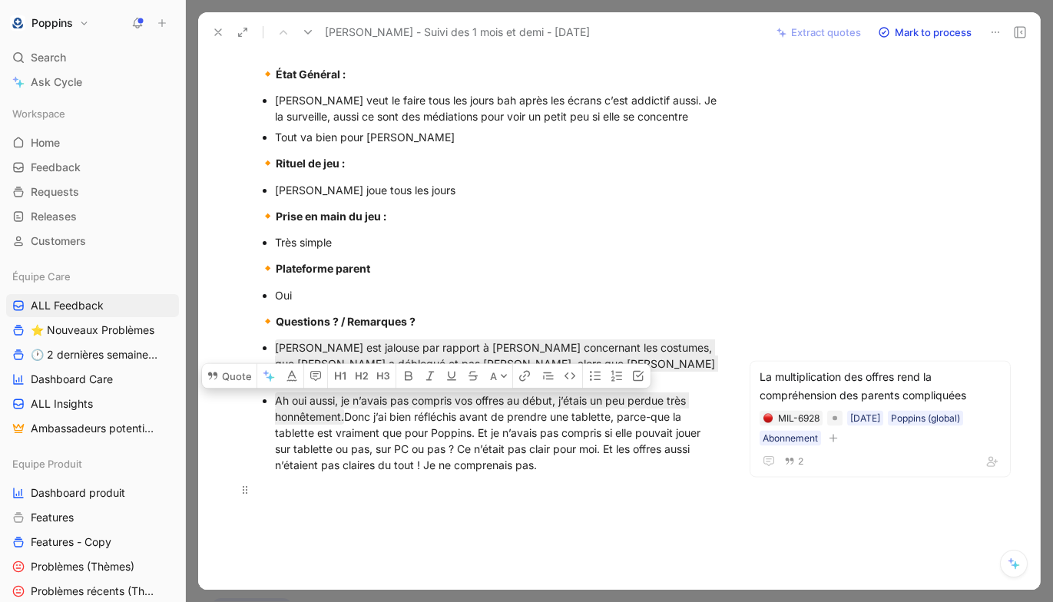
click at [446, 482] on div at bounding box center [490, 490] width 461 height 16
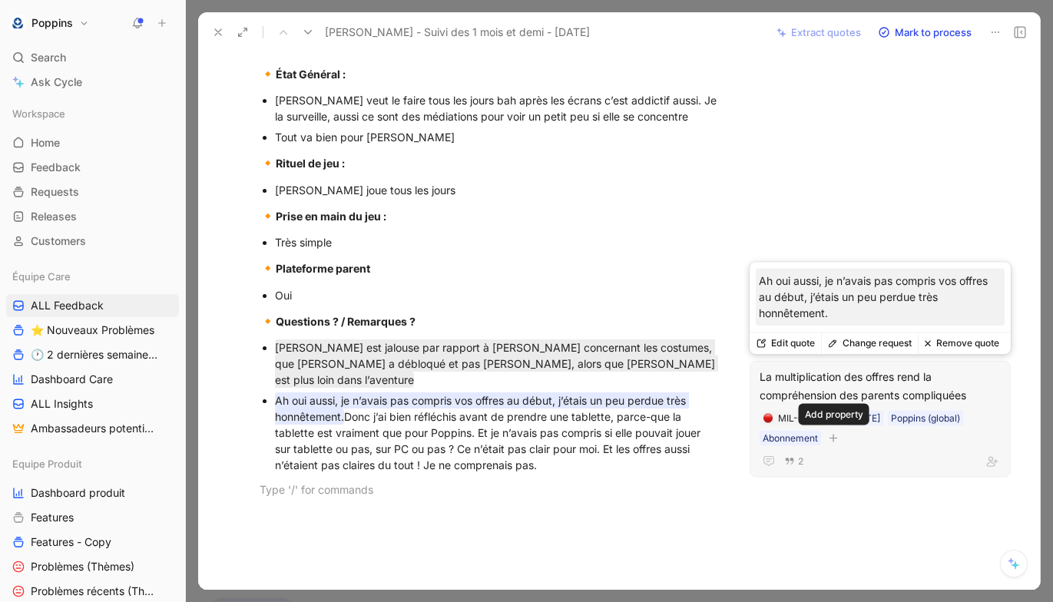
click at [834, 440] on icon "button" at bounding box center [833, 437] width 9 height 9
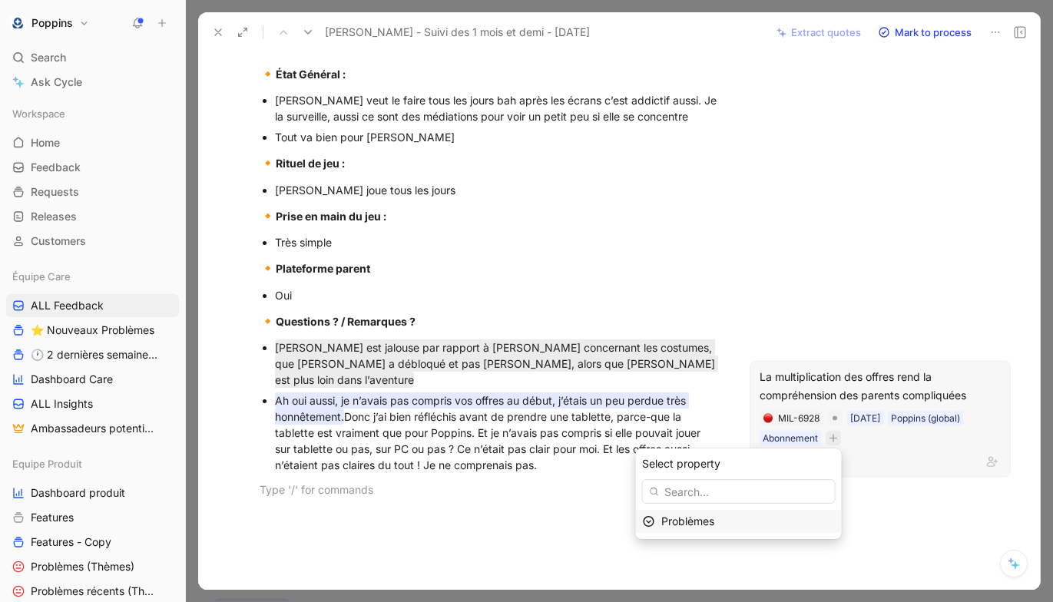
click at [772, 520] on div "Problèmes" at bounding box center [748, 521] width 174 height 18
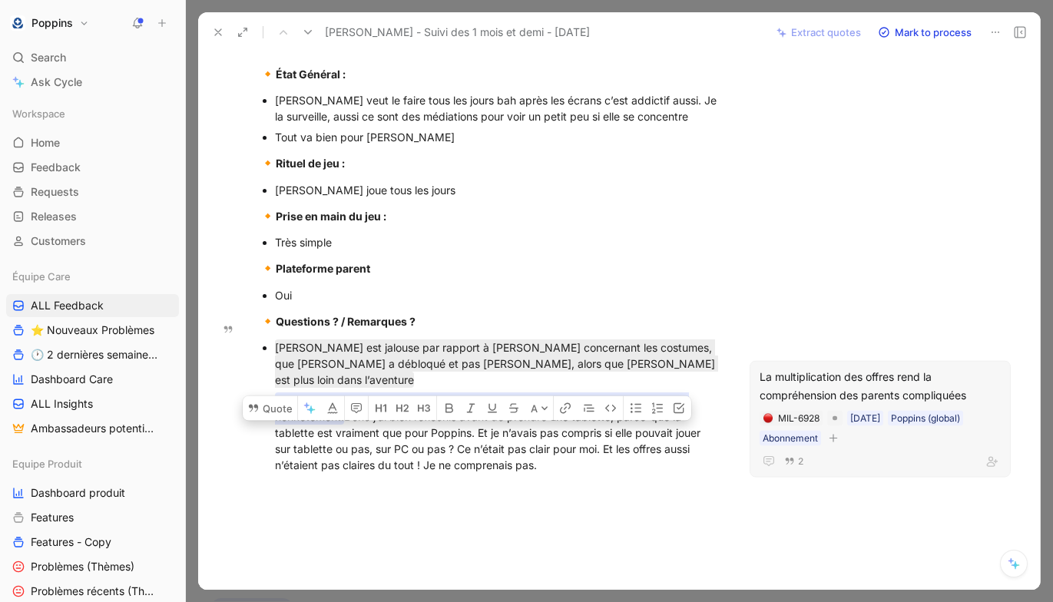
drag, startPoint x: 455, startPoint y: 414, endPoint x: 479, endPoint y: 399, distance: 29.0
click at [479, 399] on div "Ah oui aussi, je n’avais pas compris vos offres au début, j’étais un peu perdue…" at bounding box center [498, 433] width 446 height 81
click at [269, 396] on button "Quote" at bounding box center [270, 408] width 55 height 25
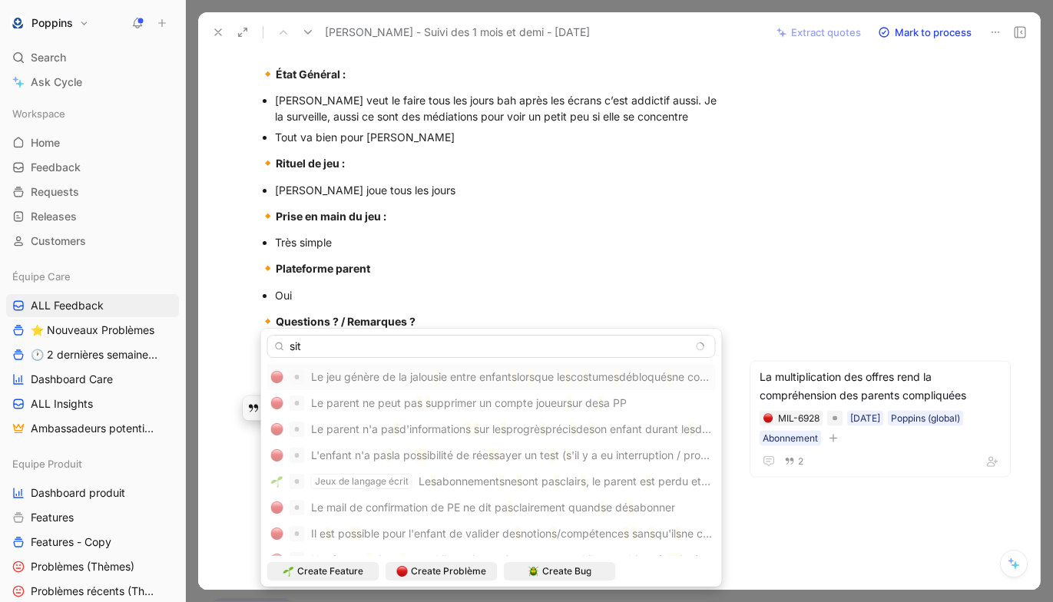
type input "site"
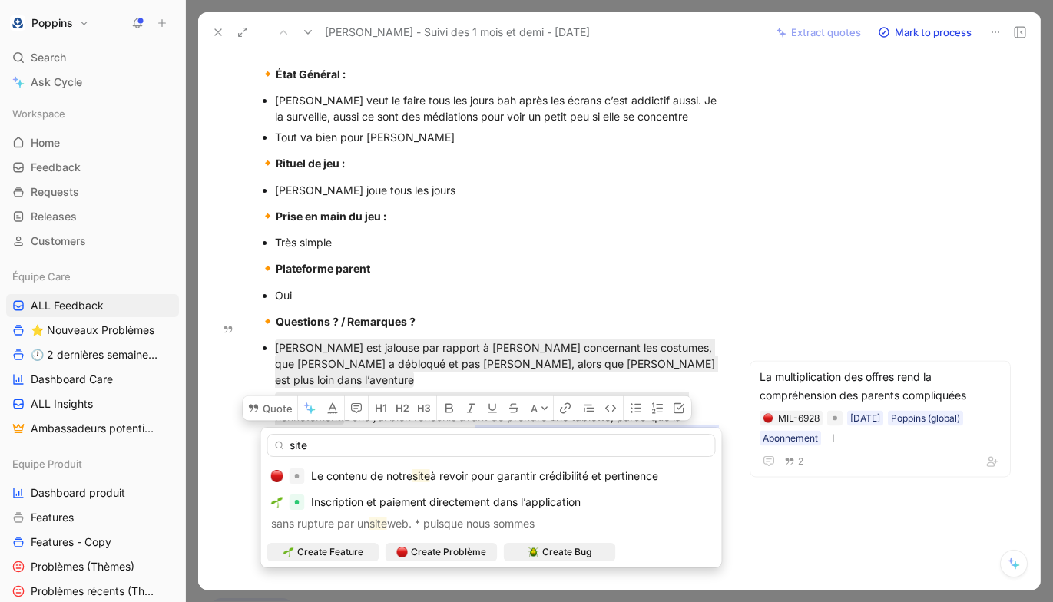
click at [375, 453] on input "site" at bounding box center [491, 445] width 449 height 23
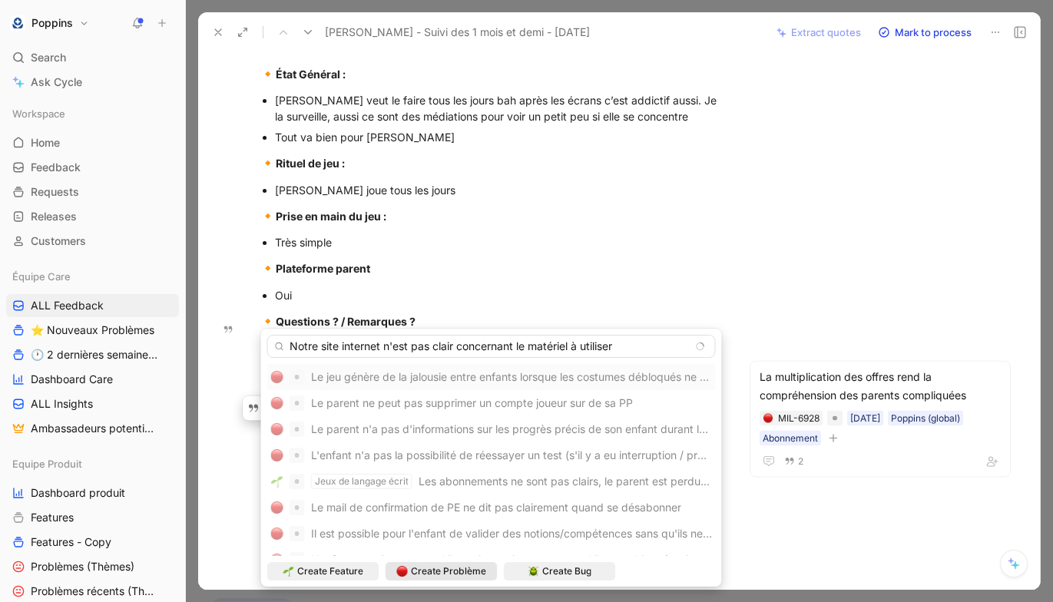
type input "Notre site internet n'est pas clair concernant le matériel à utiliser"
click at [459, 574] on span "Create Problème" at bounding box center [448, 571] width 75 height 15
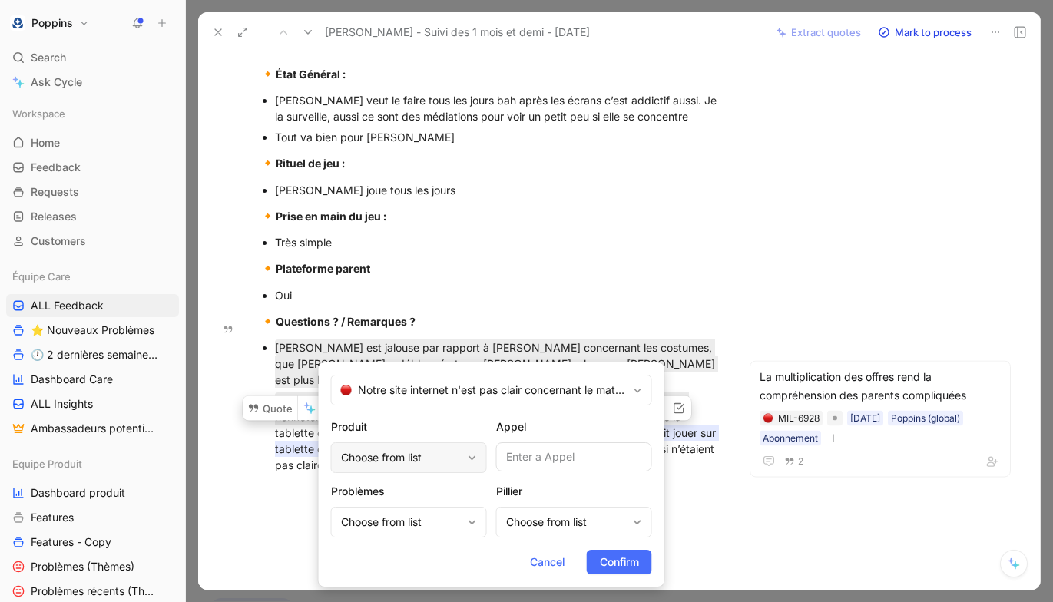
click at [400, 465] on div "Choose from list" at bounding box center [401, 458] width 121 height 18
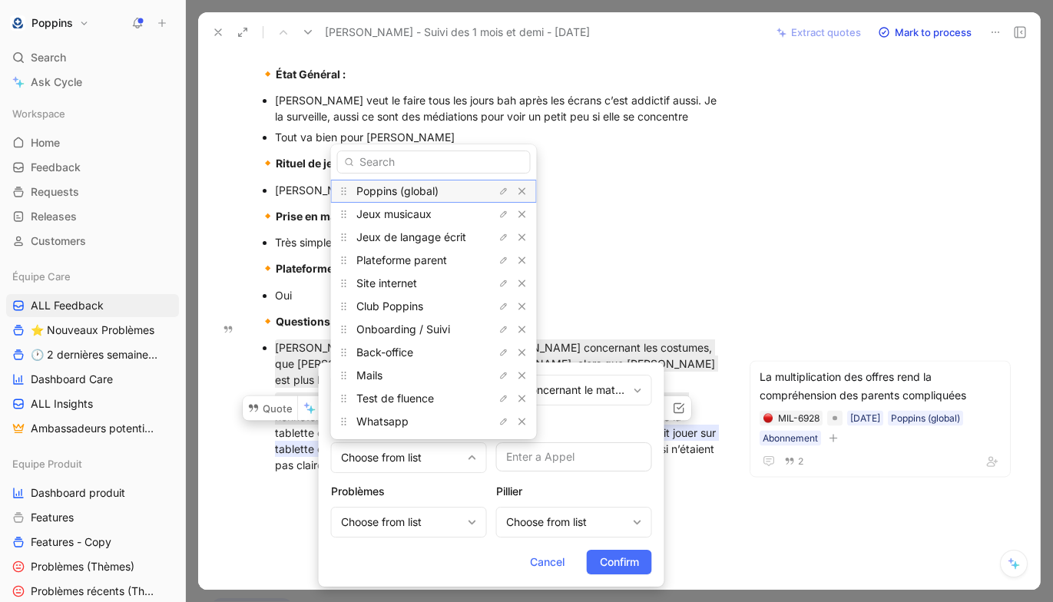
click at [410, 188] on span "Poppins (global)" at bounding box center [397, 190] width 82 height 13
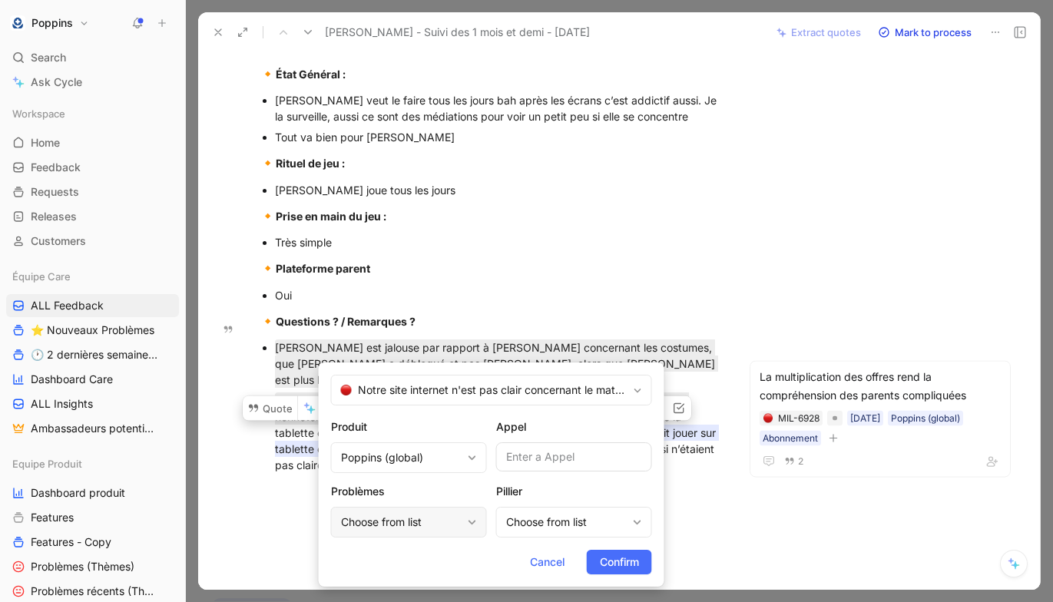
click at [410, 518] on div "Choose from list" at bounding box center [401, 522] width 121 height 18
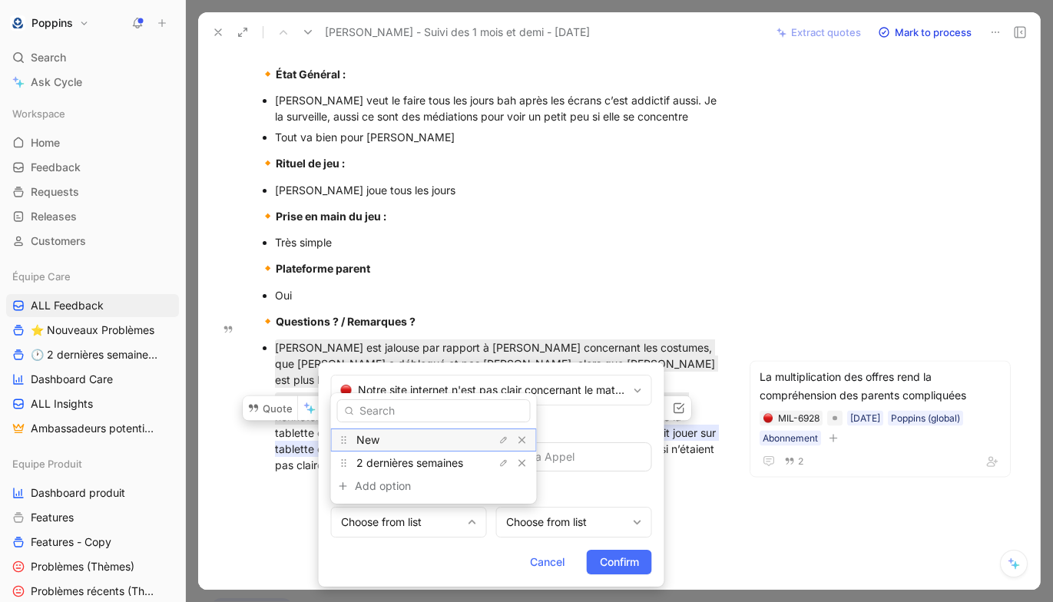
click at [416, 442] on div "New" at bounding box center [413, 440] width 115 height 18
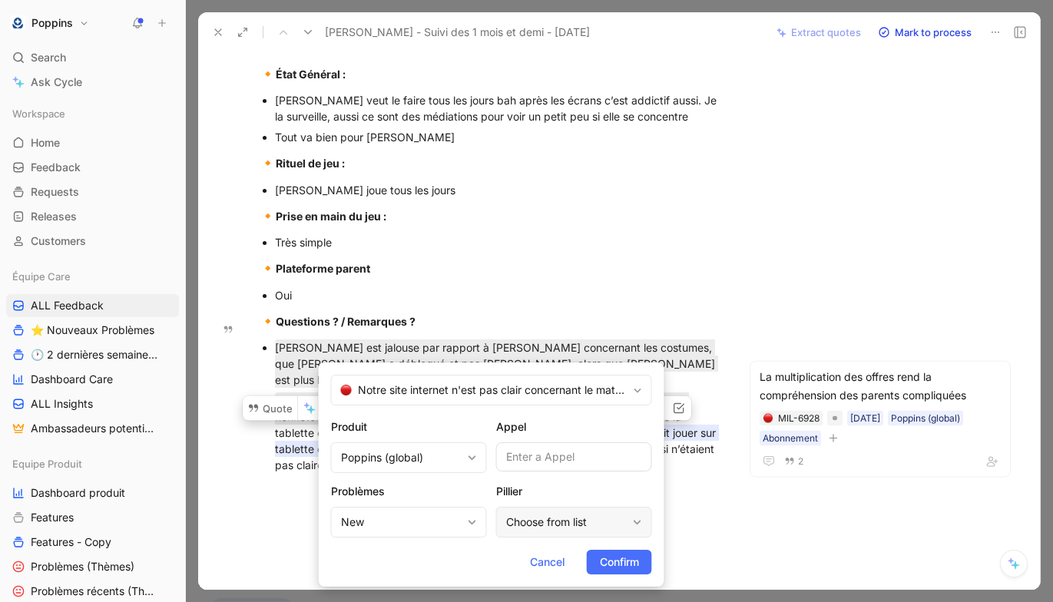
click at [525, 537] on div "Choose from list" at bounding box center [574, 522] width 156 height 31
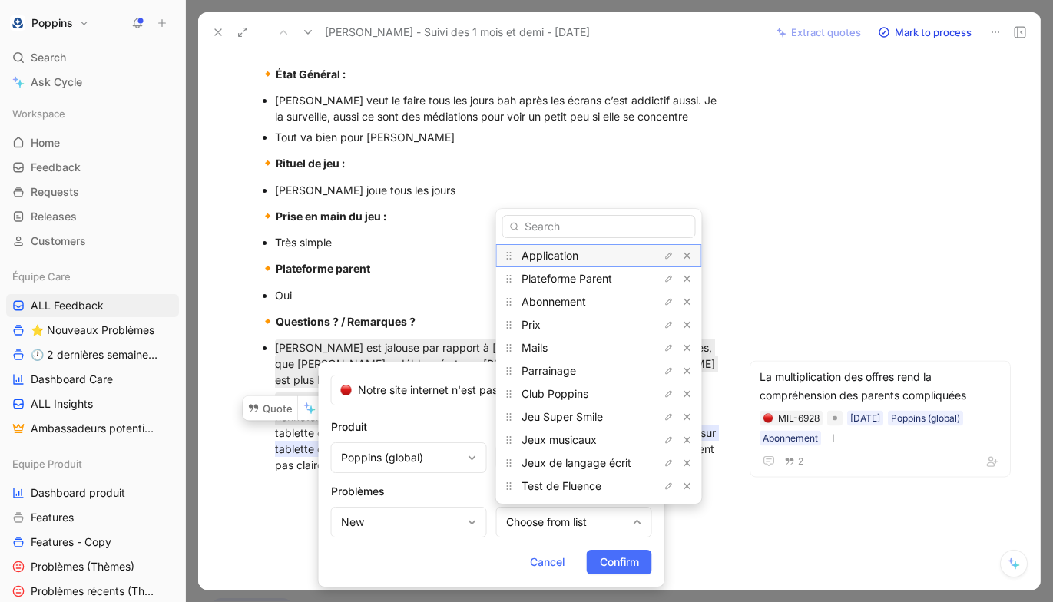
click at [561, 248] on div "Application" at bounding box center [579, 256] width 115 height 18
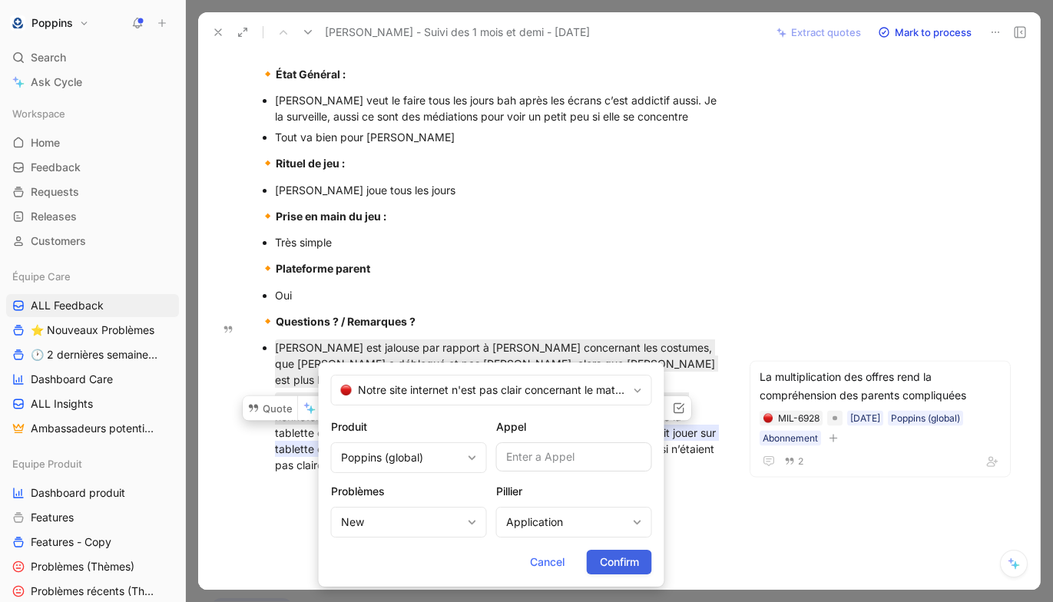
click at [609, 555] on span "Confirm" at bounding box center [619, 562] width 39 height 18
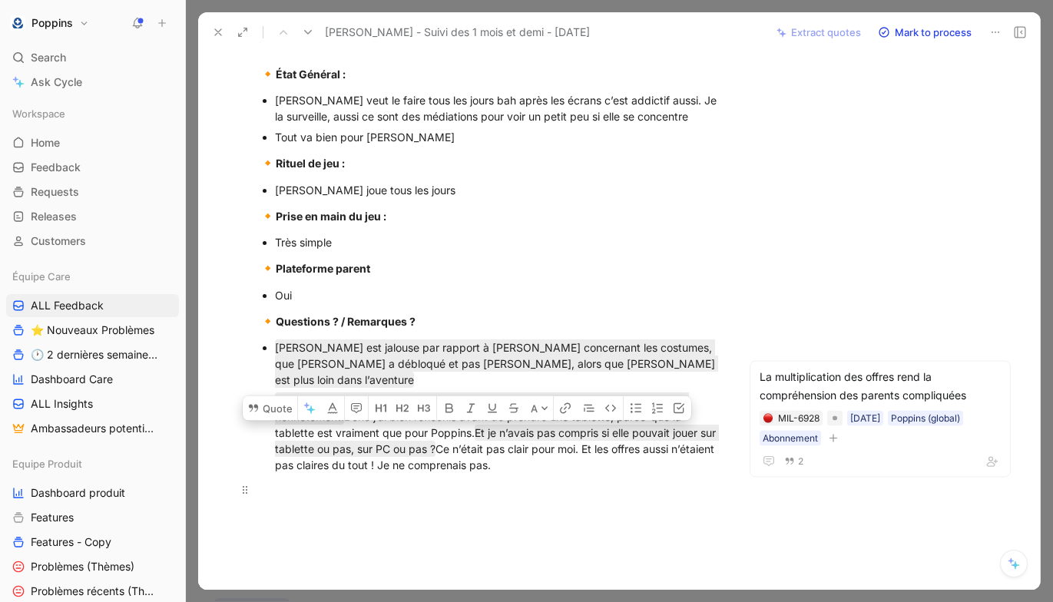
click at [615, 477] on p at bounding box center [489, 489] width 519 height 25
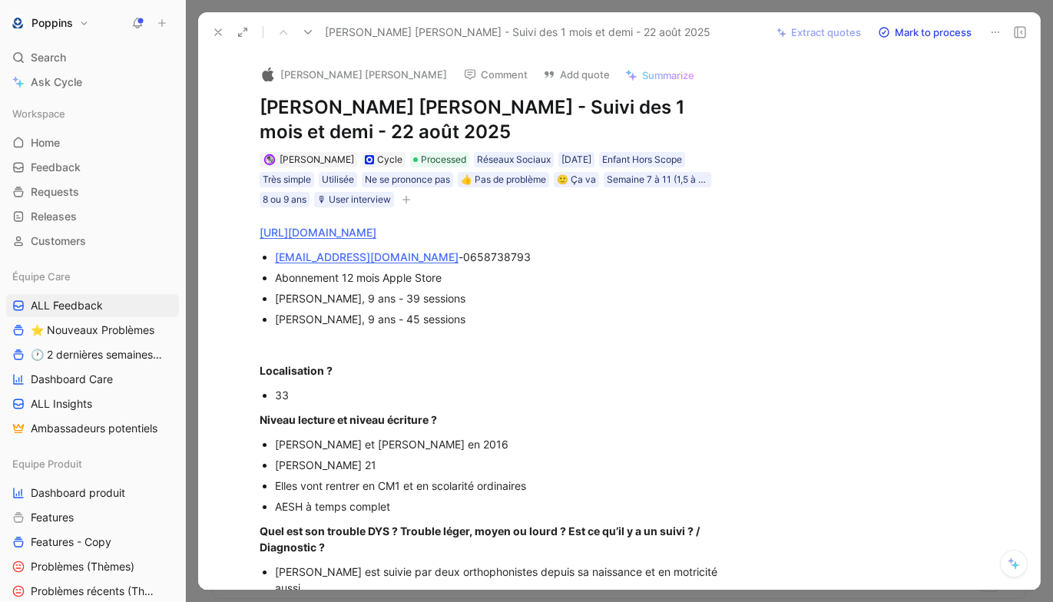
click at [214, 27] on icon at bounding box center [218, 32] width 12 height 12
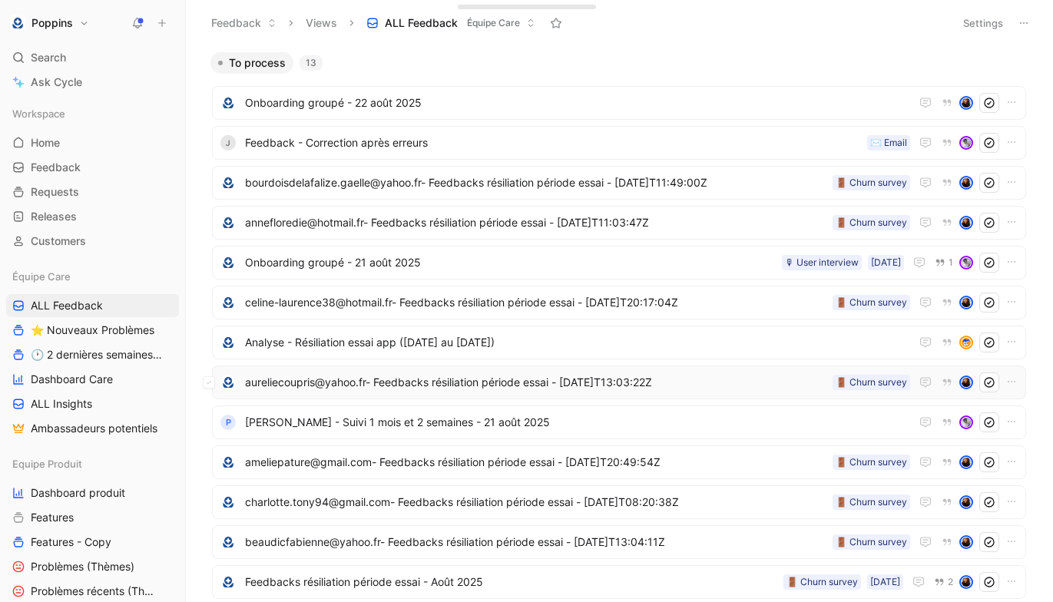
scroll to position [15, 0]
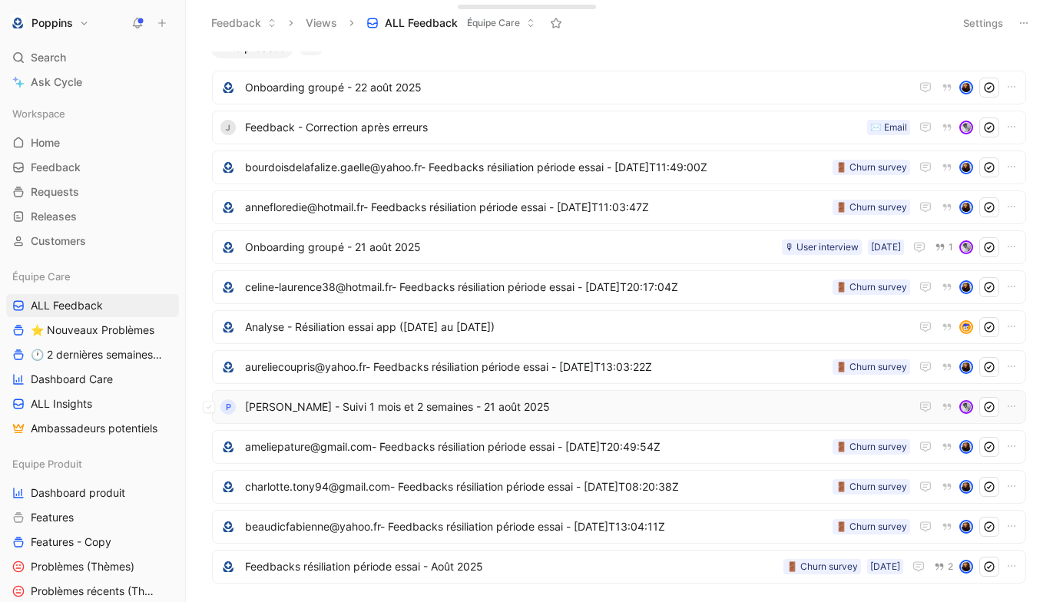
click at [355, 406] on span "[PERSON_NAME] - Suivi 1 mois et 2 semaines - [DATE]" at bounding box center [577, 407] width 665 height 18
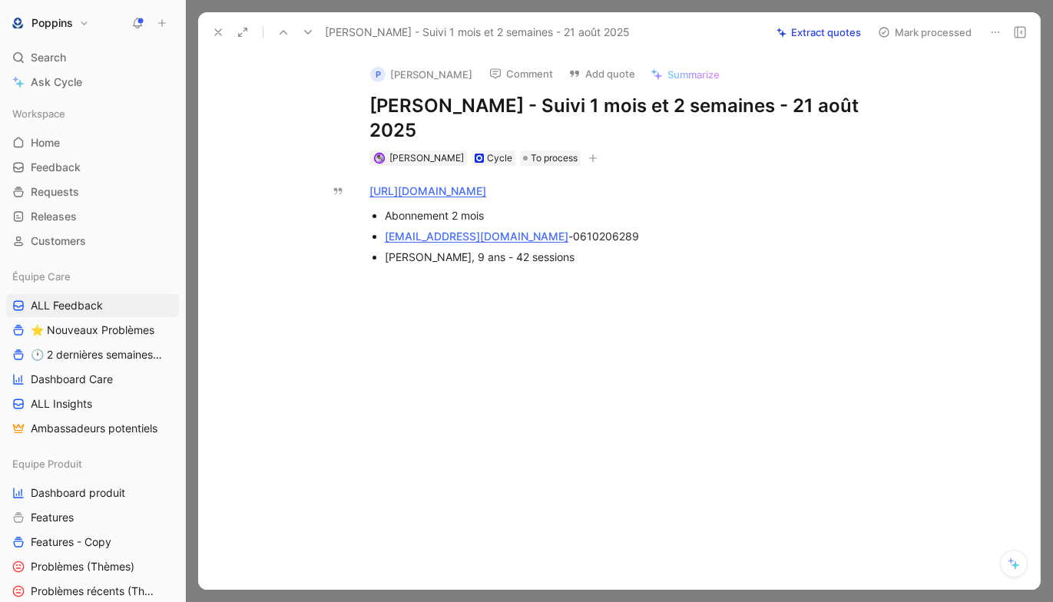
click at [1002, 25] on button at bounding box center [996, 33] width 22 height 22
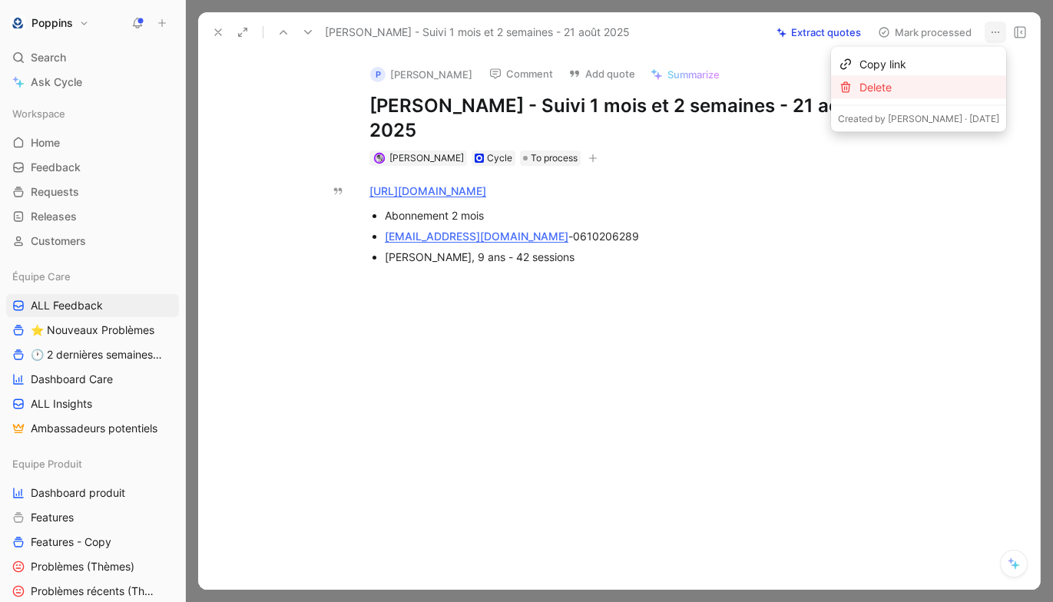
click at [959, 81] on div "Delete" at bounding box center [930, 87] width 140 height 18
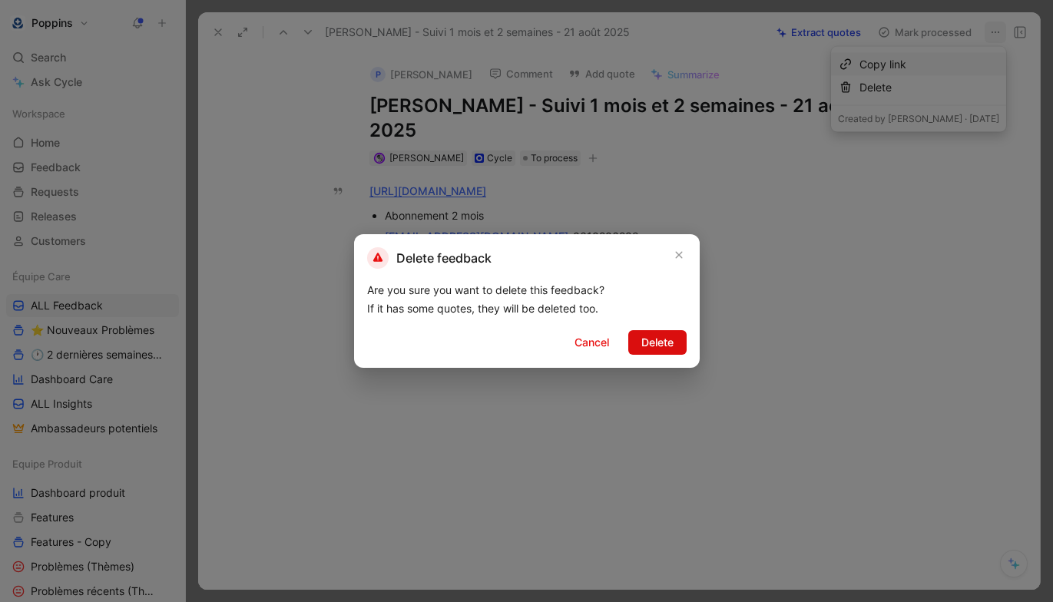
click at [671, 341] on span "Delete" at bounding box center [657, 342] width 32 height 18
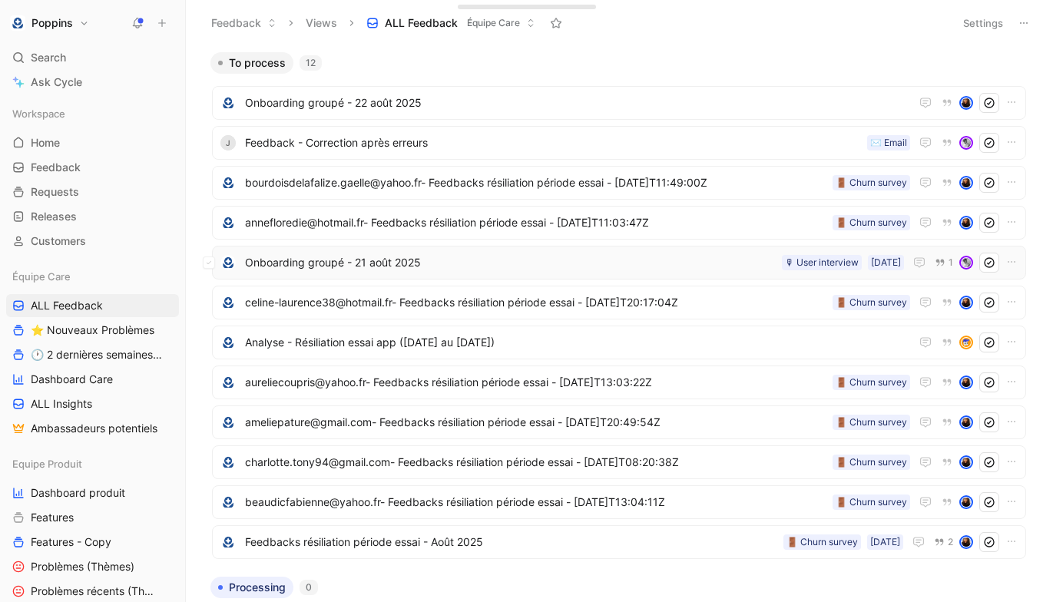
click at [448, 265] on span "Onboarding groupé - [DATE]" at bounding box center [510, 262] width 531 height 18
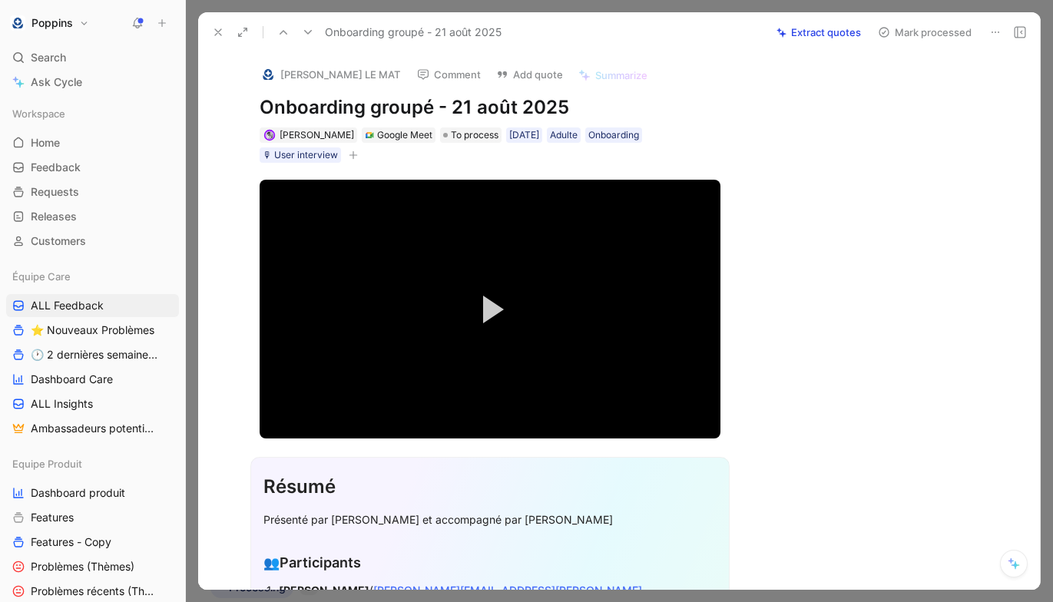
click at [217, 38] on button at bounding box center [218, 33] width 22 height 22
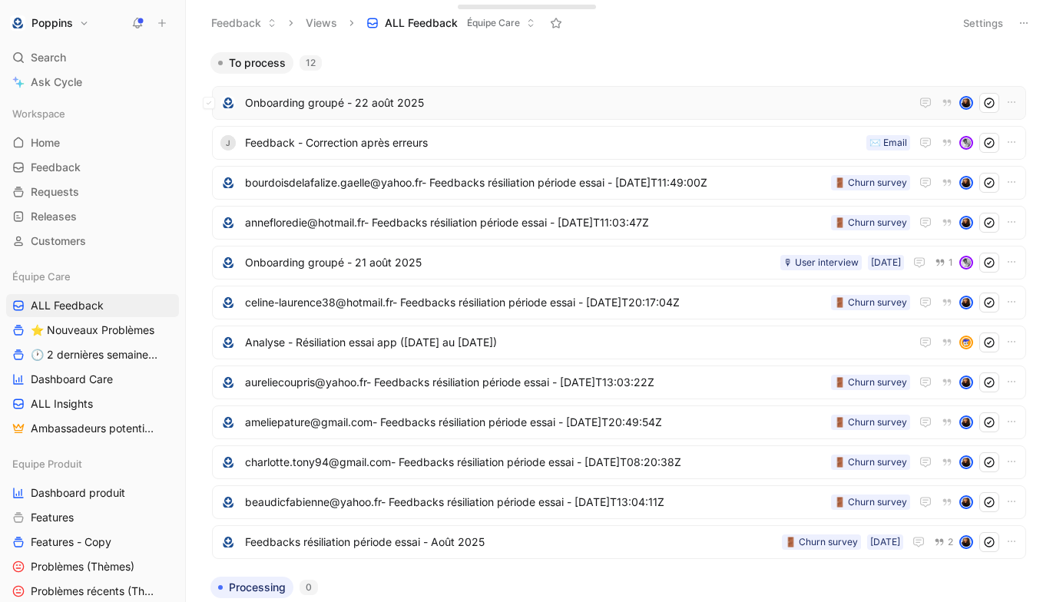
click at [326, 108] on span "Onboarding groupé - [DATE]" at bounding box center [577, 103] width 665 height 18
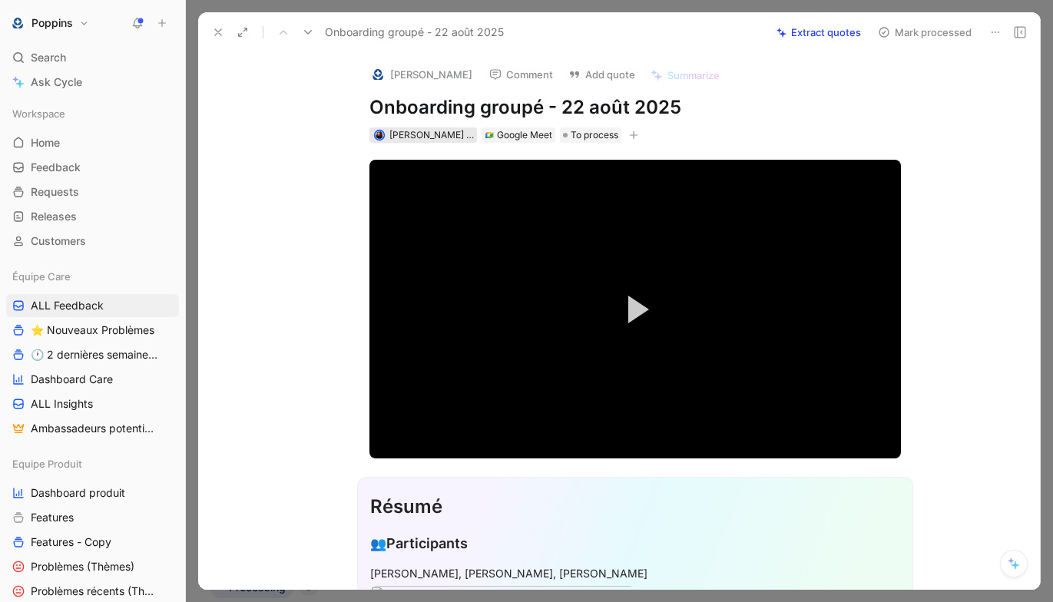
click at [406, 136] on span "Sylvie LE MAT" at bounding box center [444, 135] width 110 height 12
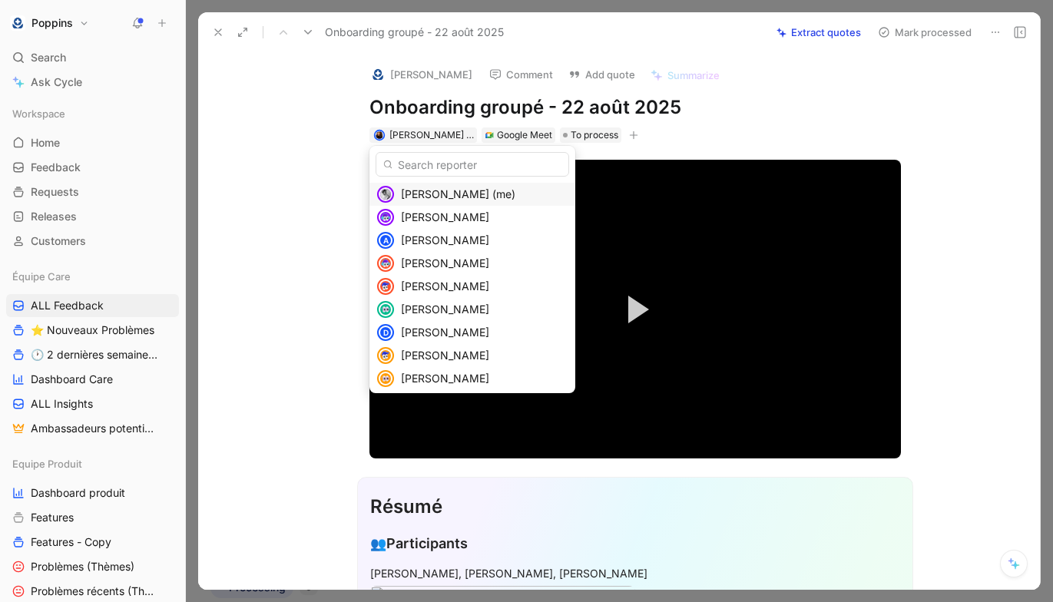
click at [415, 198] on span "Anne Dorison (me)" at bounding box center [458, 193] width 114 height 13
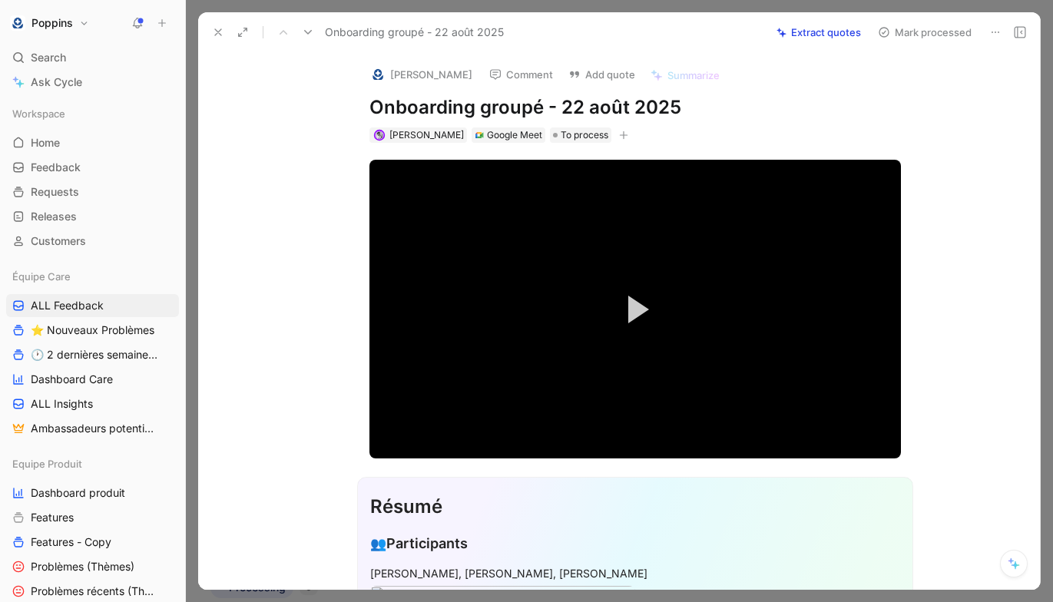
click at [619, 137] on icon "button" at bounding box center [623, 135] width 9 height 9
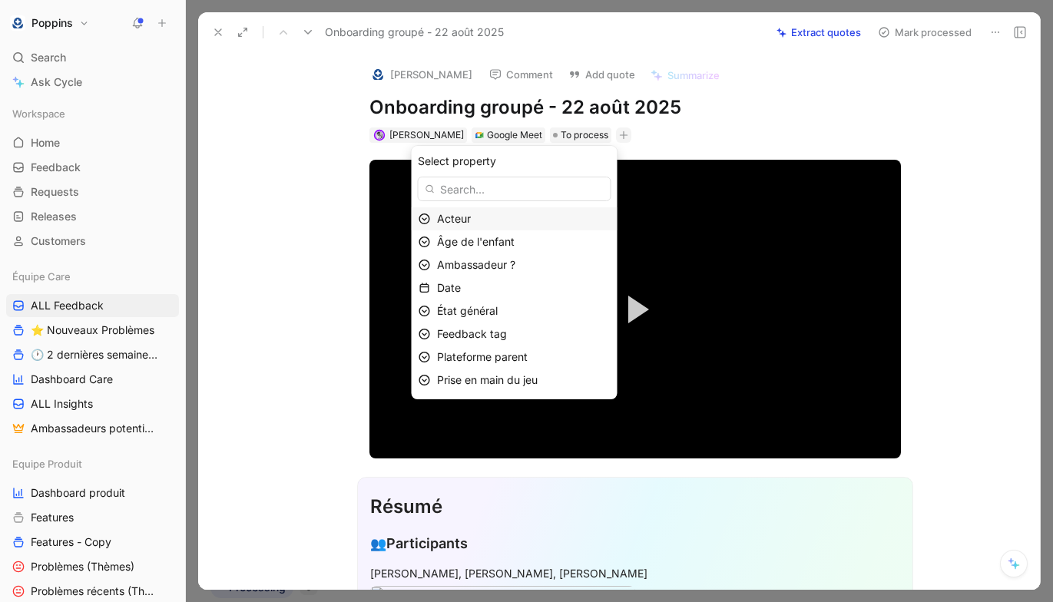
click at [552, 220] on div "Acteur" at bounding box center [524, 219] width 174 height 18
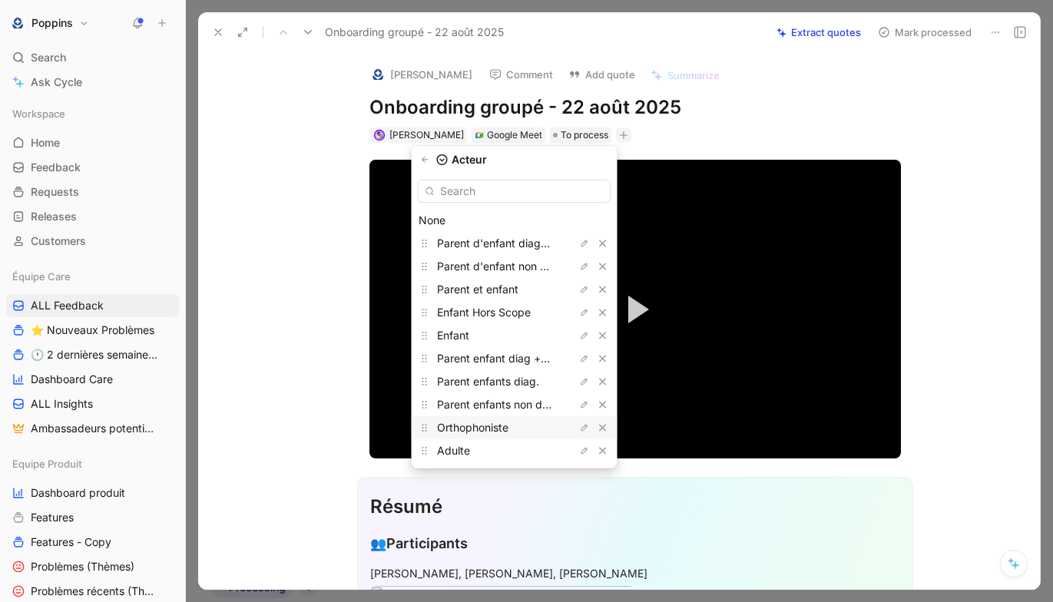
scroll to position [46, 0]
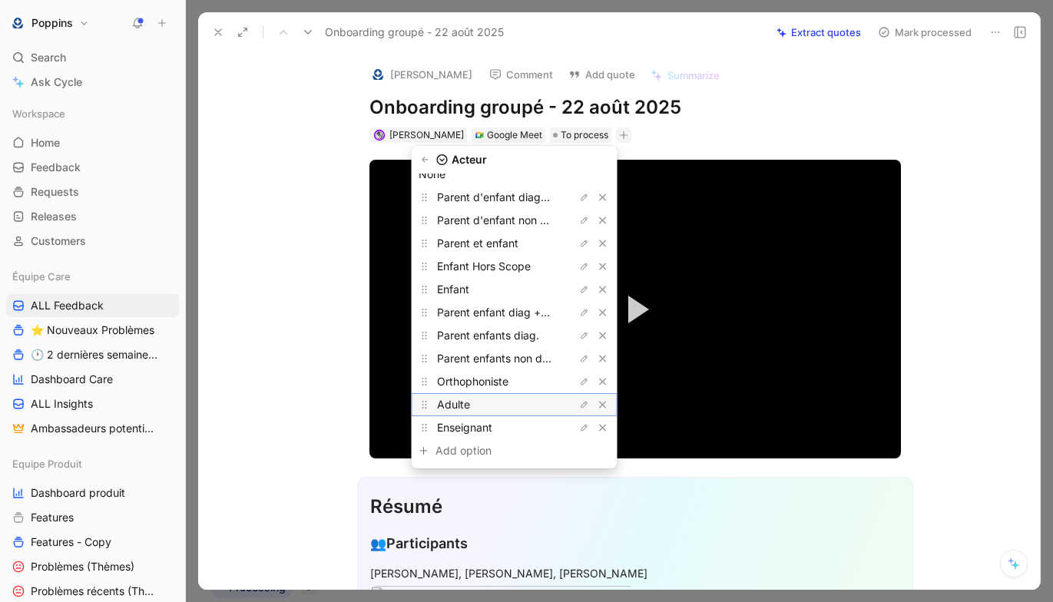
click at [515, 396] on div "Adulte" at bounding box center [494, 405] width 115 height 18
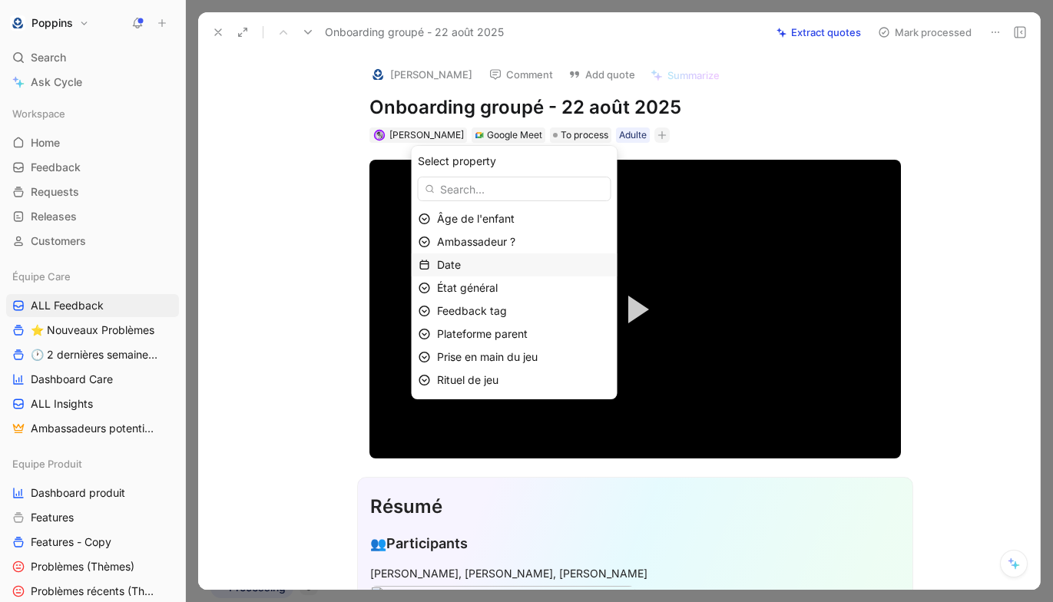
click at [512, 268] on div "Date" at bounding box center [524, 265] width 174 height 18
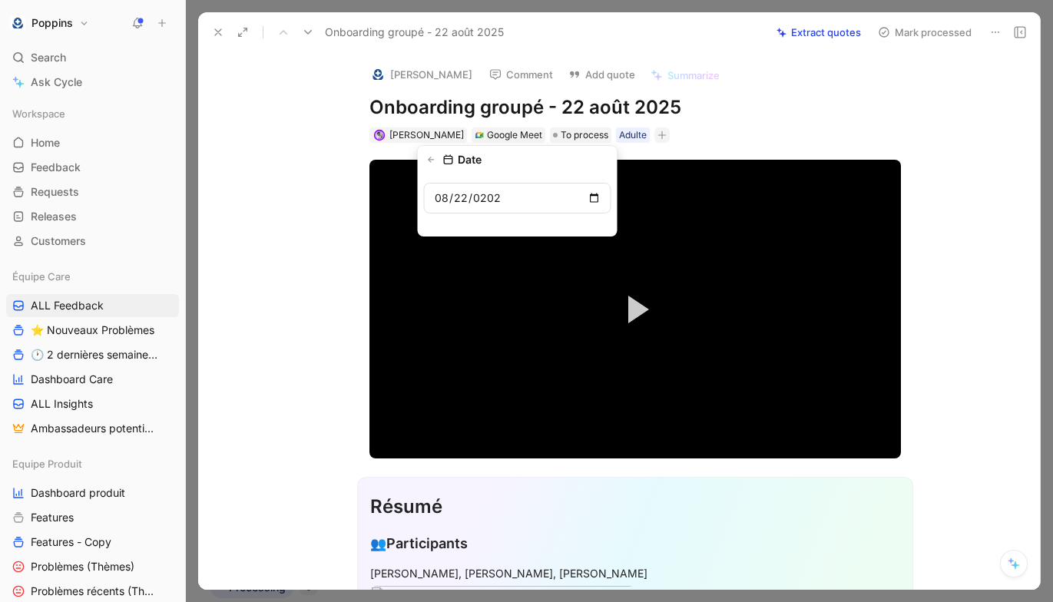
type input "[DATE]"
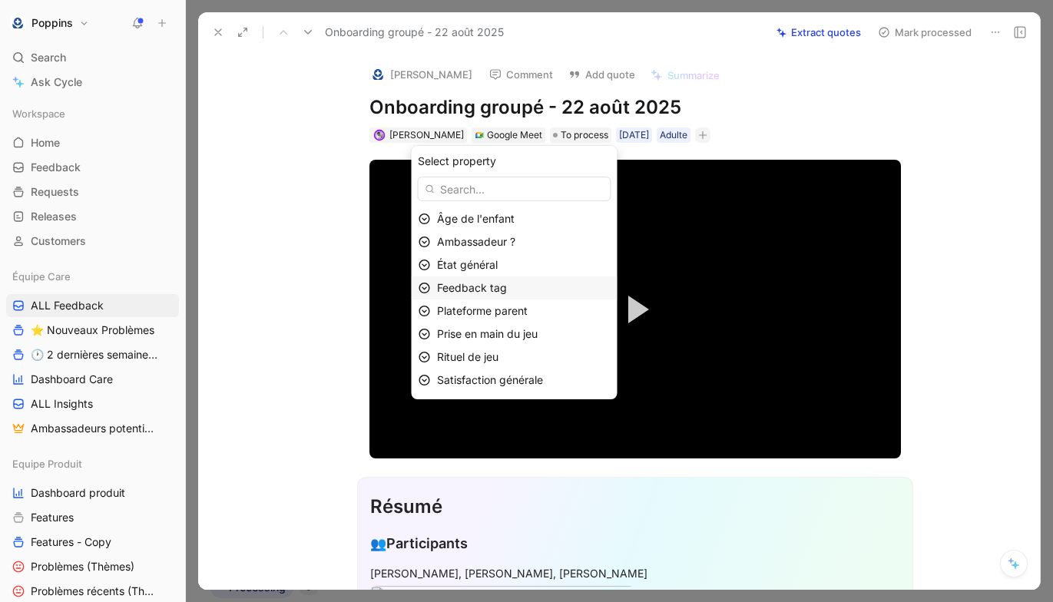
click at [515, 287] on div "Feedback tag" at bounding box center [524, 288] width 174 height 18
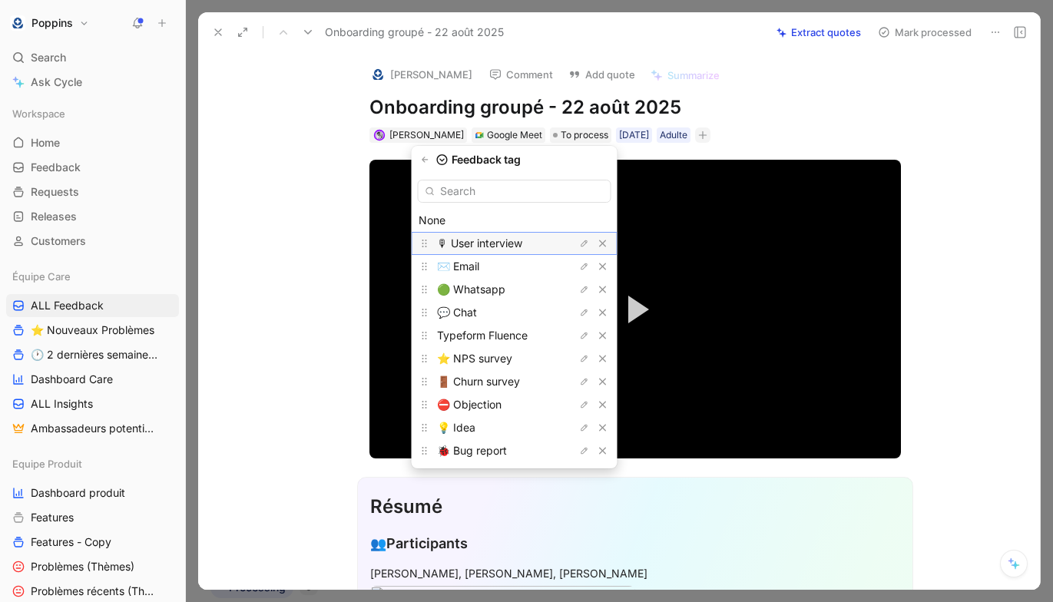
click at [512, 243] on span "🎙 User interview" at bounding box center [479, 243] width 85 height 13
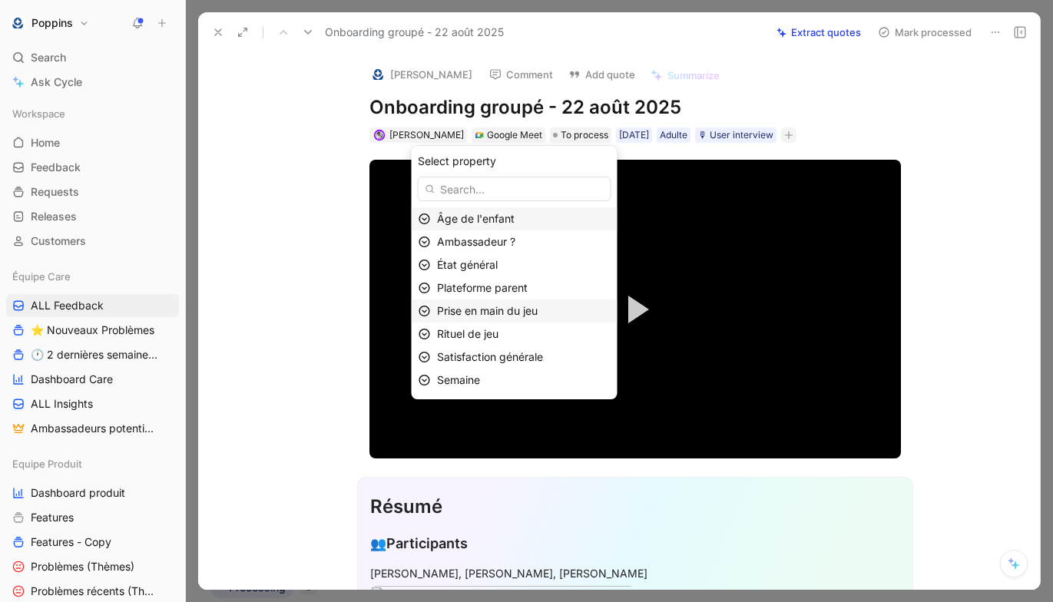
scroll to position [45, 0]
click at [512, 338] on div "Semaine" at bounding box center [524, 335] width 174 height 18
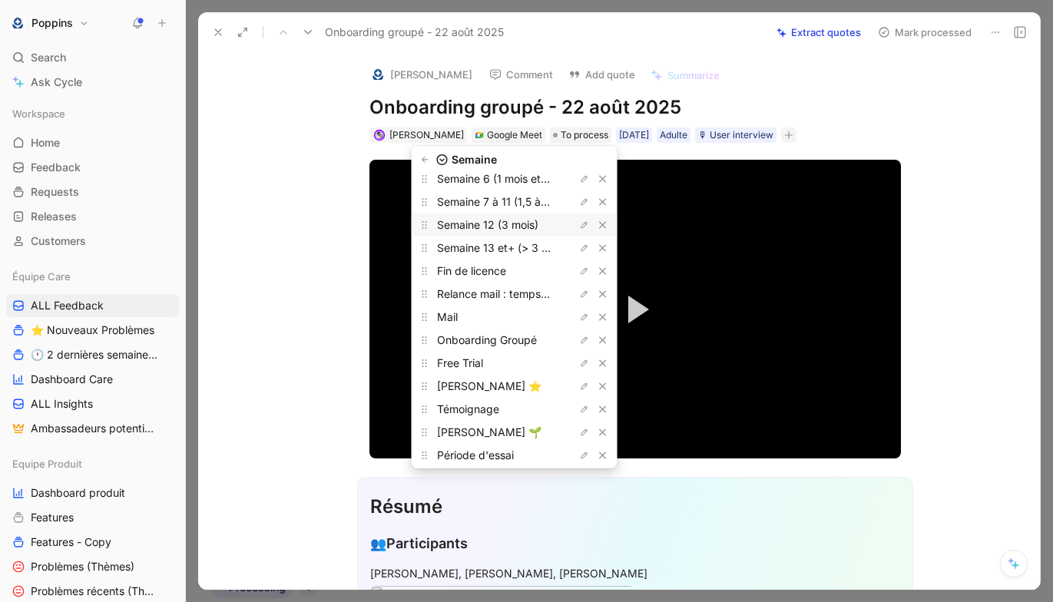
scroll to position [138, 0]
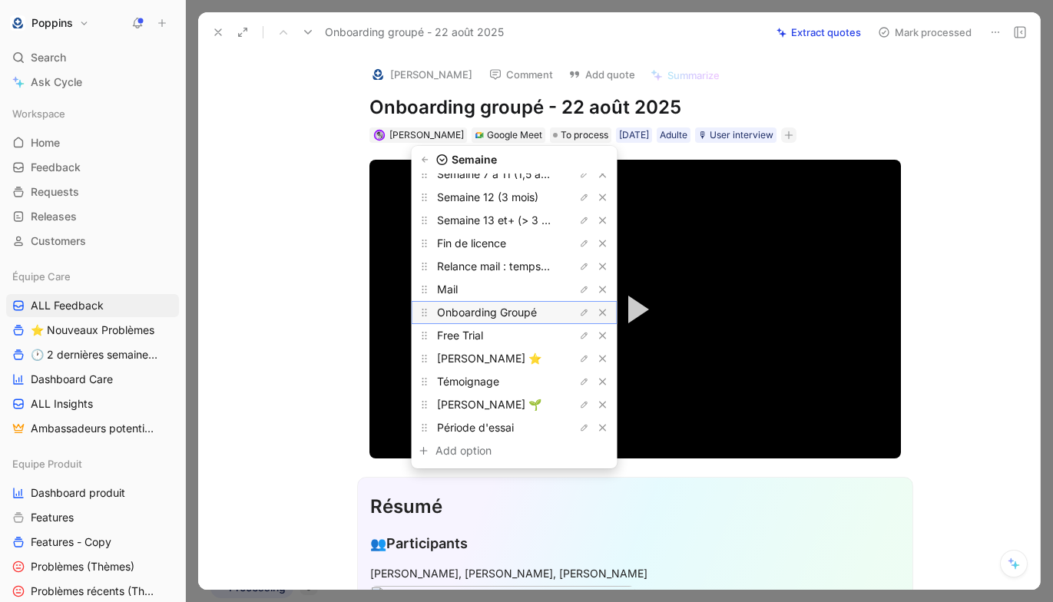
click at [522, 310] on span "Onboarding Groupé" at bounding box center [487, 312] width 100 height 13
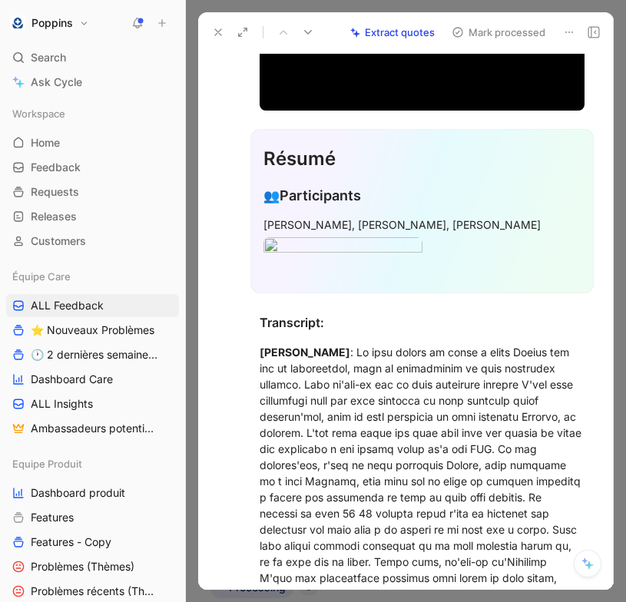
scroll to position [295, 0]
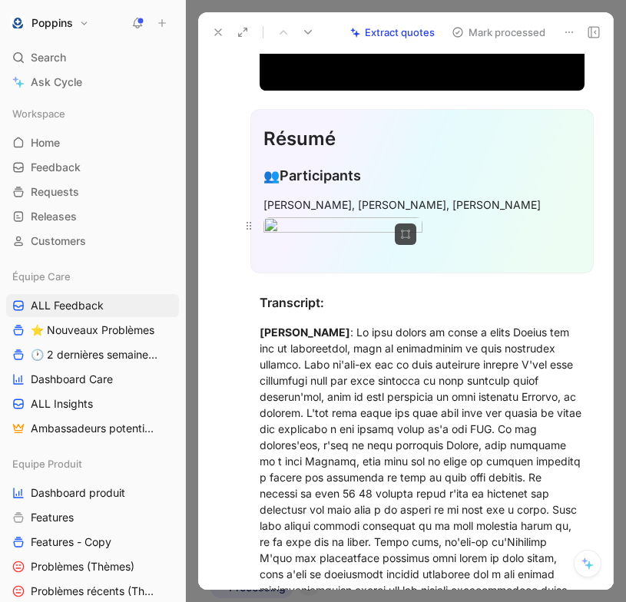
click at [440, 238] on div at bounding box center [421, 227] width 317 height 21
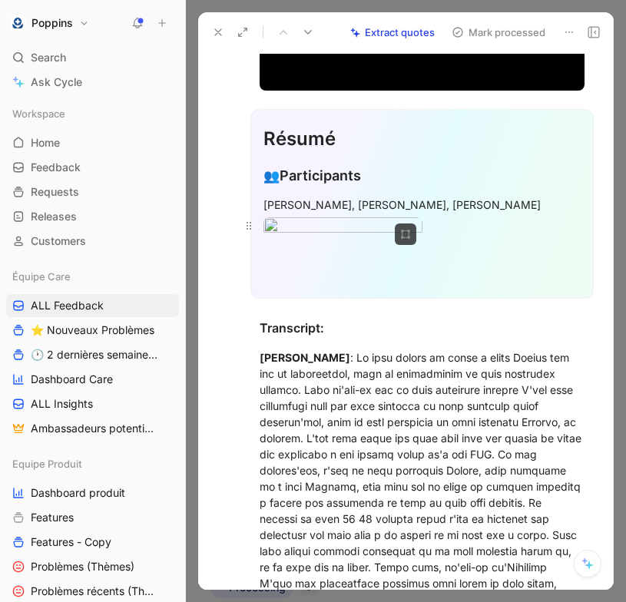
click at [354, 257] on body "Poppins Search ⌘ K Ask Cycle Workspace Home G then H Feedback G then F Requests…" at bounding box center [313, 301] width 626 height 602
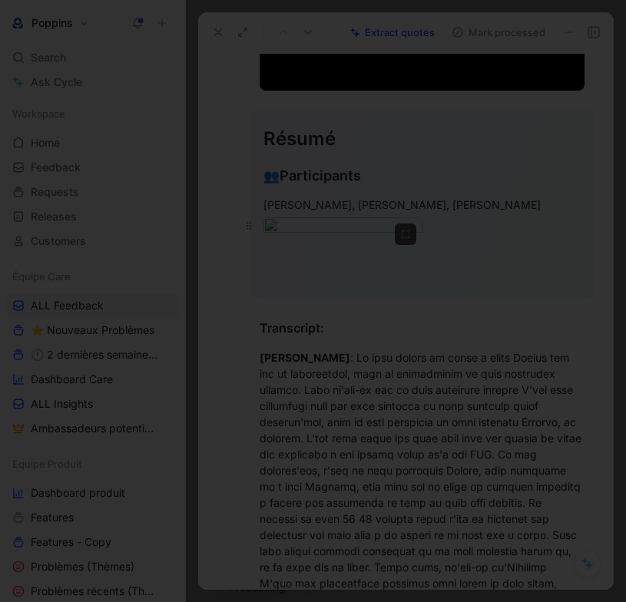
click at [354, 257] on img at bounding box center [313, 301] width 626 height 602
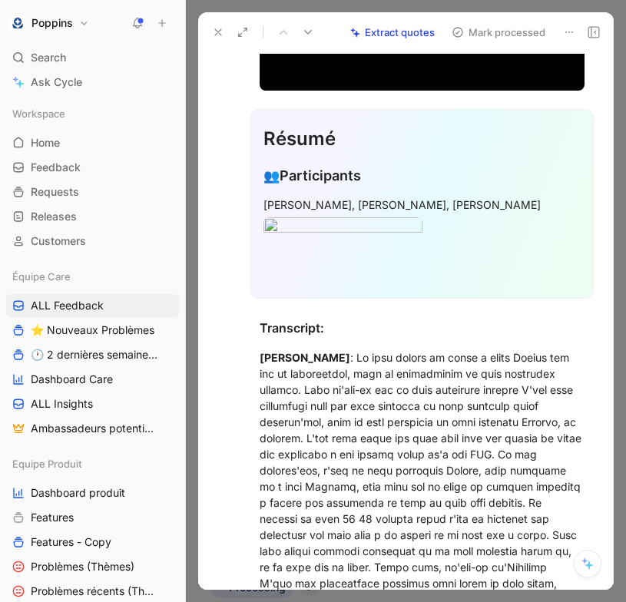
click at [371, 284] on div at bounding box center [421, 276] width 317 height 16
click at [363, 263] on p at bounding box center [421, 250] width 317 height 25
click at [391, 214] on body "Poppins Search ⌘ K Ask Cycle Workspace Home G then H Feedback G then F Requests…" at bounding box center [313, 301] width 626 height 602
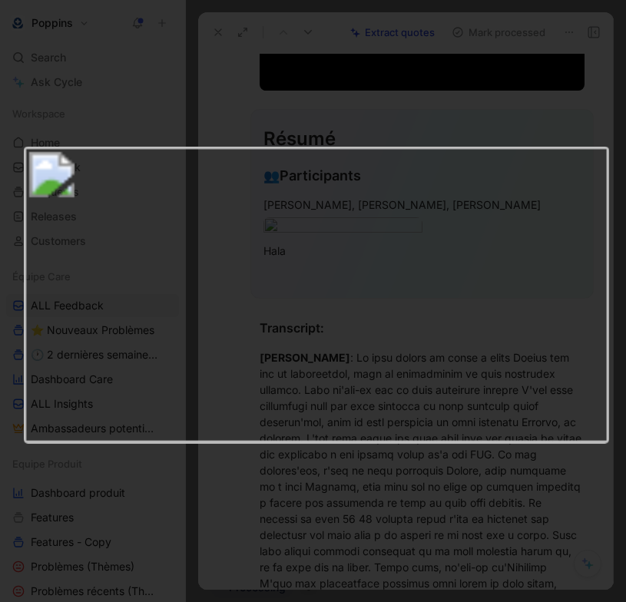
click at [376, 304] on img at bounding box center [316, 295] width 585 height 298
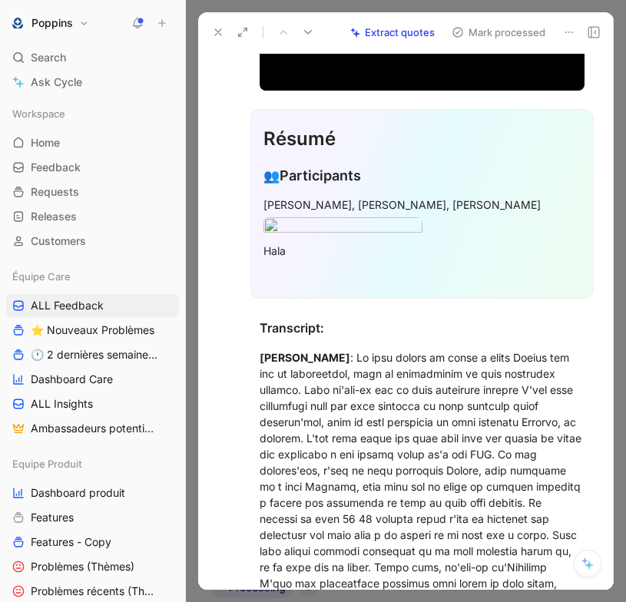
click at [376, 263] on p "Hala" at bounding box center [421, 250] width 317 height 25
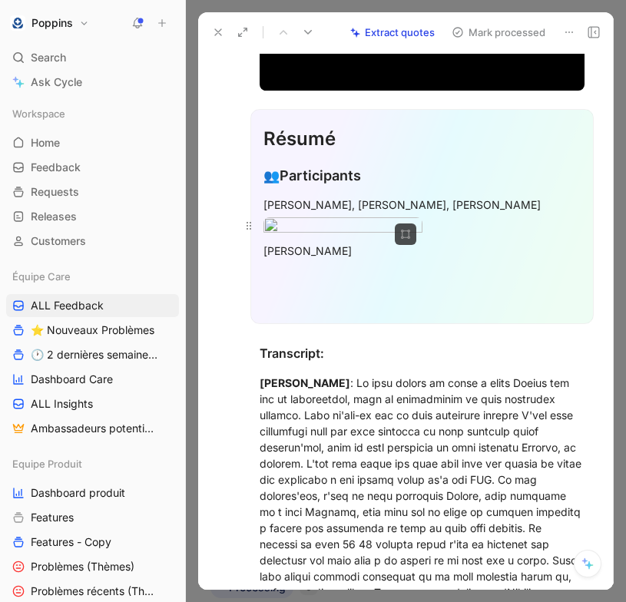
click at [366, 240] on body "Poppins Search ⌘ K Ask Cycle Workspace Home G then H Feedback G then F Requests…" at bounding box center [313, 301] width 626 height 602
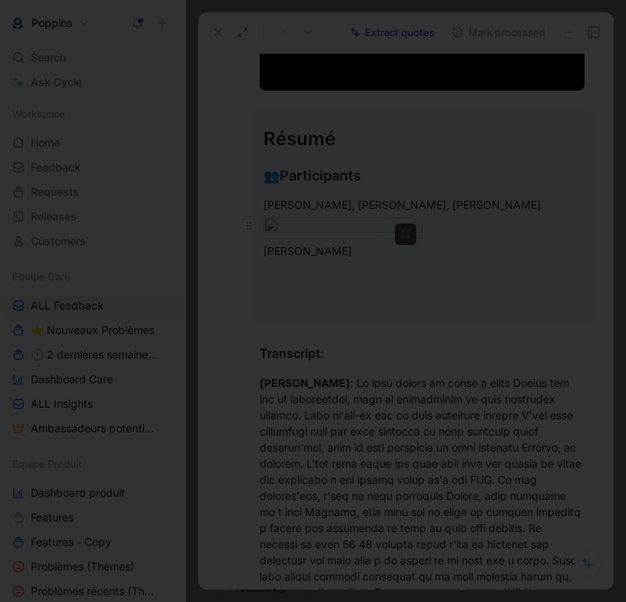
click at [366, 240] on img at bounding box center [313, 301] width 626 height 602
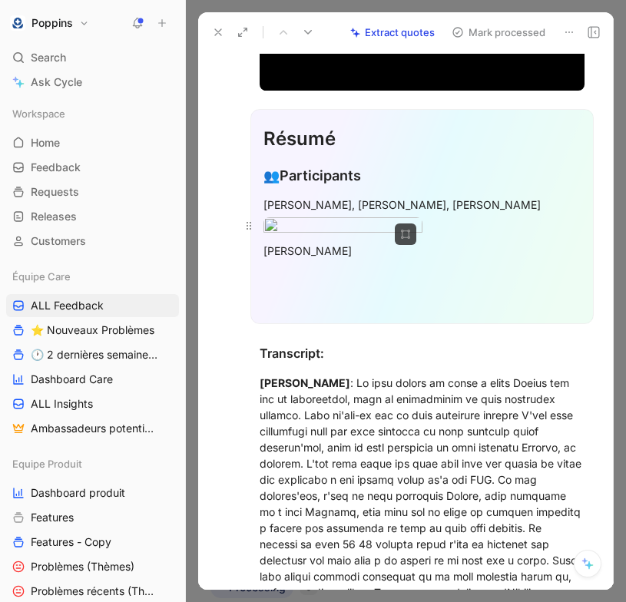
click at [360, 243] on body "Poppins Search ⌘ K Ask Cycle Workspace Home G then H Feedback G then F Requests…" at bounding box center [313, 301] width 626 height 602
click at [360, 243] on img at bounding box center [336, 250] width 267 height 257
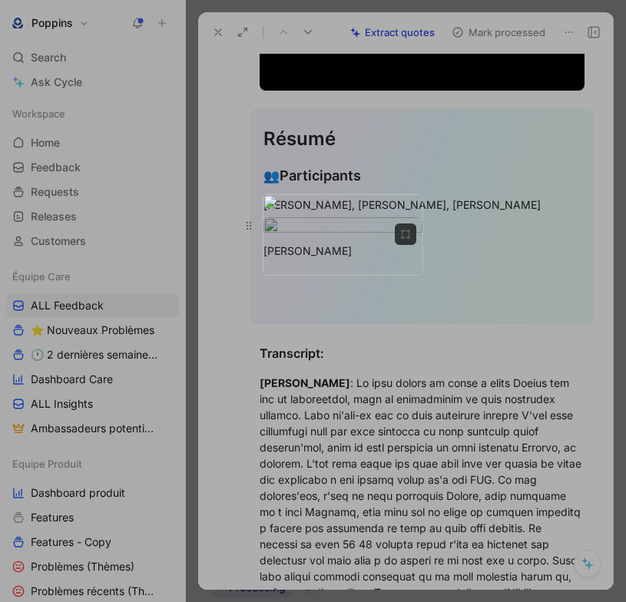
click at [360, 243] on img at bounding box center [343, 234] width 160 height 81
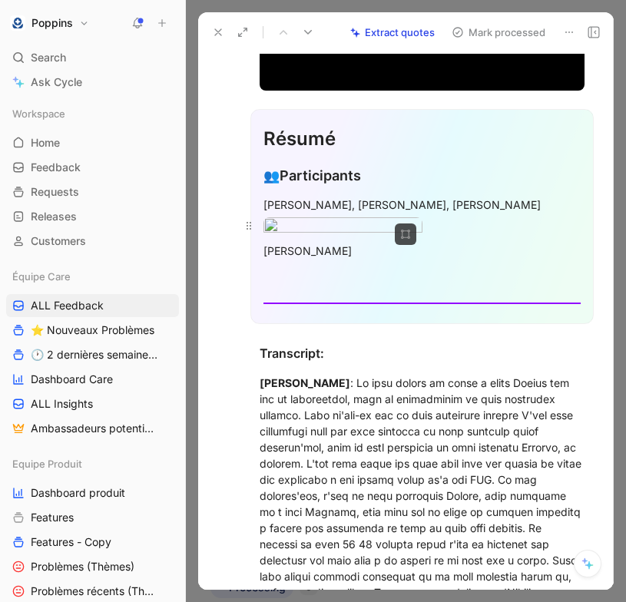
drag, startPoint x: 375, startPoint y: 184, endPoint x: 335, endPoint y: 247, distance: 75.2
click at [335, 247] on body "Poppins Search ⌘ K Ask Cycle Workspace Home G then H Feedback G then F Requests…" at bounding box center [313, 301] width 626 height 602
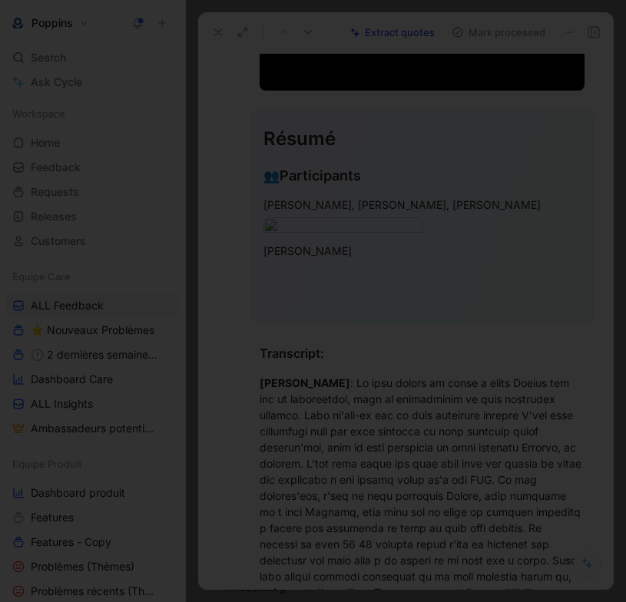
click at [438, 601] on div at bounding box center [313, 602] width 626 height 0
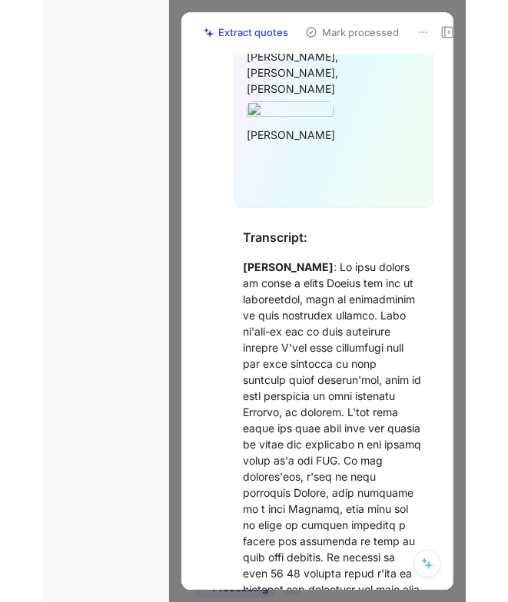
scroll to position [353, 0]
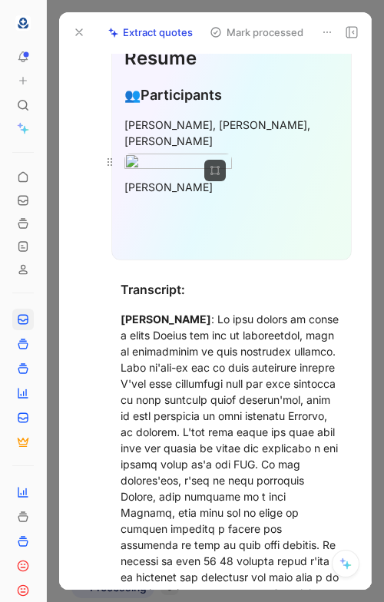
click at [260, 174] on div at bounding box center [231, 164] width 214 height 21
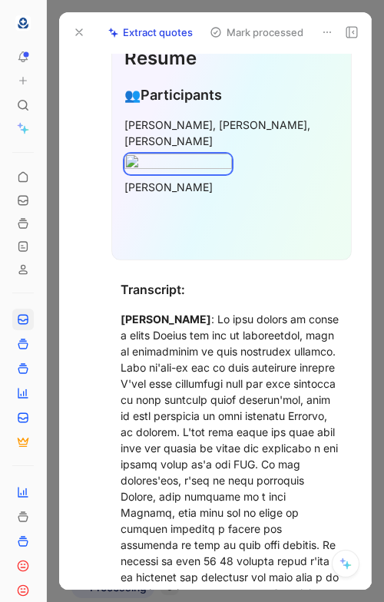
click at [241, 200] on p "Halima Mehdi" at bounding box center [231, 186] width 214 height 25
click at [224, 195] on div "Halima Mehdi" at bounding box center [231, 187] width 214 height 16
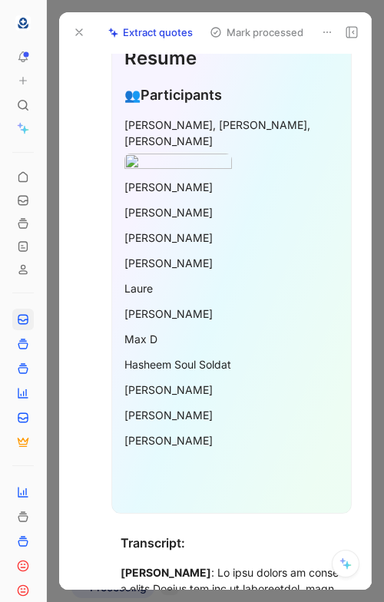
click at [185, 428] on p "Géraldine" at bounding box center [231, 414] width 214 height 25
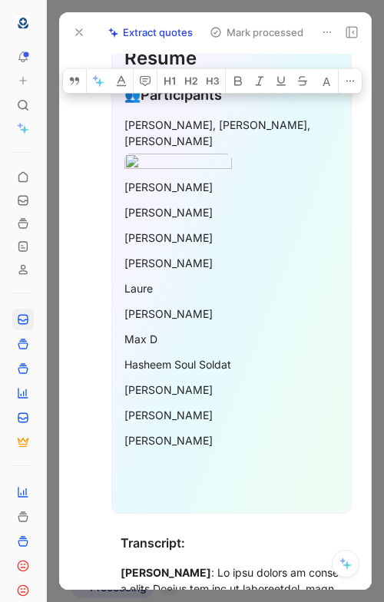
drag, startPoint x: 193, startPoint y: 466, endPoint x: 116, endPoint y: 214, distance: 264.1
click at [116, 214] on div "Résumé 👥 Participants Anne Dorison, Fanny, Marion Parrot Halima Mehdi Fanny Gwe…" at bounding box center [231, 270] width 240 height 485
click at [353, 88] on icon at bounding box center [350, 81] width 12 height 12
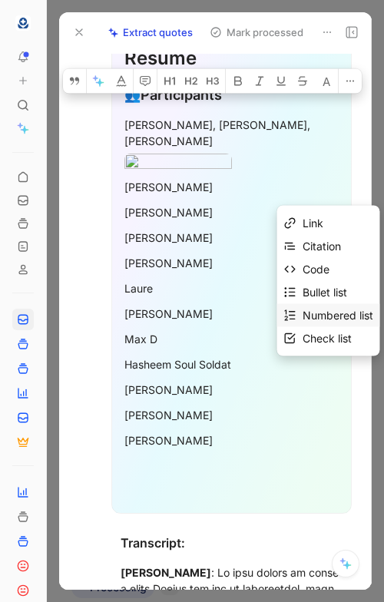
click at [326, 318] on div "Numbered list" at bounding box center [338, 315] width 71 height 18
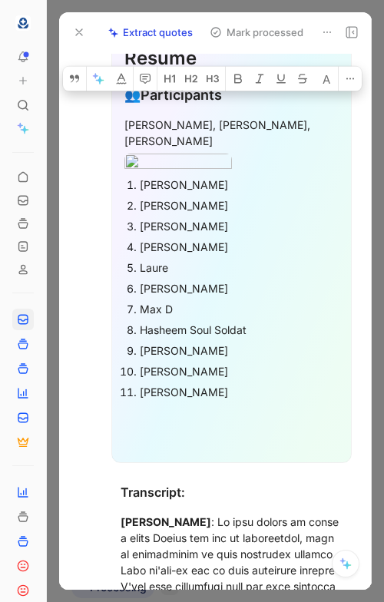
click at [235, 359] on div "Alexandra Houillot" at bounding box center [239, 351] width 199 height 16
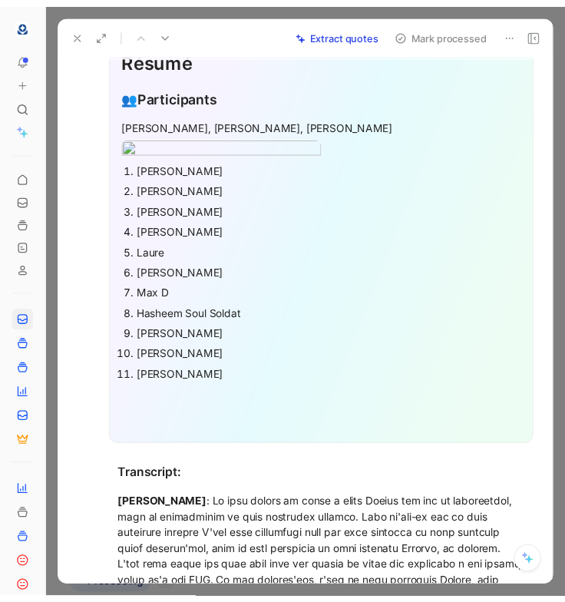
scroll to position [396, 0]
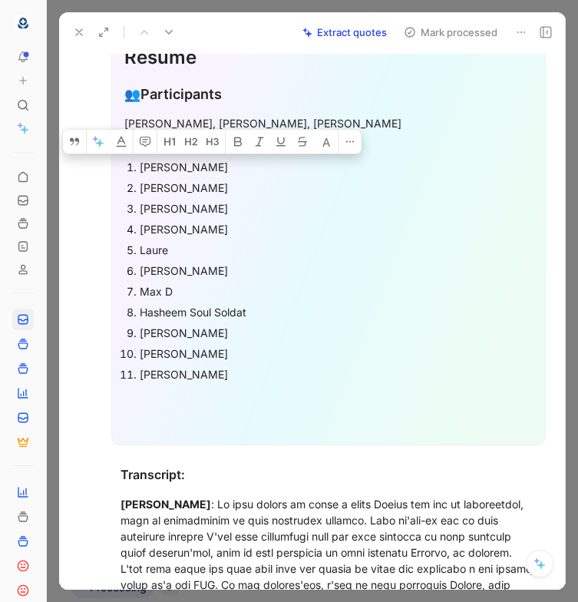
drag, startPoint x: 204, startPoint y: 465, endPoint x: 121, endPoint y: 250, distance: 229.5
click at [121, 250] on div "Résumé 👥 Participants Anne Dorison, Fanny, Marion Parrot Halima Mehdi Fanny Gwe…" at bounding box center [328, 237] width 435 height 419
click at [353, 143] on icon at bounding box center [350, 142] width 8 height 2
click at [244, 154] on button "button" at bounding box center [237, 142] width 23 height 25
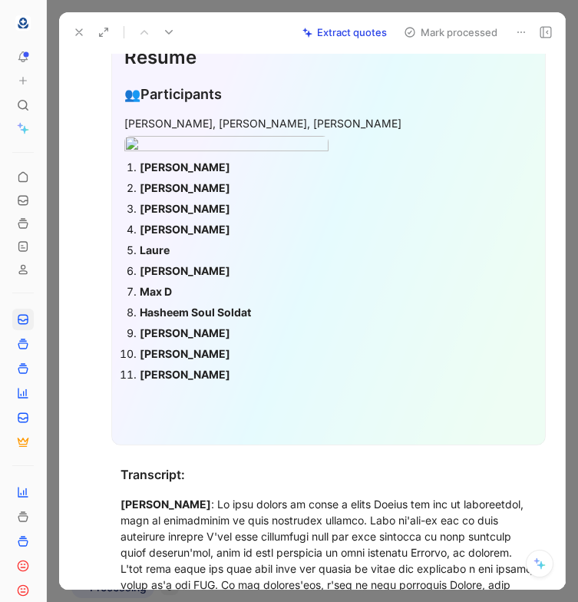
click at [239, 175] on div "Halima Mehdi" at bounding box center [336, 167] width 393 height 16
click at [386, 157] on div at bounding box center [328, 146] width 409 height 21
click at [126, 257] on ol "Halima Mehdi Fanny Gwenn Kerhervé Marion Parrot Laure Charlot Valérie Max D Has…" at bounding box center [328, 271] width 409 height 228
click at [210, 174] on strong "Halima Mehdi" at bounding box center [185, 167] width 91 height 13
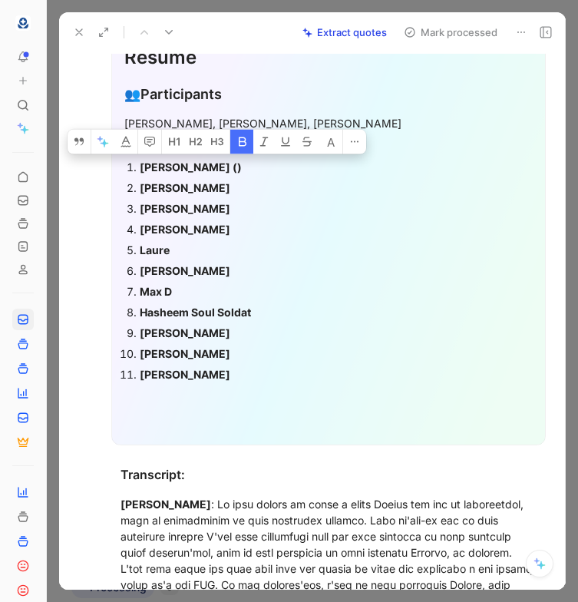
click at [244, 147] on icon "button" at bounding box center [243, 141] width 8 height 9
copy div "()"
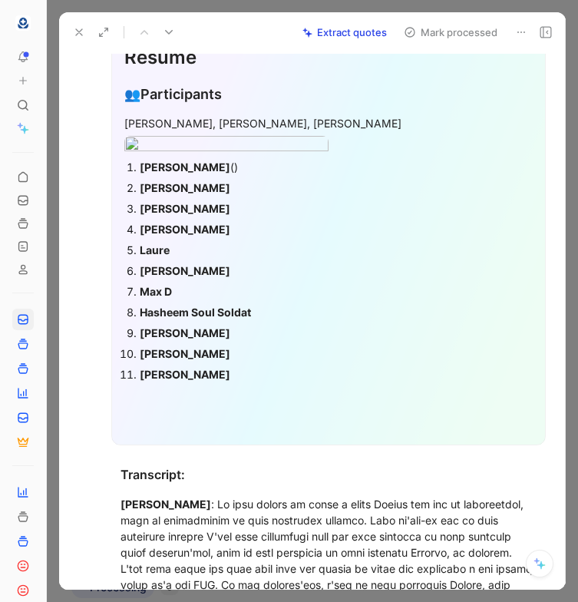
click at [217, 196] on div "Fanny" at bounding box center [336, 188] width 393 height 16
click at [251, 217] on div "Gwenn Kerhervé" at bounding box center [336, 208] width 393 height 16
click at [239, 237] on div "Marion Parrot" at bounding box center [336, 229] width 393 height 16
click at [210, 258] on div "Laure" at bounding box center [336, 250] width 393 height 16
click at [239, 279] on div "Charlot Valérie" at bounding box center [336, 271] width 393 height 16
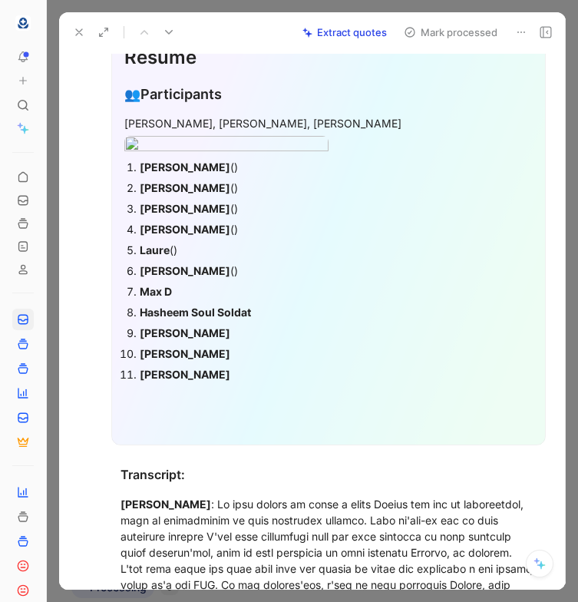
click at [213, 300] on div "Max D" at bounding box center [336, 291] width 393 height 16
click at [267, 320] on div "Hasheem Soul Soldat" at bounding box center [336, 312] width 393 height 16
click at [253, 341] on div "Alexandra Houillot" at bounding box center [336, 333] width 393 height 16
click at [230, 362] on div "Géraldine" at bounding box center [336, 354] width 393 height 16
click at [238, 383] on div "Cindy Kirch" at bounding box center [336, 374] width 393 height 16
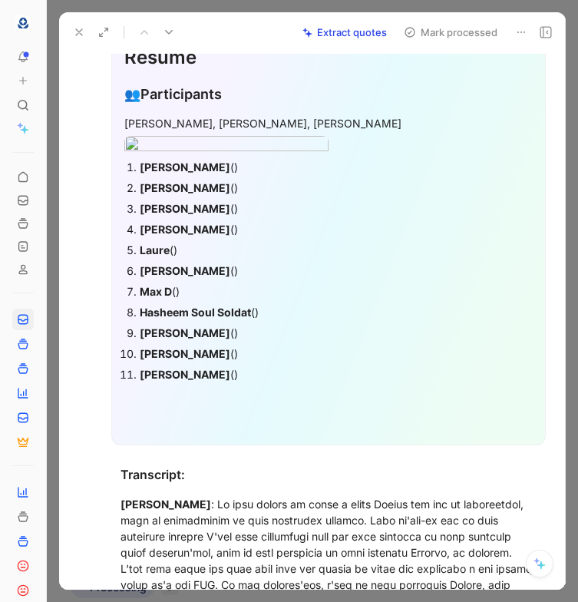
click at [182, 196] on div "Fanny ()" at bounding box center [336, 188] width 393 height 16
click at [203, 215] on strong "Gwenn Kerhervé" at bounding box center [185, 208] width 91 height 13
copy strong "Kerhervé"
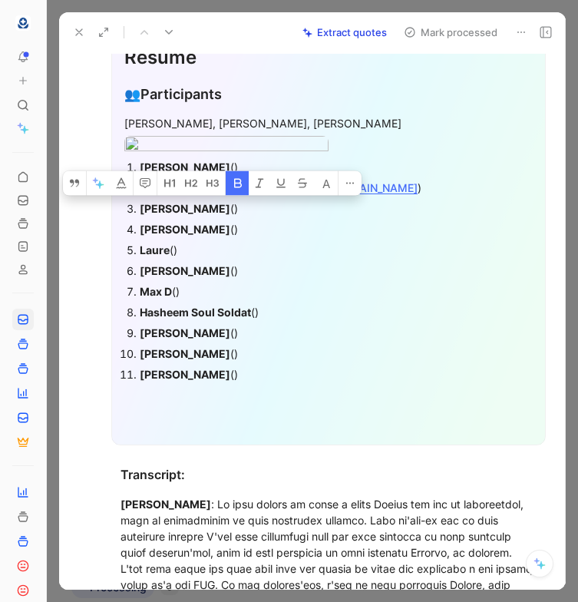
click at [233, 217] on div "Gwenn Kerhervé ()" at bounding box center [336, 208] width 393 height 16
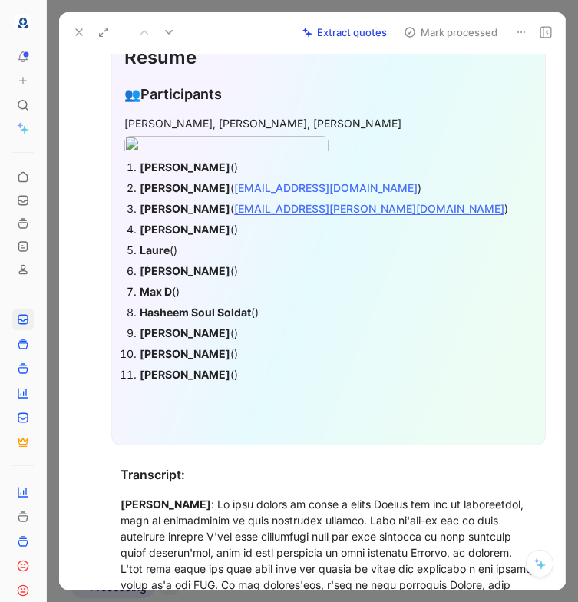
click at [193, 236] on strong "Marion Parrot" at bounding box center [185, 229] width 91 height 13
copy strong "Parrot"
click at [218, 237] on div "Marion Parrot ()" at bounding box center [336, 229] width 393 height 16
click at [176, 258] on div "Laure ()" at bounding box center [336, 250] width 393 height 16
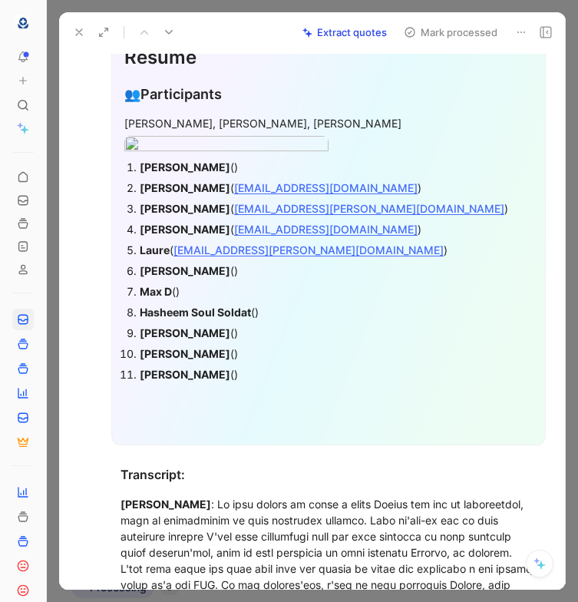
click at [225, 279] on div "Charlot Valérie ()" at bounding box center [336, 271] width 393 height 16
click at [152, 298] on strong "Max D" at bounding box center [156, 291] width 32 height 13
copy strong "Max"
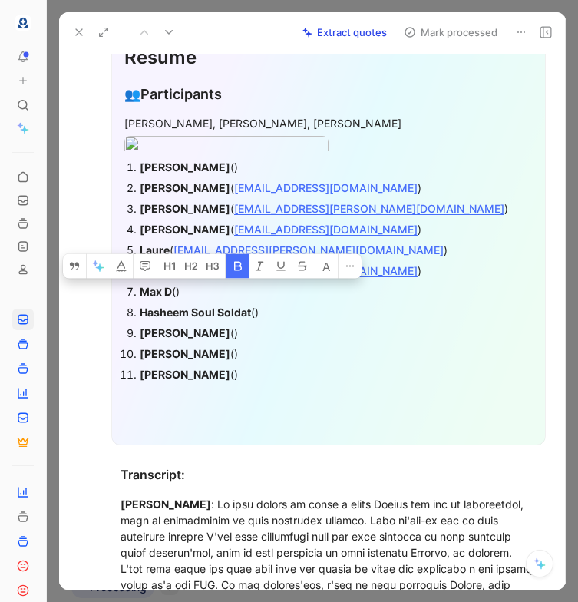
click at [177, 300] on div "Max D ()" at bounding box center [336, 291] width 393 height 16
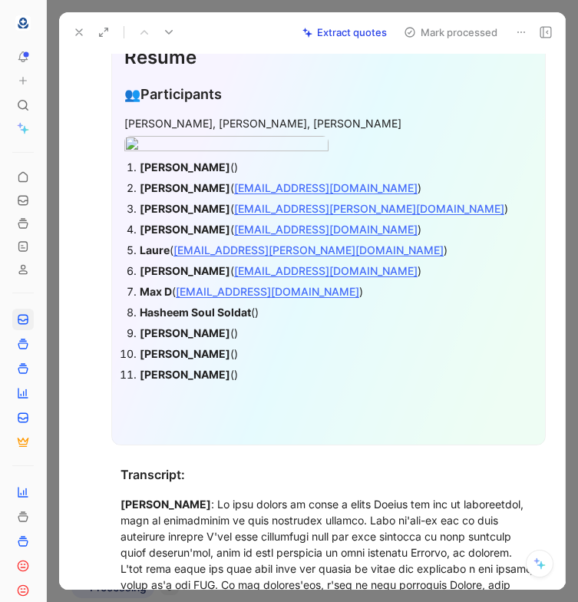
click at [178, 319] on strong "Hasheem Soul Soldat" at bounding box center [195, 312] width 111 height 13
copy strong "Hasheem"
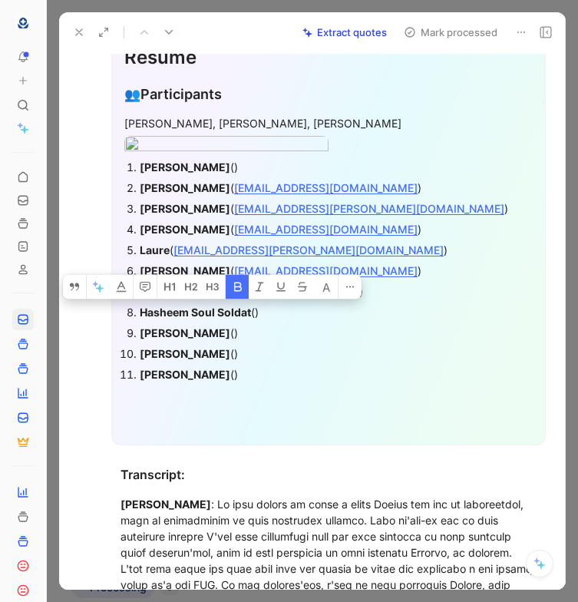
click at [255, 320] on div "Hasheem Soul Soldat ()" at bounding box center [336, 312] width 393 height 16
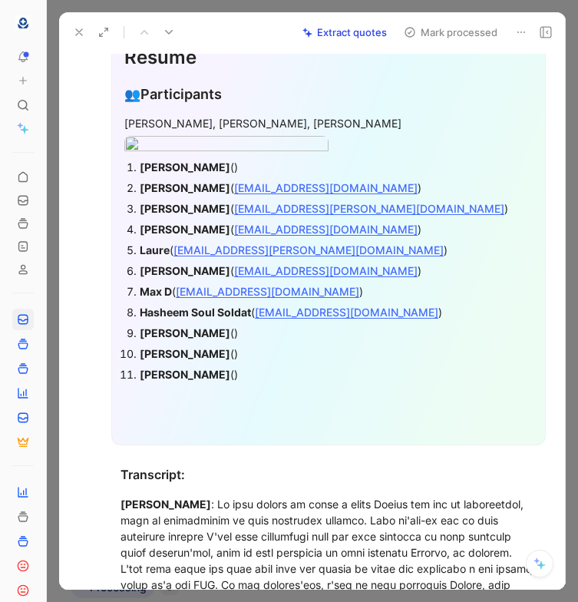
click at [179, 340] on strong "Alexandra Houillot" at bounding box center [185, 332] width 91 height 13
copy strong "Alexandra"
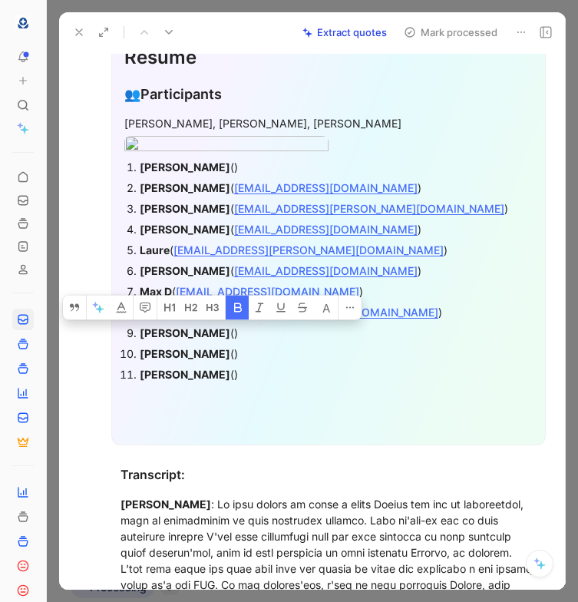
click at [244, 341] on div "Alexandra Houillot ()" at bounding box center [336, 333] width 393 height 16
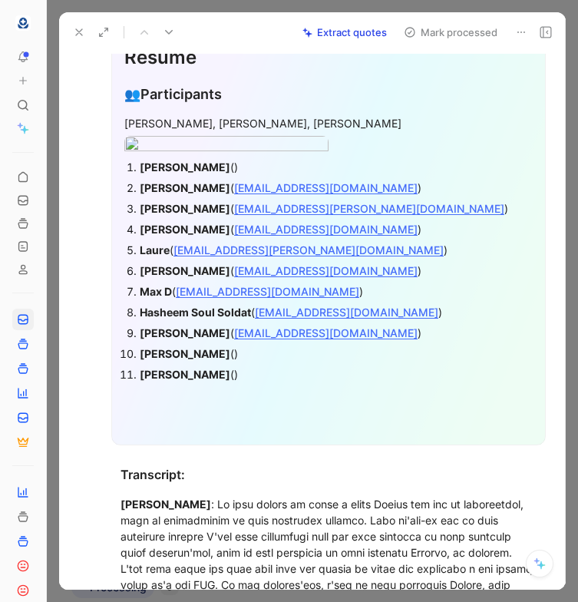
click at [168, 360] on strong "Géraldine" at bounding box center [185, 353] width 91 height 13
copy strong "Géraldine"
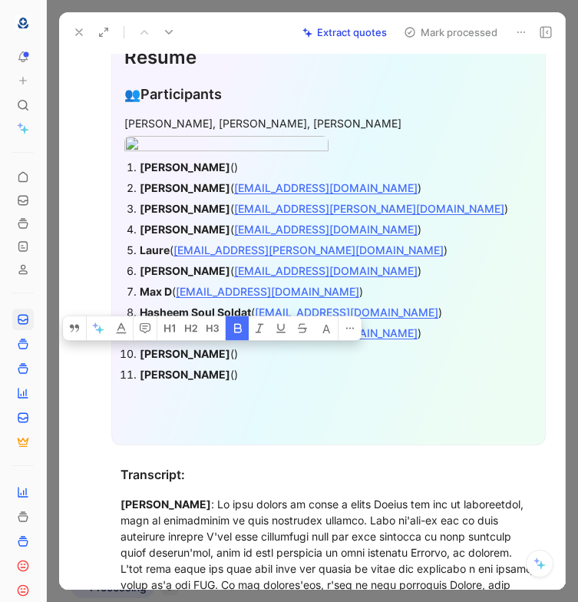
click at [193, 362] on div "Géraldine ()" at bounding box center [336, 354] width 393 height 16
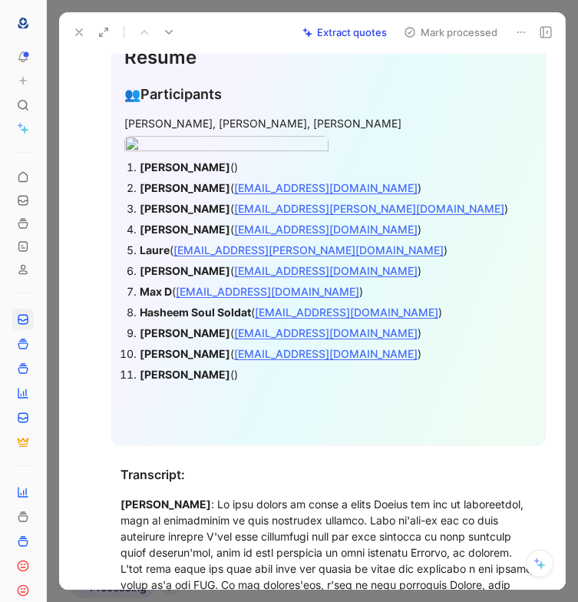
click at [155, 381] on strong "Cindy Kirch" at bounding box center [185, 374] width 91 height 13
copy strong "Cindy"
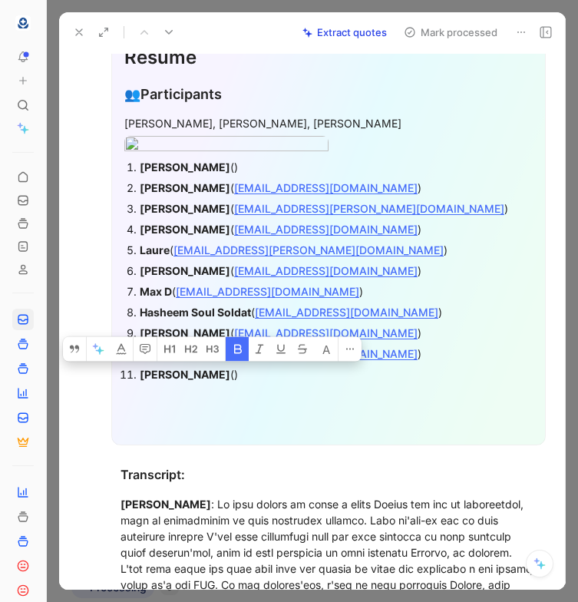
click at [191, 381] on strong "Cindy Kirch" at bounding box center [185, 374] width 91 height 13
copy strong "Kirch"
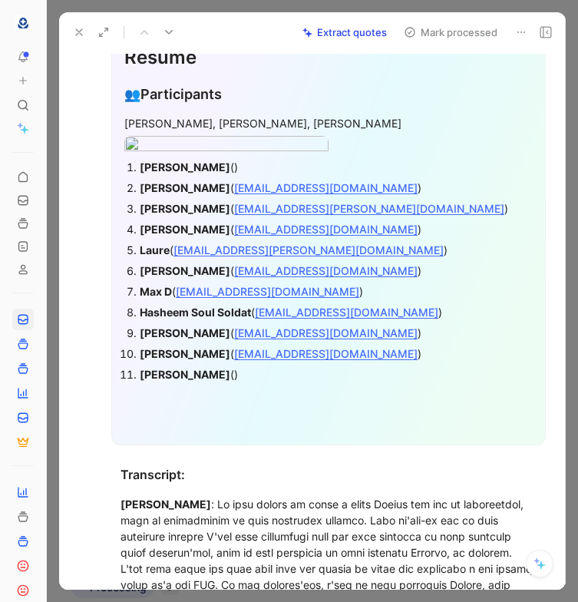
click at [287, 385] on p "Cindy Kirch ()" at bounding box center [336, 374] width 393 height 21
click at [258, 383] on div "Cindy Kirch ()" at bounding box center [336, 374] width 393 height 16
click at [161, 174] on strong "Halima Mehdi" at bounding box center [185, 167] width 91 height 13
copy strong "Halima"
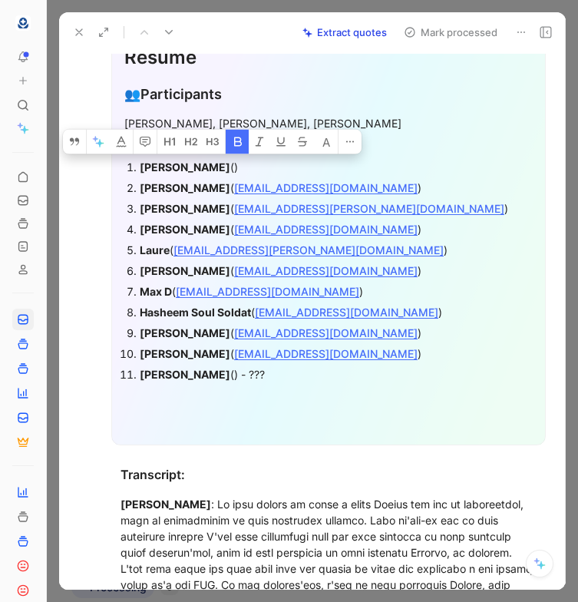
click at [218, 175] on div "Halima Mehdi ()" at bounding box center [336, 167] width 393 height 16
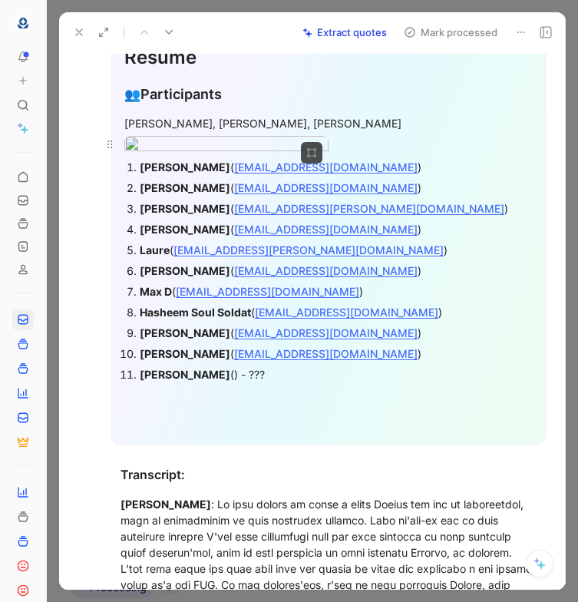
click at [451, 157] on div at bounding box center [328, 146] width 409 height 21
click at [467, 129] on div "Anne Dorison, Fanny, Marion Parrot" at bounding box center [328, 123] width 409 height 16
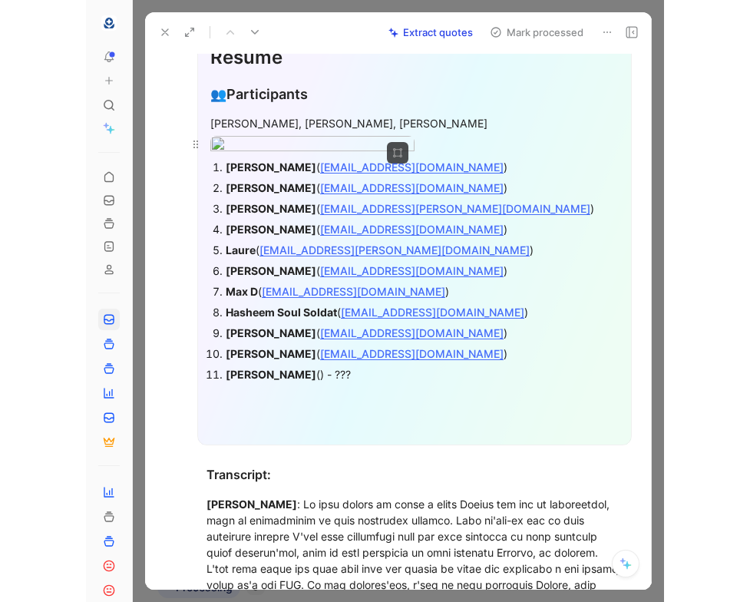
scroll to position [389, 0]
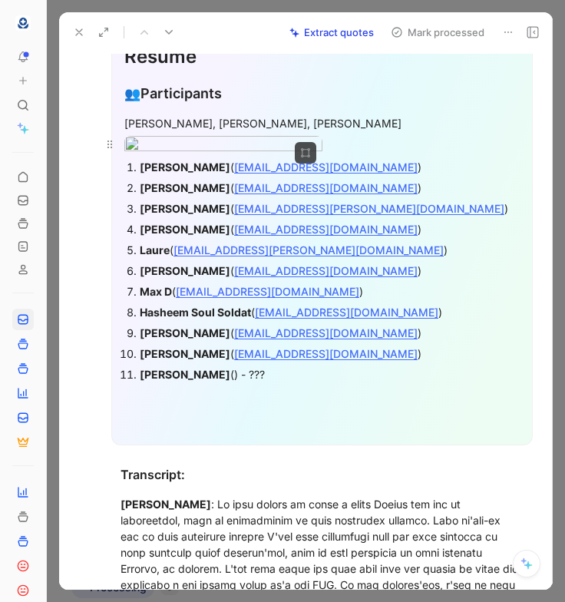
click at [412, 157] on div at bounding box center [322, 146] width 396 height 21
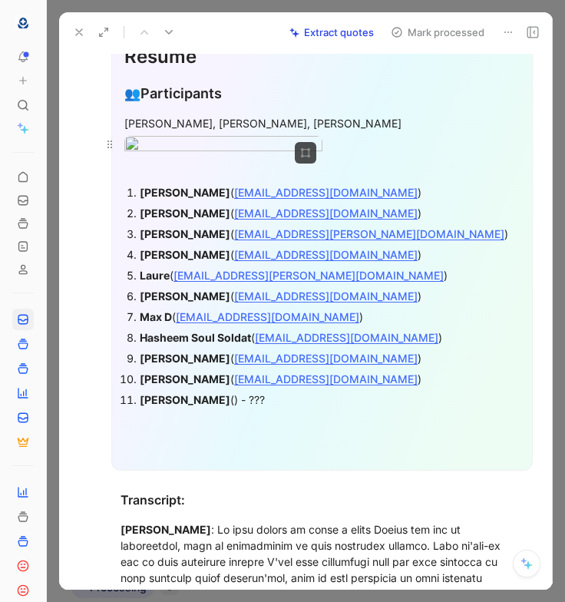
click at [317, 193] on body "To pick up a draggable item, press the space bar. While dragging, use the arrow…" at bounding box center [282, 301] width 565 height 602
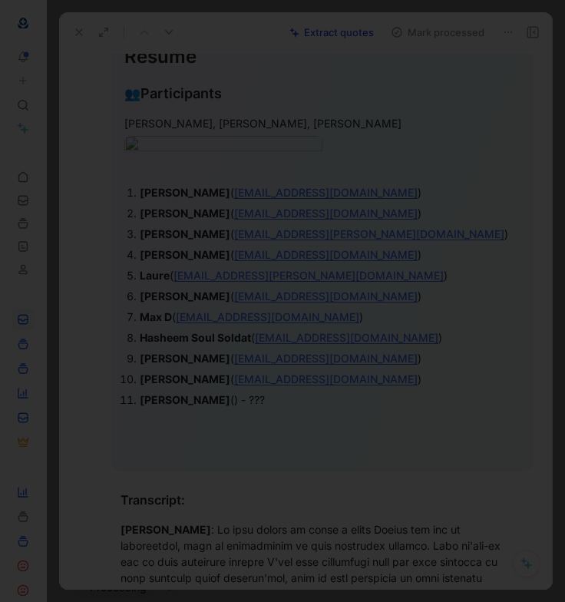
click at [429, 601] on div at bounding box center [282, 602] width 565 height 0
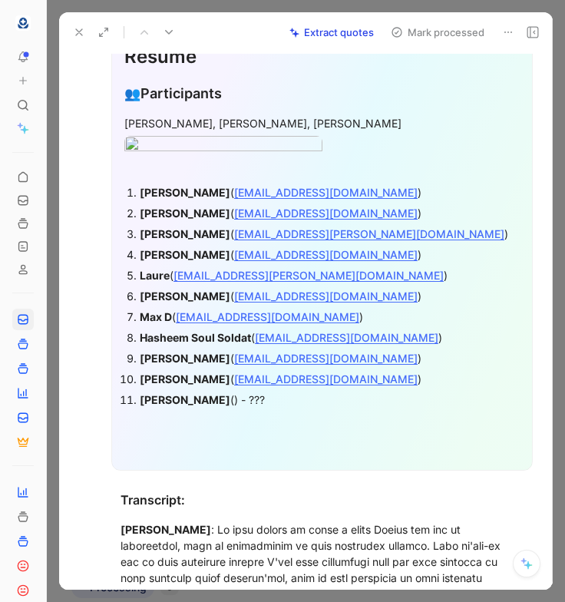
click at [244, 120] on div "Anne Dorison, Fanny, Marion Parrot" at bounding box center [322, 123] width 396 height 16
click at [91, 157] on section "Résumé 👥 Participants Halima Mehdi ( i.mehdi.h@laposte.net ) Fanny ( fanout@lap…" at bounding box center [322, 249] width 462 height 469
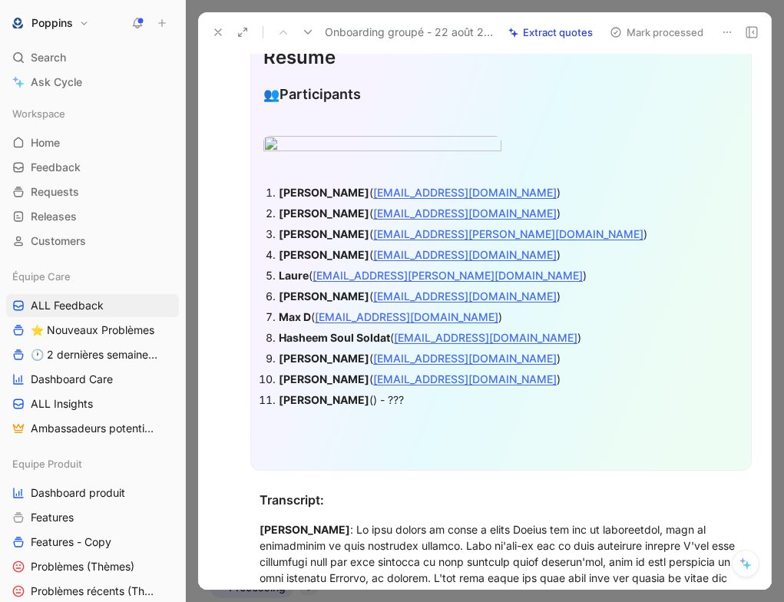
scroll to position [0, 0]
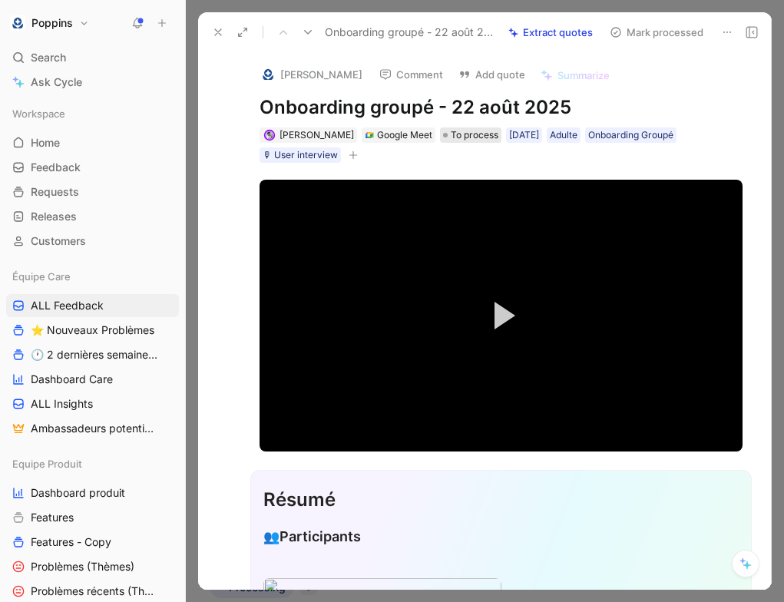
click at [453, 136] on span "To process" at bounding box center [475, 135] width 48 height 15
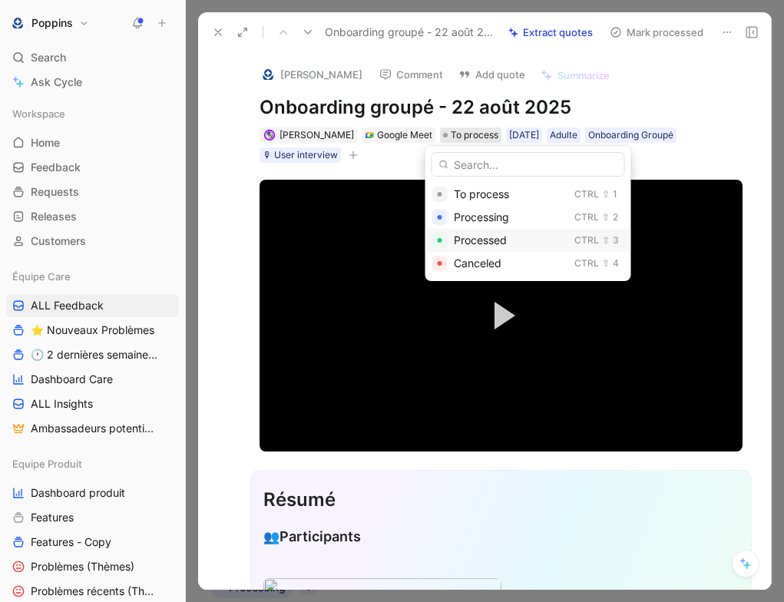
click at [495, 243] on span "Processed" at bounding box center [480, 240] width 53 height 13
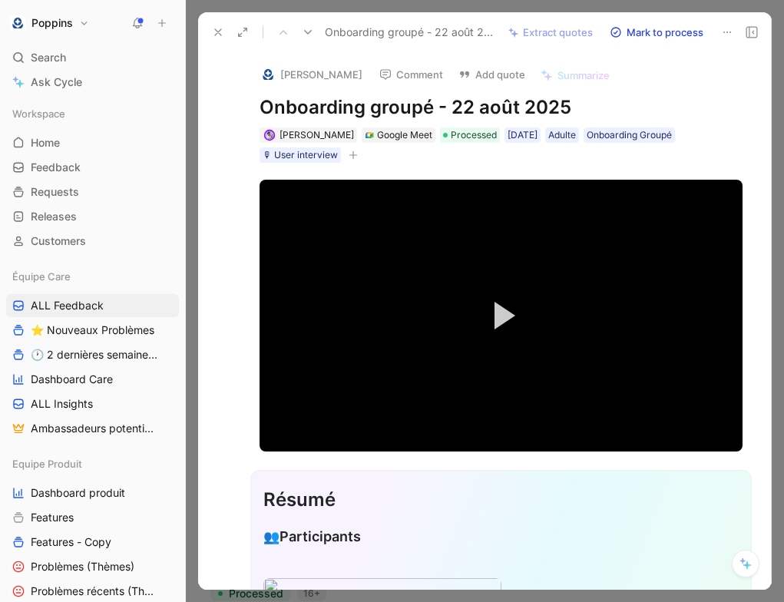
click at [725, 32] on icon at bounding box center [727, 32] width 12 height 12
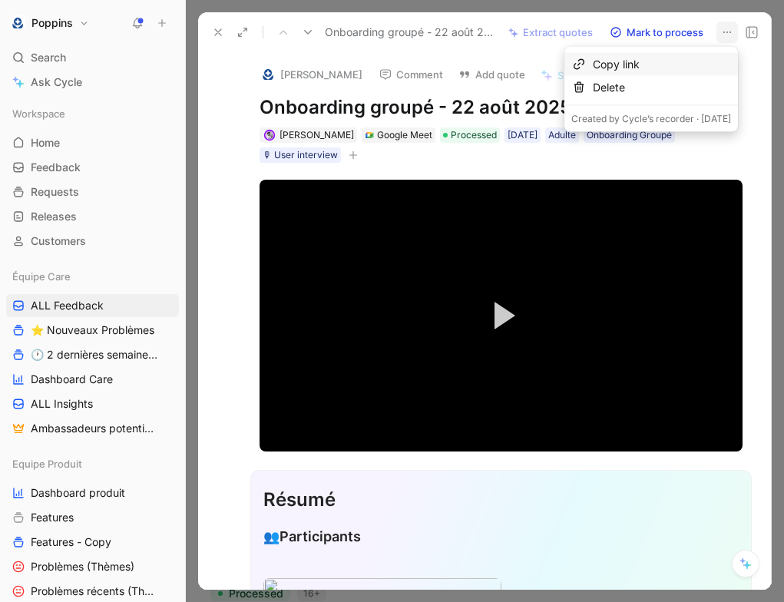
click at [705, 63] on div "Copy link" at bounding box center [662, 64] width 138 height 18
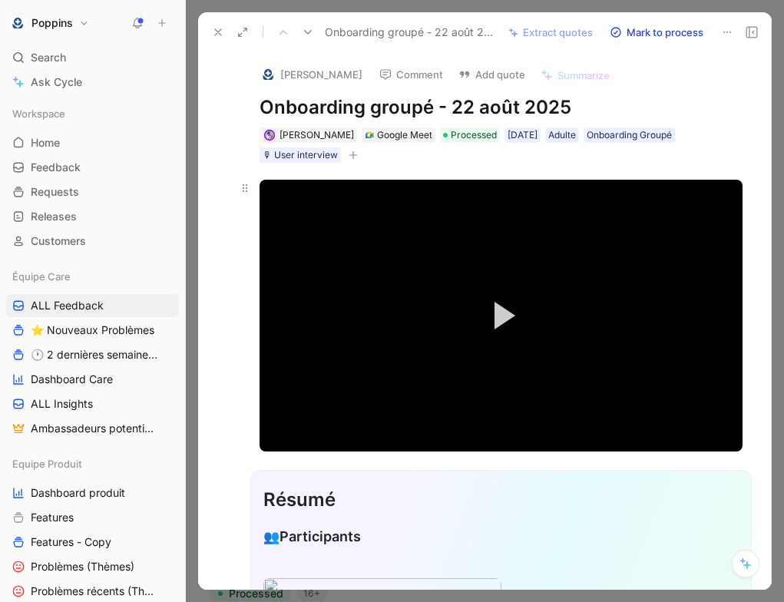
click at [648, 388] on video "Video Player" at bounding box center [501, 316] width 483 height 272
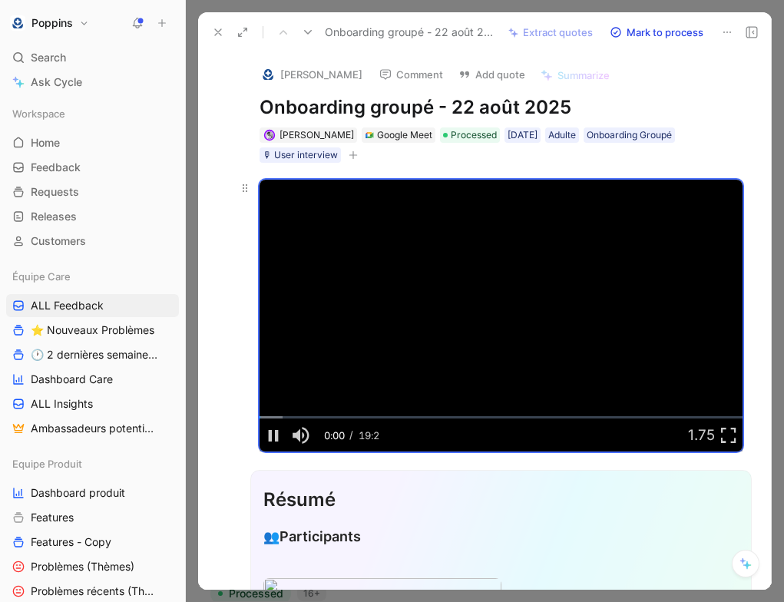
click at [626, 366] on video "Video Player" at bounding box center [501, 316] width 483 height 272
